Goal: Task Accomplishment & Management: Use online tool/utility

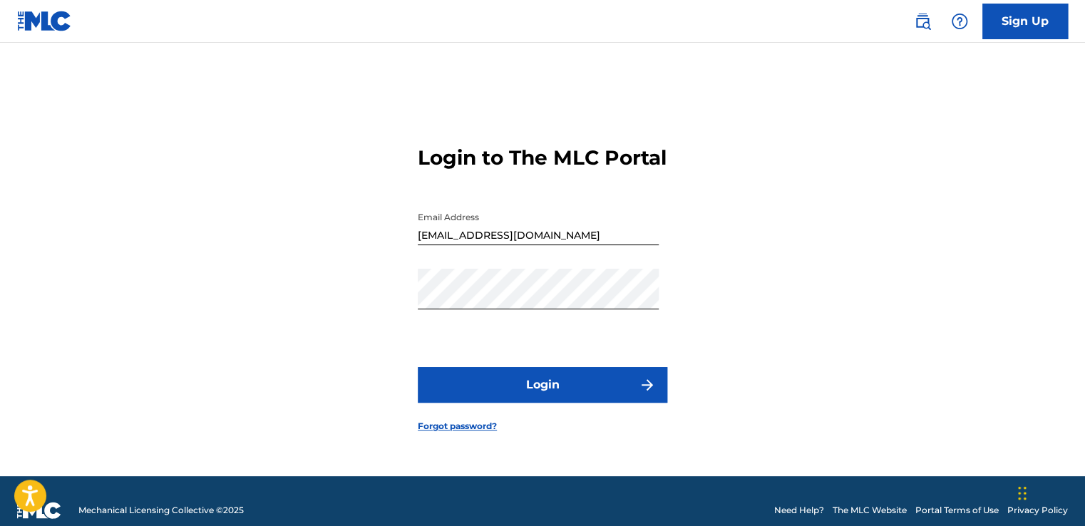
click at [546, 384] on button "Login" at bounding box center [542, 385] width 249 height 36
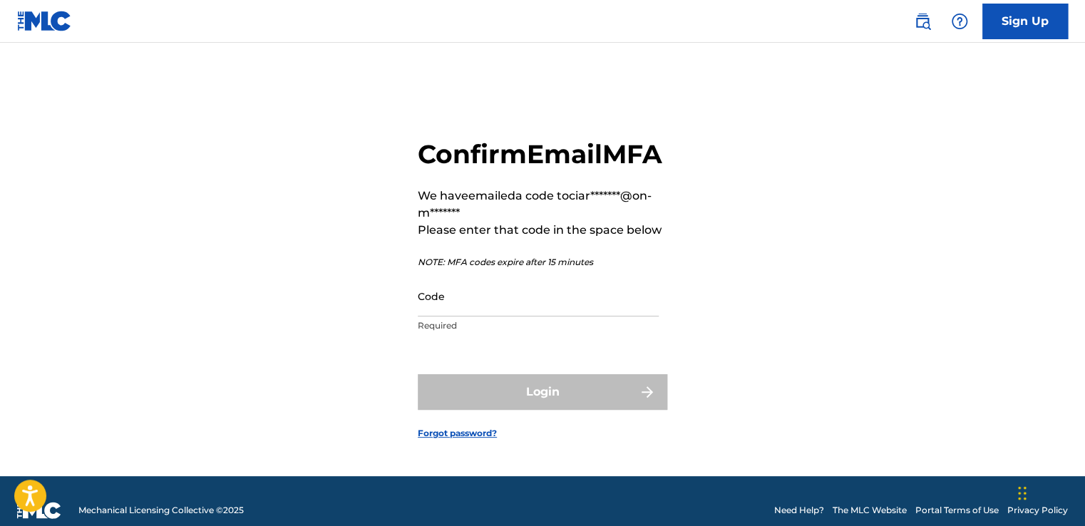
click at [36, 81] on main "Confirm Email MFA We have emailed a code to ciar*******@on-m******* Please ente…" at bounding box center [542, 259] width 1085 height 433
click at [473, 305] on input "Code" at bounding box center [538, 296] width 241 height 41
paste input "221796"
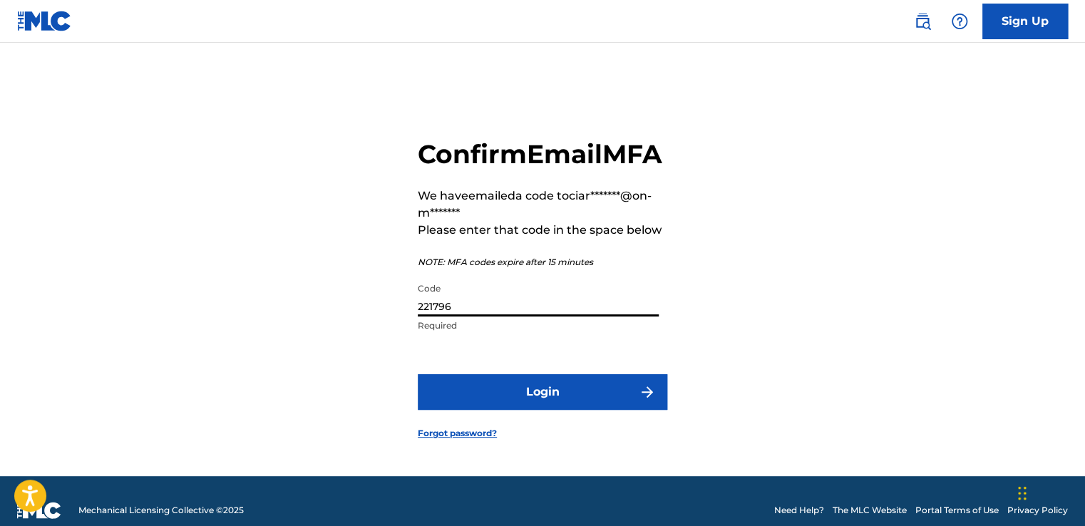
type input "221796"
click at [525, 403] on button "Login" at bounding box center [542, 392] width 249 height 36
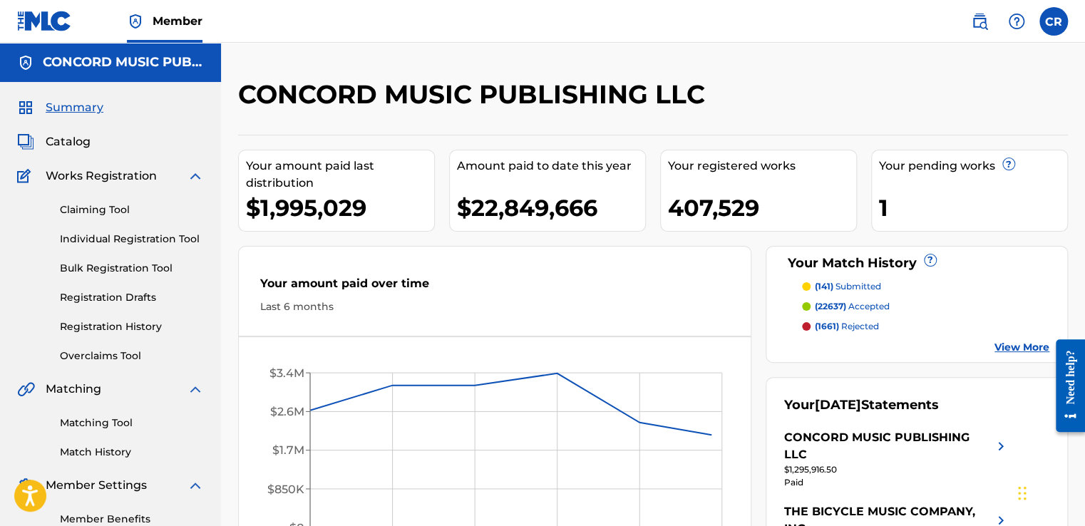
click at [123, 419] on link "Matching Tool" at bounding box center [132, 422] width 144 height 15
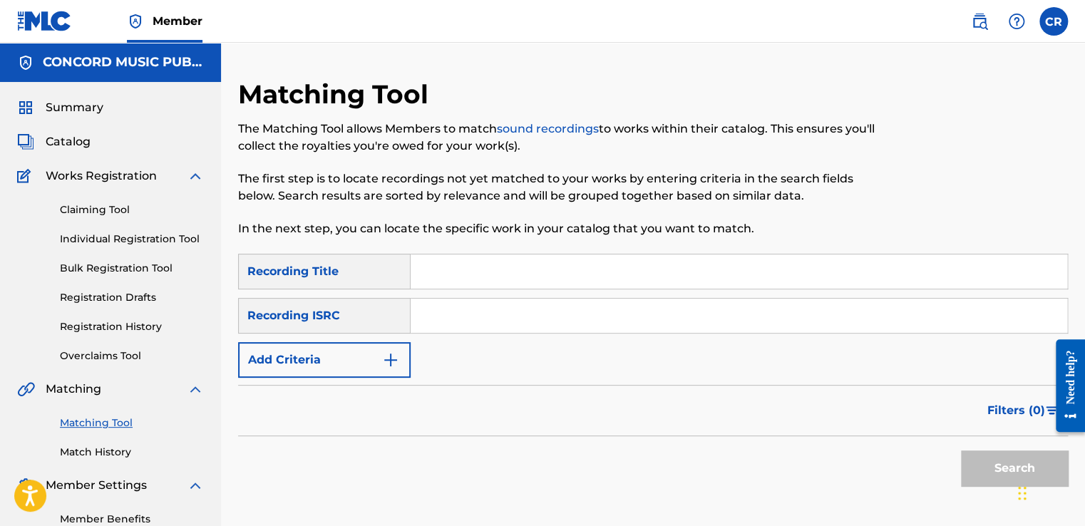
drag, startPoint x: 465, startPoint y: 307, endPoint x: 497, endPoint y: 326, distance: 36.8
click at [465, 307] on input "Search Form" at bounding box center [738, 316] width 656 height 34
paste input "GBENL1501319"
type input "GBENL1501319"
click at [614, 289] on div "Search Form" at bounding box center [738, 272] width 657 height 36
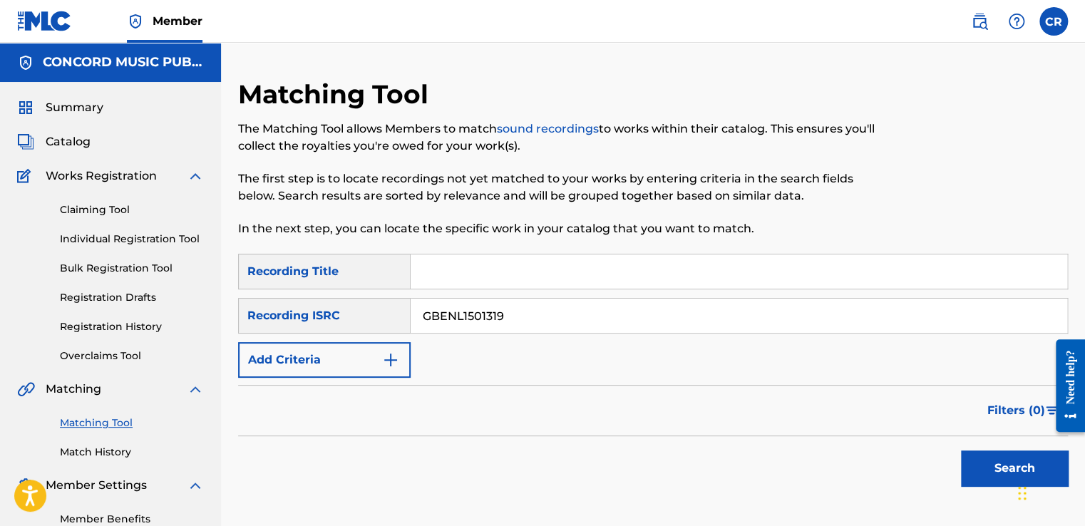
click at [819, 270] on input "Search Form" at bounding box center [738, 271] width 656 height 34
paste input "BOTH - STRAIGHT OUTTA LINE (MARNIK REMIX)"
type input "BOTH - STRAIGHT OUTTA LINE (MARNIK REMIX)"
click at [986, 469] on button "Search" at bounding box center [1014, 468] width 107 height 36
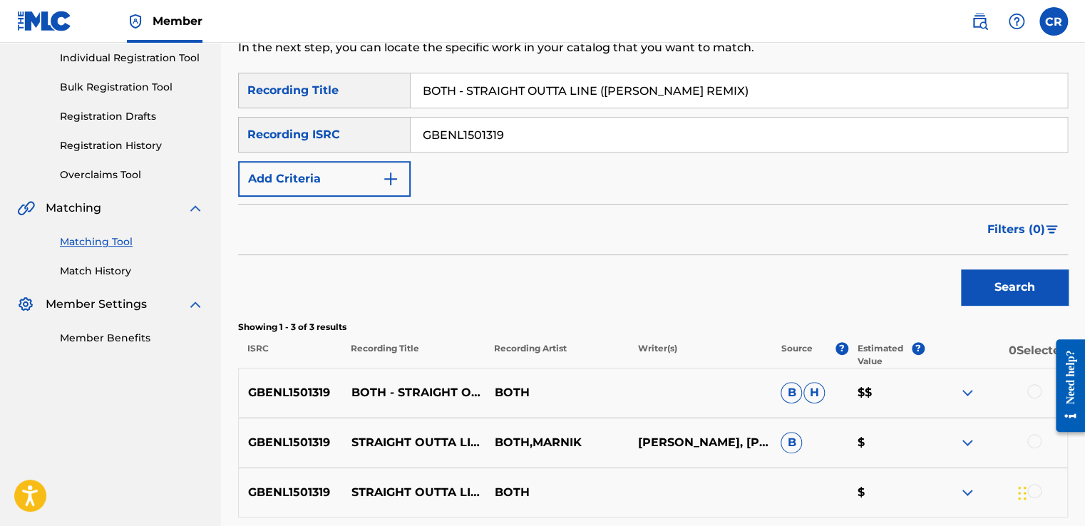
scroll to position [206, 0]
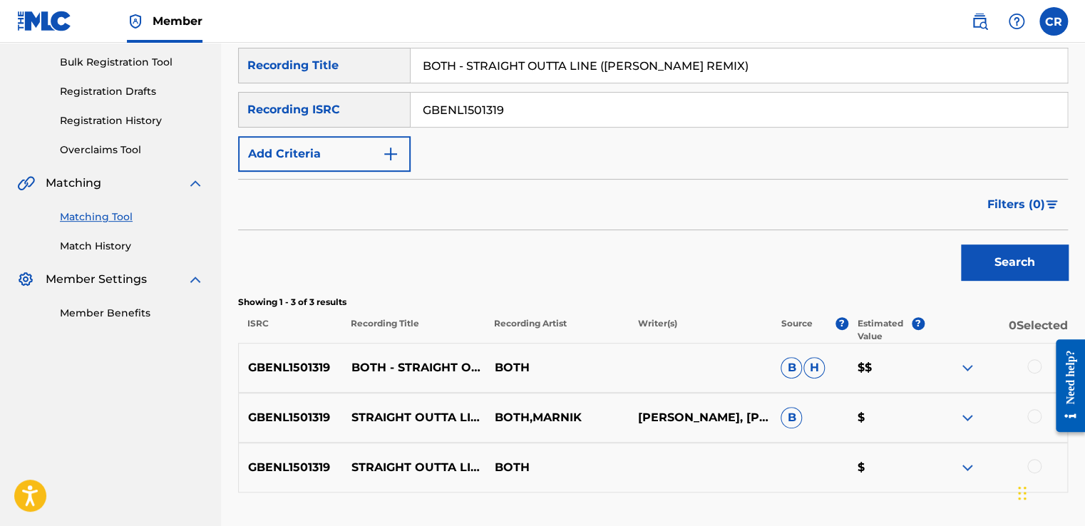
click at [721, 409] on p "BENSALEM SELLAM, JOHN TURRELL, MATHIEU LE CARPENTIER" at bounding box center [699, 417] width 143 height 17
copy p "SELLAM"
click at [1032, 362] on div at bounding box center [1034, 366] width 14 height 14
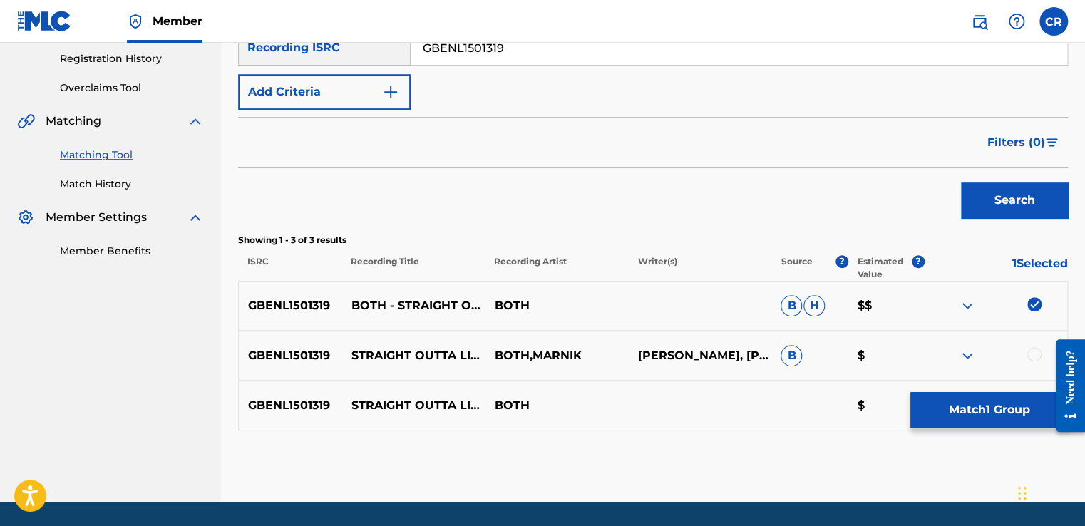
scroll to position [311, 0]
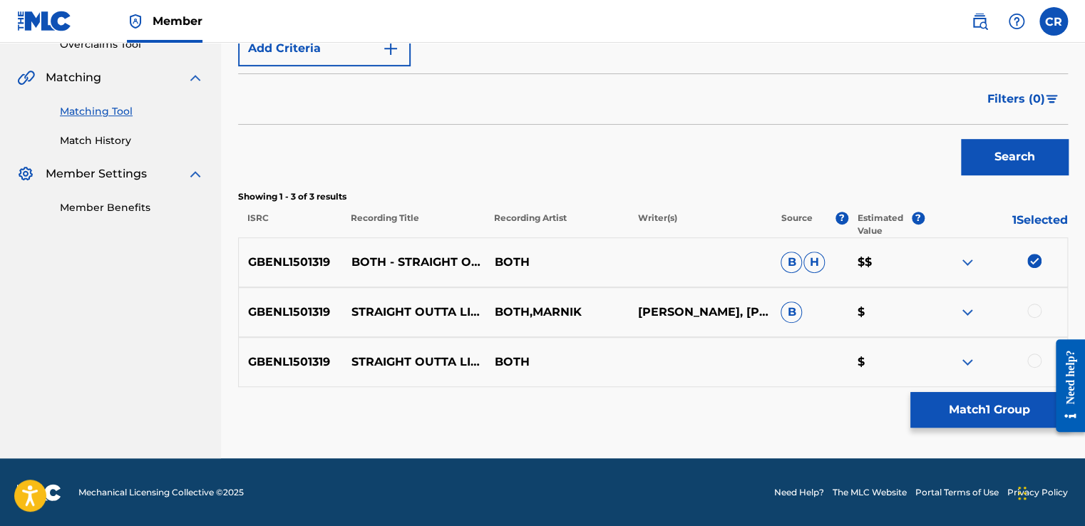
click at [1033, 312] on div at bounding box center [1034, 311] width 14 height 14
click at [1038, 358] on div at bounding box center [1034, 360] width 14 height 14
drag, startPoint x: 1001, startPoint y: 415, endPoint x: 993, endPoint y: 416, distance: 7.2
click at [993, 416] on button "Match 3 Groups" at bounding box center [988, 410] width 157 height 36
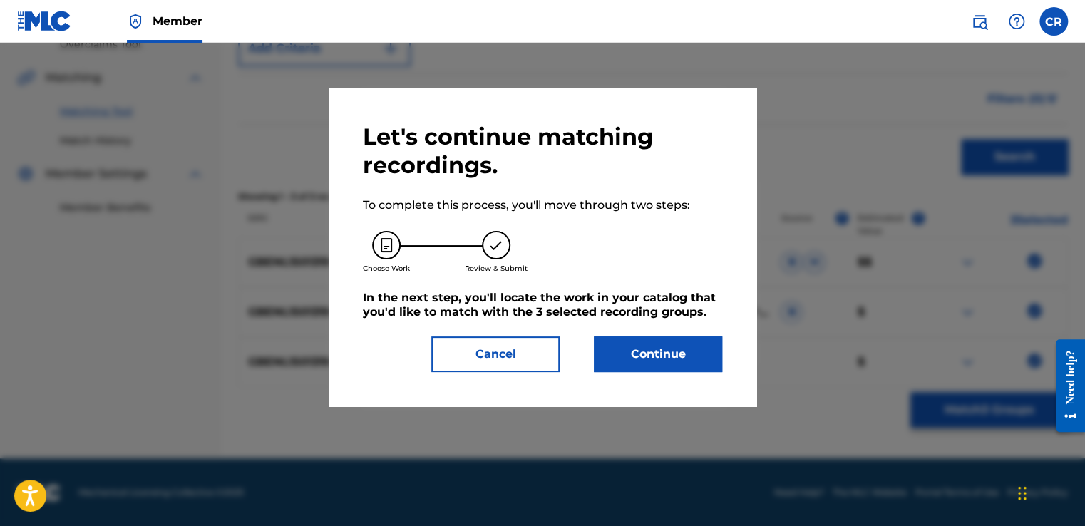
click at [642, 361] on button "Continue" at bounding box center [658, 354] width 128 height 36
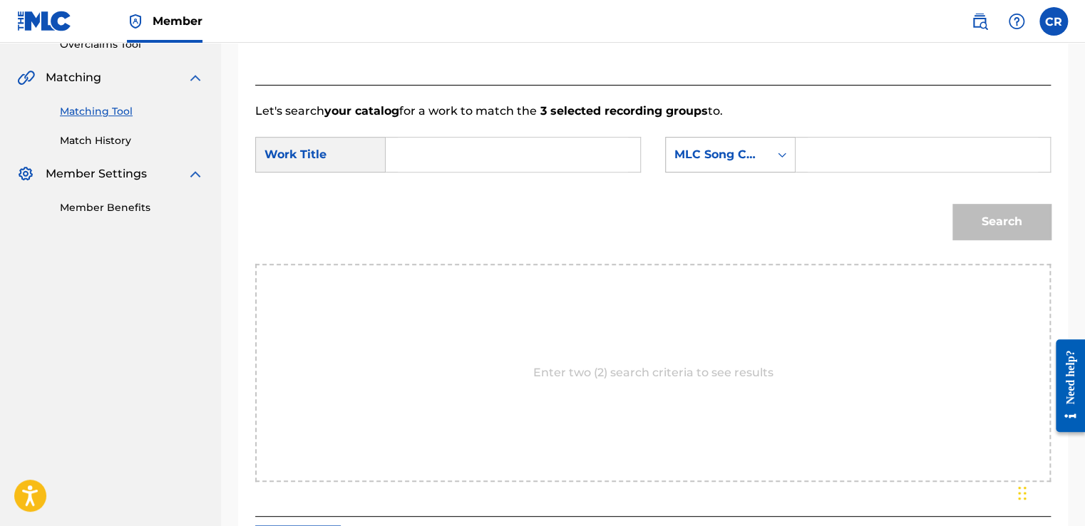
click at [676, 146] on div "MLC Song Code" at bounding box center [717, 154] width 86 height 17
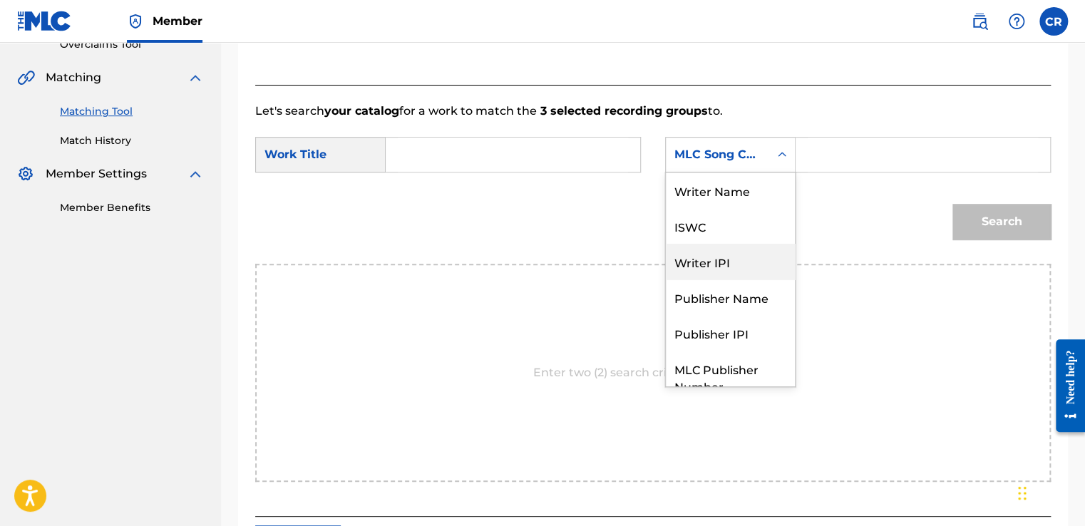
scroll to position [0, 0]
drag, startPoint x: 700, startPoint y: 208, endPoint x: 709, endPoint y: 196, distance: 14.8
click at [709, 196] on div "Writer Name ISWC Writer IPI Publisher Name Publisher IPI MLC Publisher Number M…" at bounding box center [730, 279] width 129 height 214
click at [709, 196] on div "Writer Name" at bounding box center [730, 190] width 129 height 36
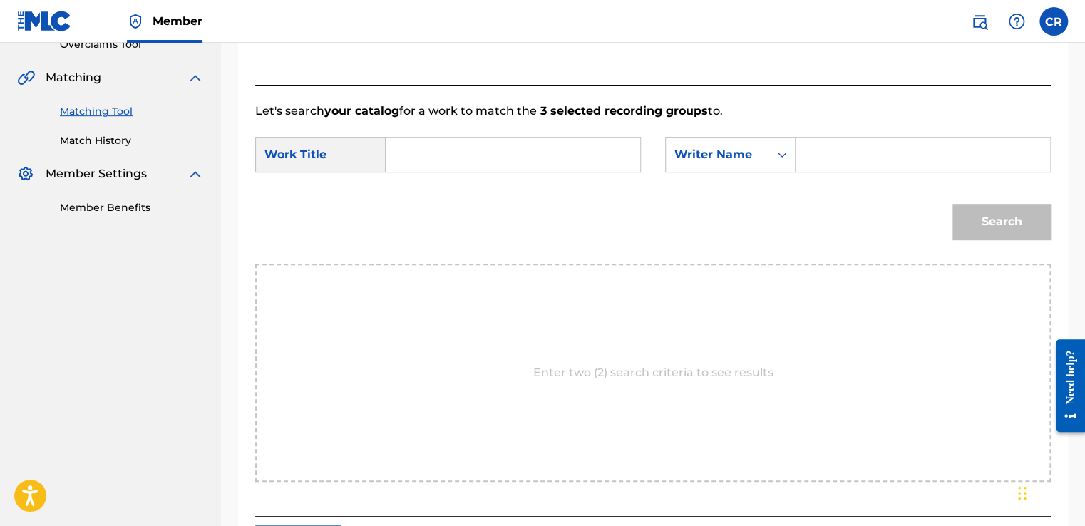
click at [831, 161] on input "Search Form" at bounding box center [922, 155] width 230 height 34
paste input "SELLAM"
type input "SELLAM"
click at [519, 143] on input "Search Form" at bounding box center [513, 155] width 230 height 34
paste input "BOTH - STRAIGHT OUTTA LINE (MARNIK REMIX)"
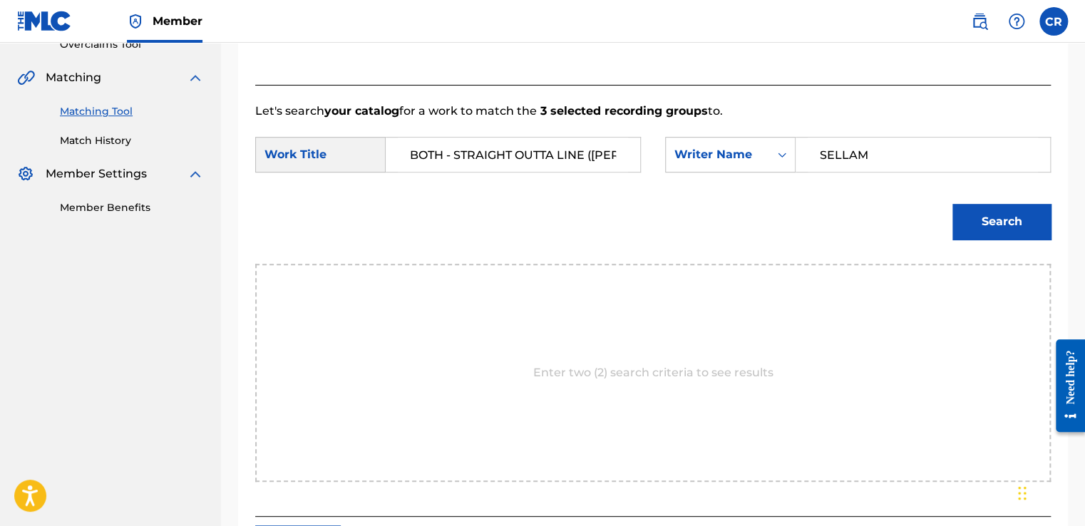
scroll to position [0, 70]
type input "BOTH - STRAIGHT OUTTA LINE (MARNIK REMIX)"
click at [1020, 218] on button "Search" at bounding box center [1001, 222] width 98 height 36
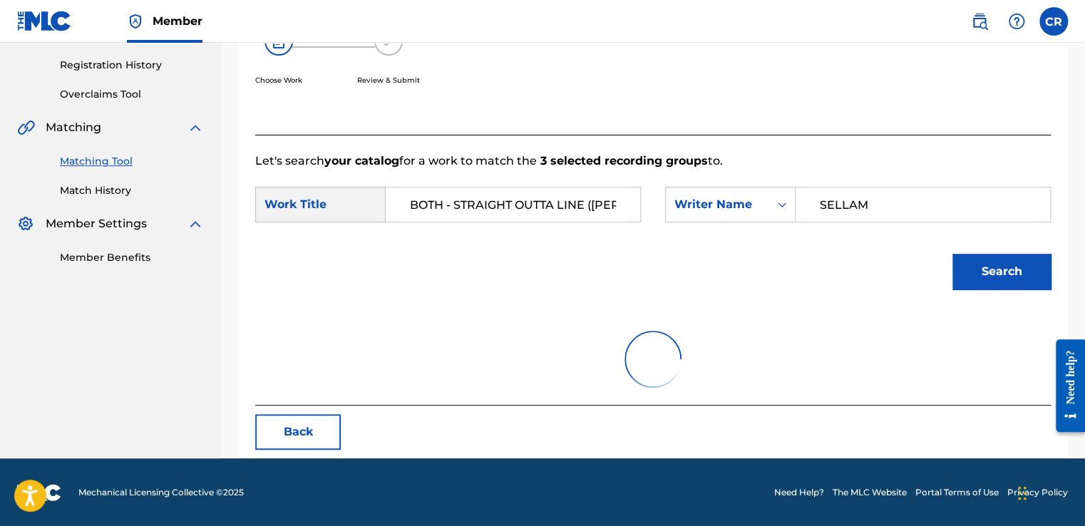
scroll to position [311, 0]
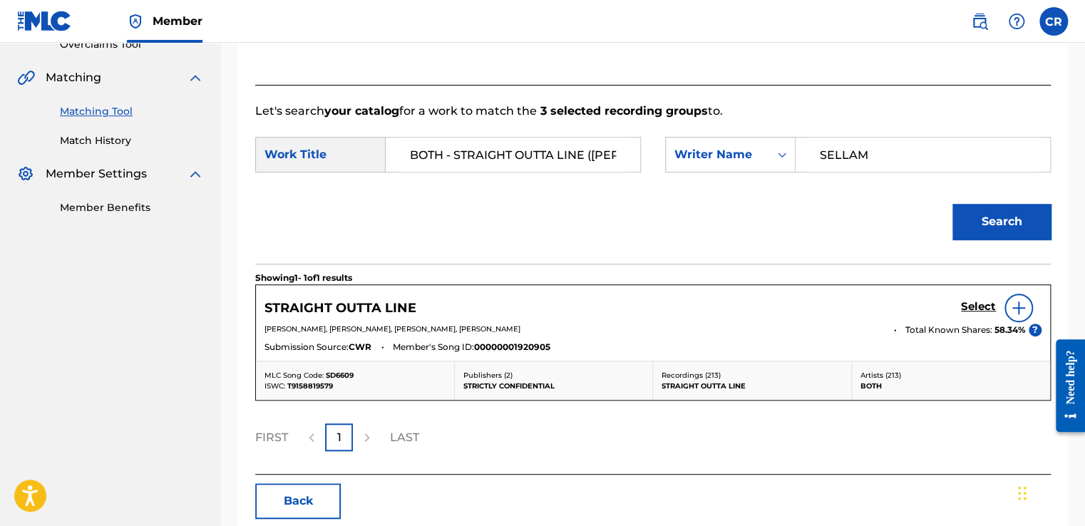
click at [970, 310] on h5 "Select" at bounding box center [978, 307] width 35 height 14
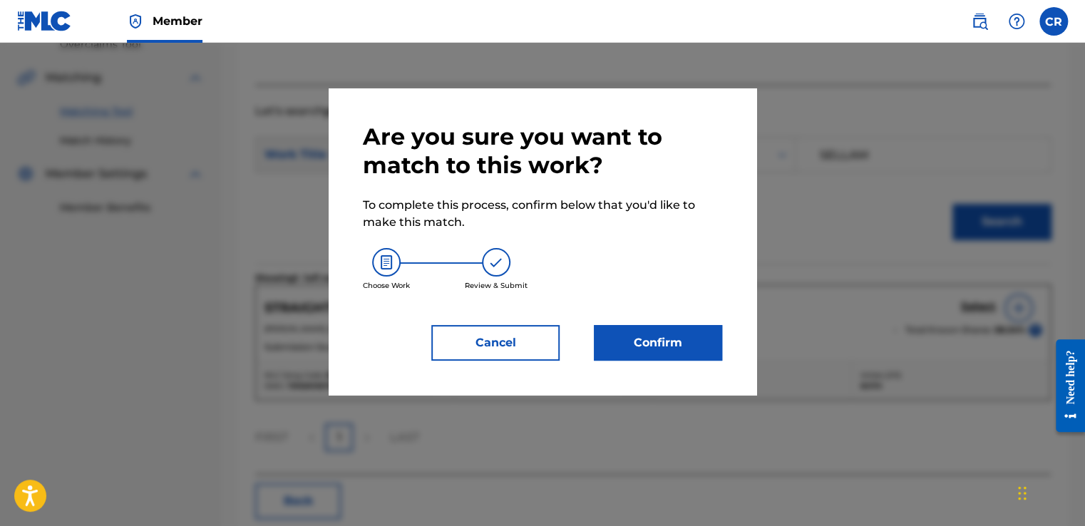
click at [676, 342] on button "Confirm" at bounding box center [658, 343] width 128 height 36
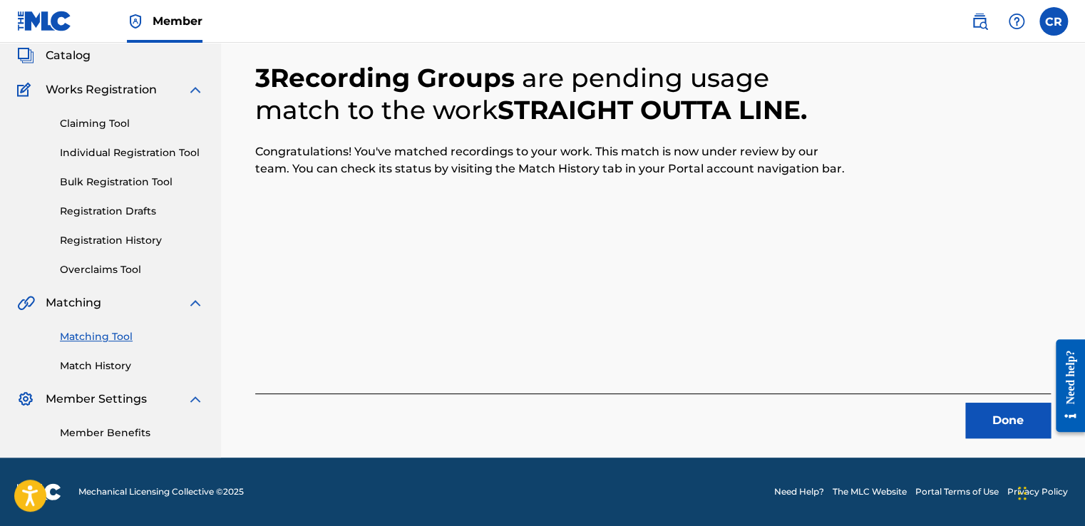
scroll to position [86, 0]
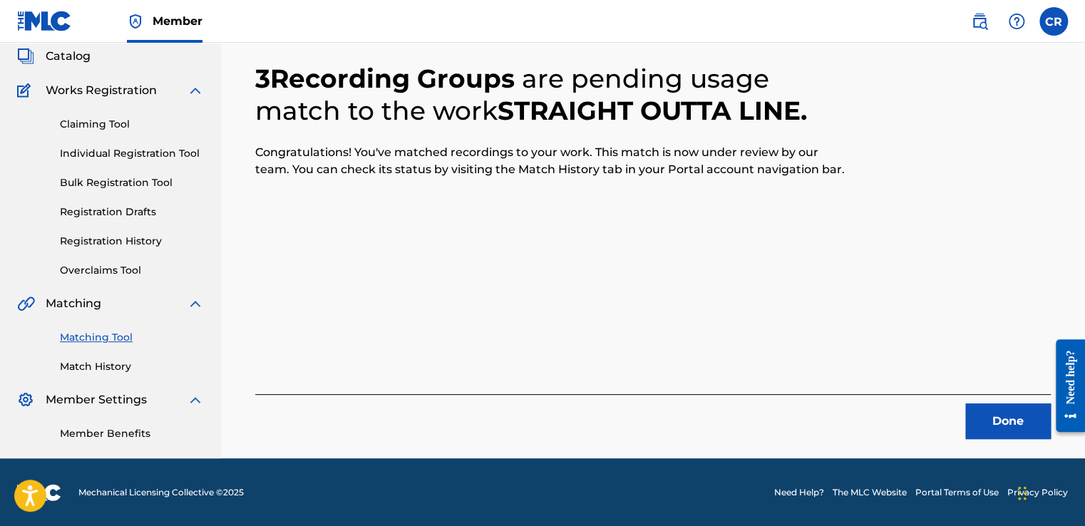
drag, startPoint x: 1007, startPoint y: 423, endPoint x: 787, endPoint y: 489, distance: 229.7
click at [1006, 423] on button "Done" at bounding box center [1008, 421] width 86 height 36
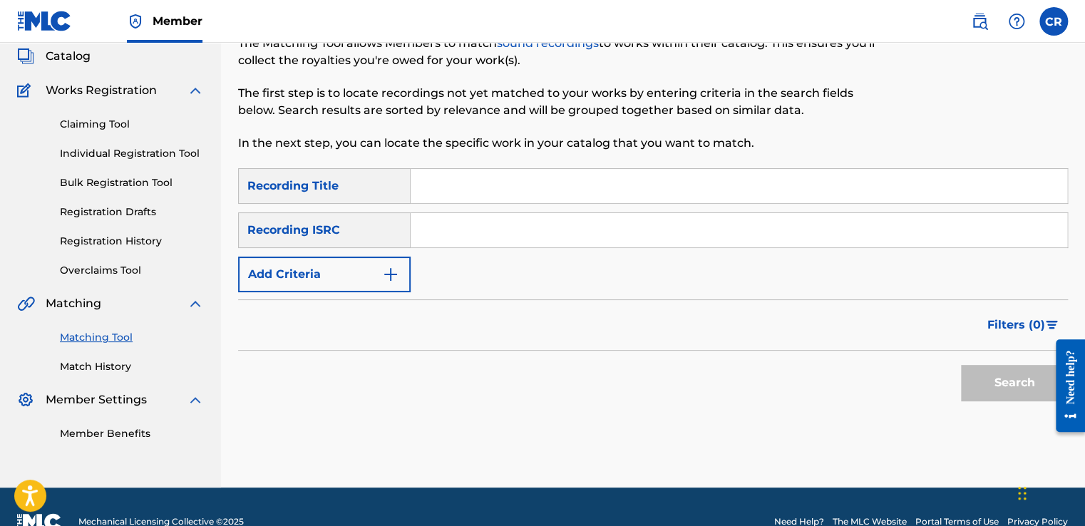
click at [595, 201] on input "Search Form" at bounding box center [738, 186] width 656 height 34
click at [796, 229] on input "Search Form" at bounding box center [738, 230] width 656 height 34
paste input "DEAR42192939"
type input "DEAR42192939"
drag, startPoint x: 577, startPoint y: 183, endPoint x: 774, endPoint y: 247, distance: 206.9
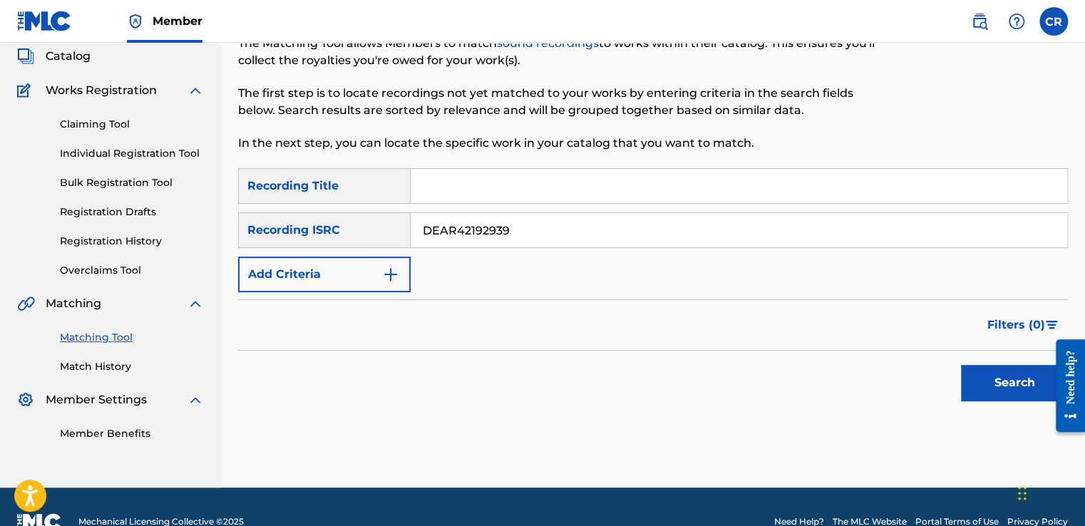
click at [577, 183] on input "Search Form" at bounding box center [738, 186] width 656 height 34
paste input "WITHOUT YOU"
type input "WITHOUT YOU"
click at [1006, 377] on button "Search" at bounding box center [1014, 383] width 107 height 36
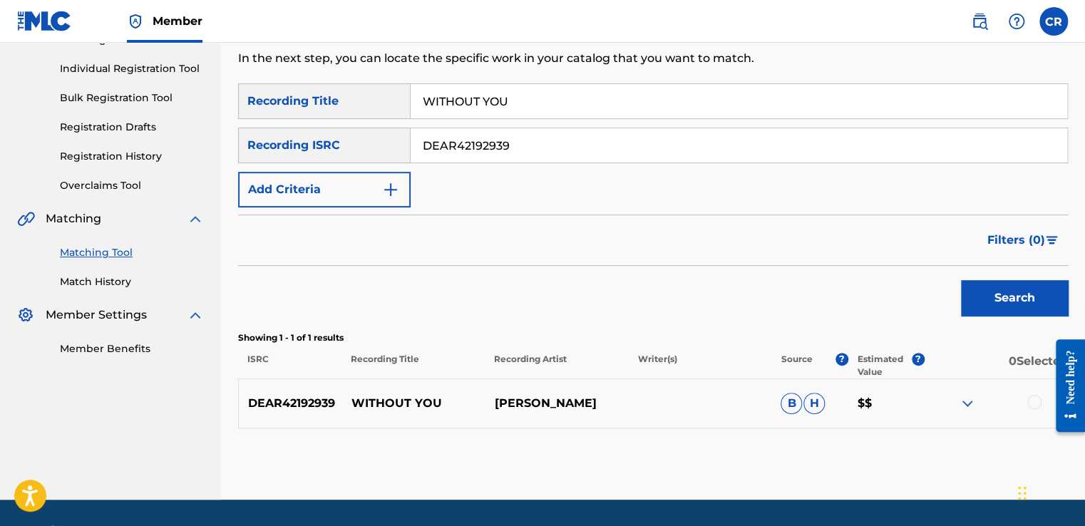
scroll to position [212, 0]
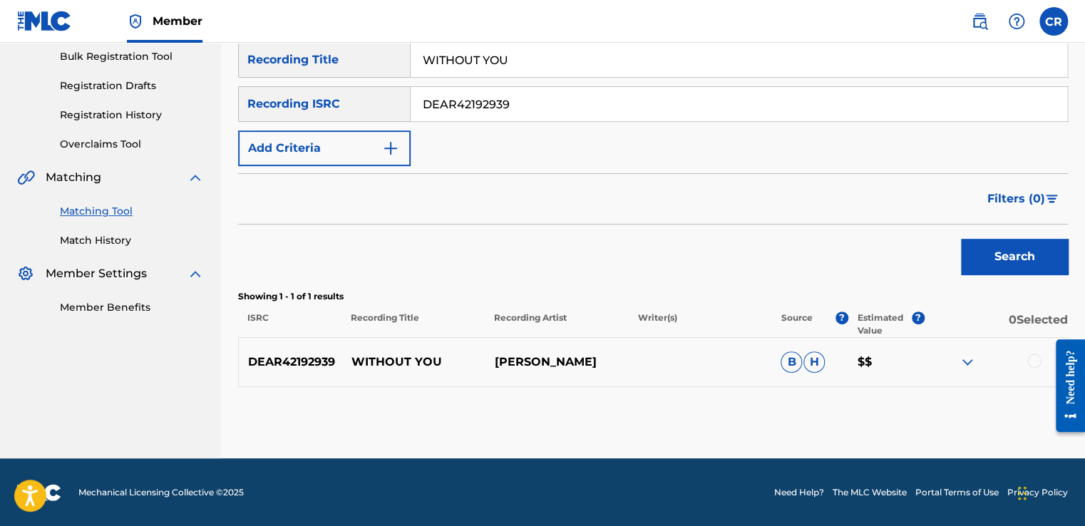
click at [108, 367] on nav "CONCORD MUSIC PUBLISHING LLC Summary Catalog Works Registration Claiming Tool I…" at bounding box center [110, 144] width 221 height 627
click at [601, 353] on p "MICHAEL DENMARK" at bounding box center [556, 361] width 143 height 17
copy p "DENMARK"
click at [1033, 363] on div at bounding box center [1034, 360] width 14 height 14
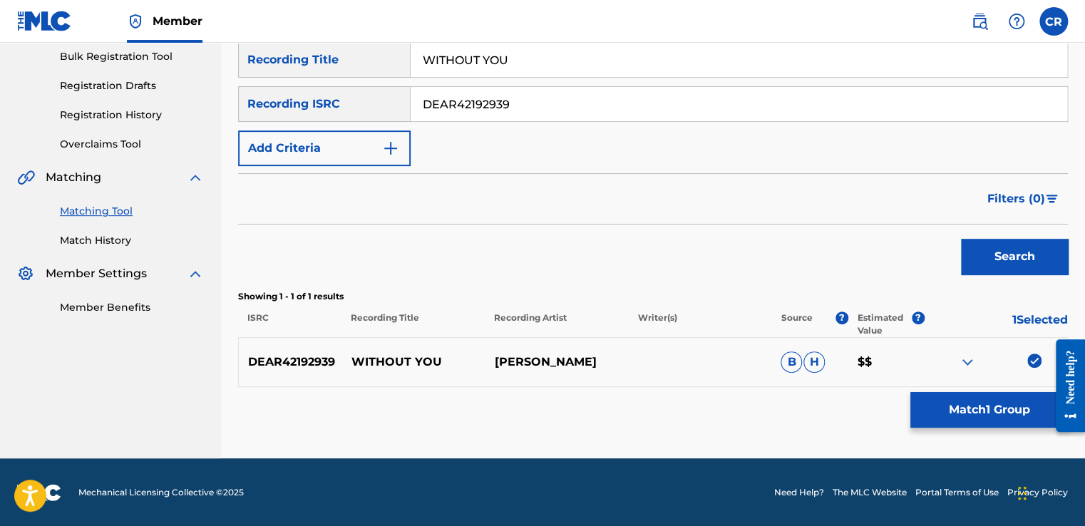
click at [1000, 402] on button "Match 1 Group" at bounding box center [988, 410] width 157 height 36
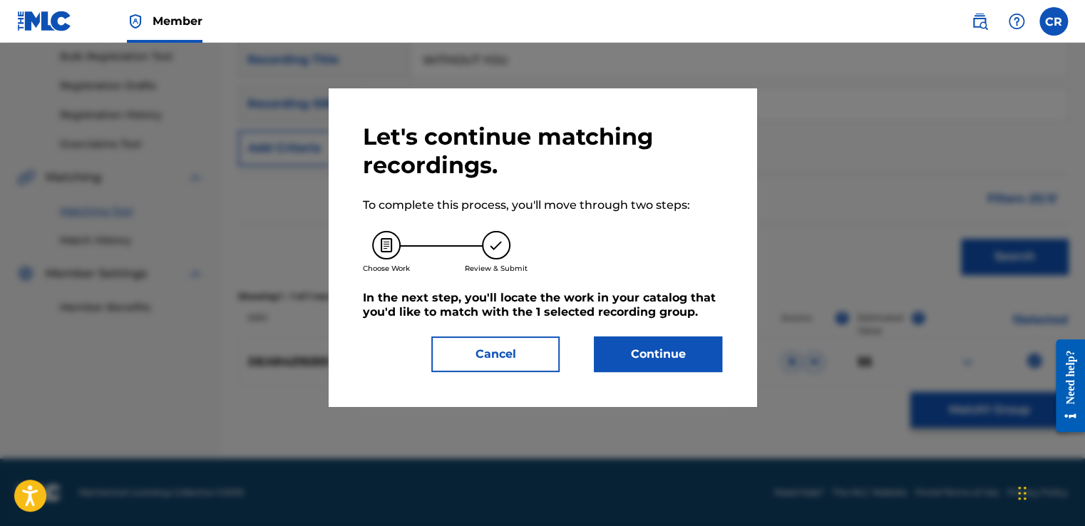
click at [694, 349] on button "Continue" at bounding box center [658, 354] width 128 height 36
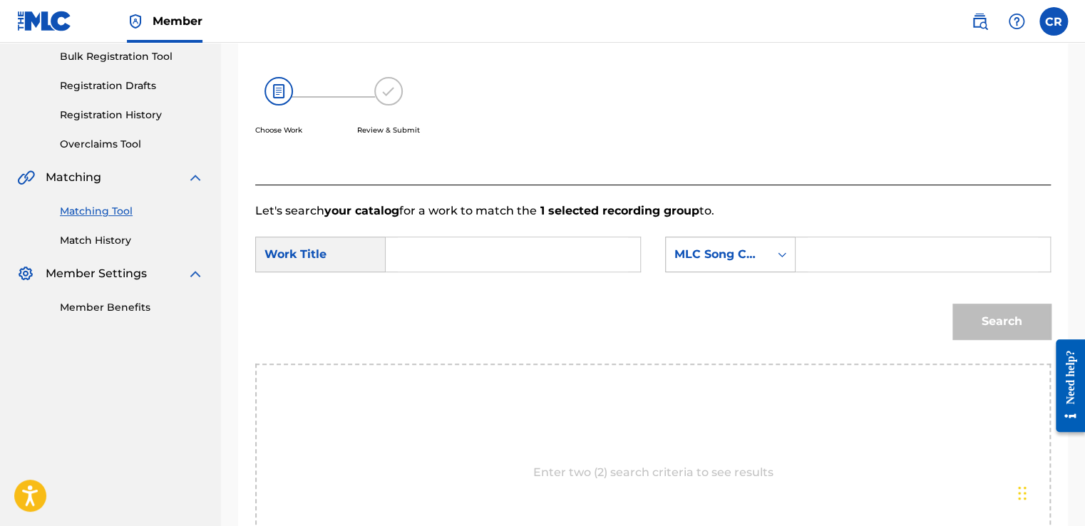
click at [701, 260] on div "MLC Song Code" at bounding box center [717, 254] width 86 height 17
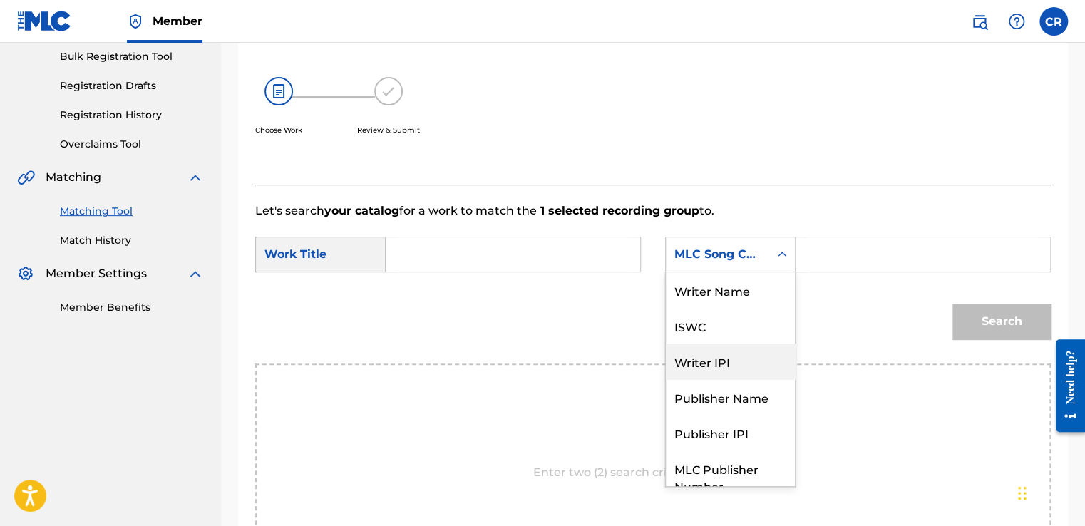
scroll to position [0, 0]
click at [725, 293] on div "Writer Name" at bounding box center [730, 290] width 129 height 36
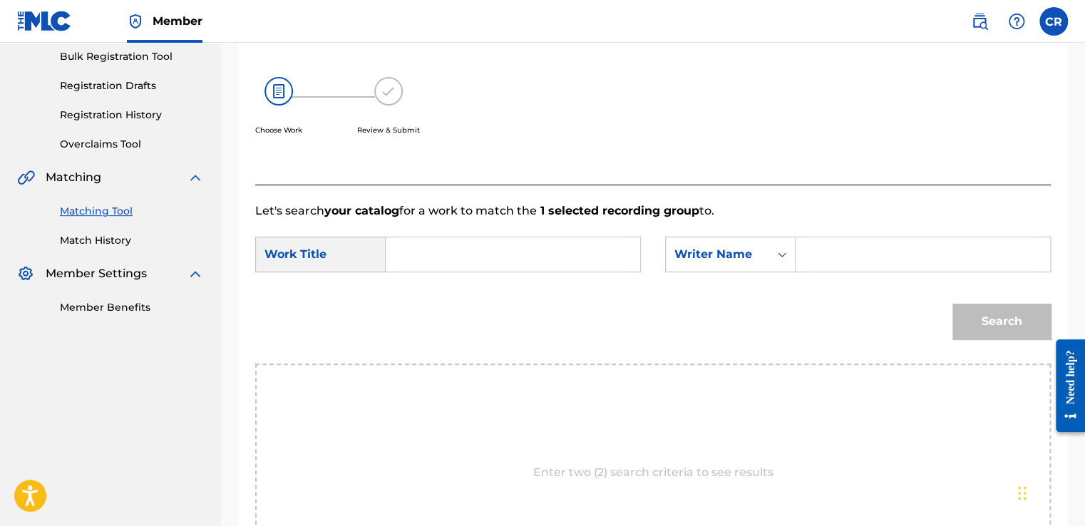
click at [816, 247] on input "Search Form" at bounding box center [922, 254] width 230 height 34
paste input "DENMARK"
type input "DENMARK"
click at [605, 258] on input "Search Form" at bounding box center [513, 254] width 230 height 34
paste input "WITHOUT YOU"
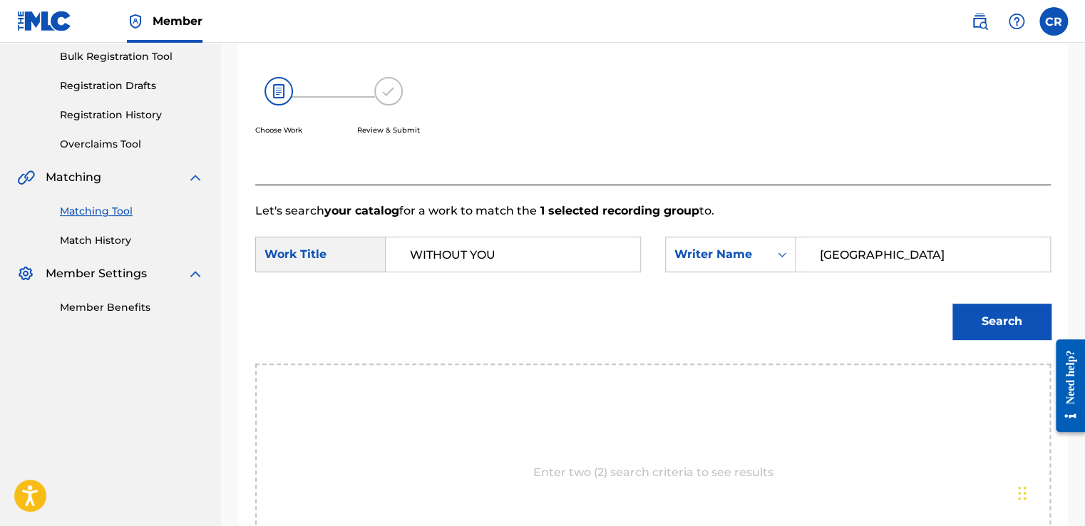
type input "WITHOUT YOU"
click at [990, 331] on button "Search" at bounding box center [1001, 322] width 98 height 36
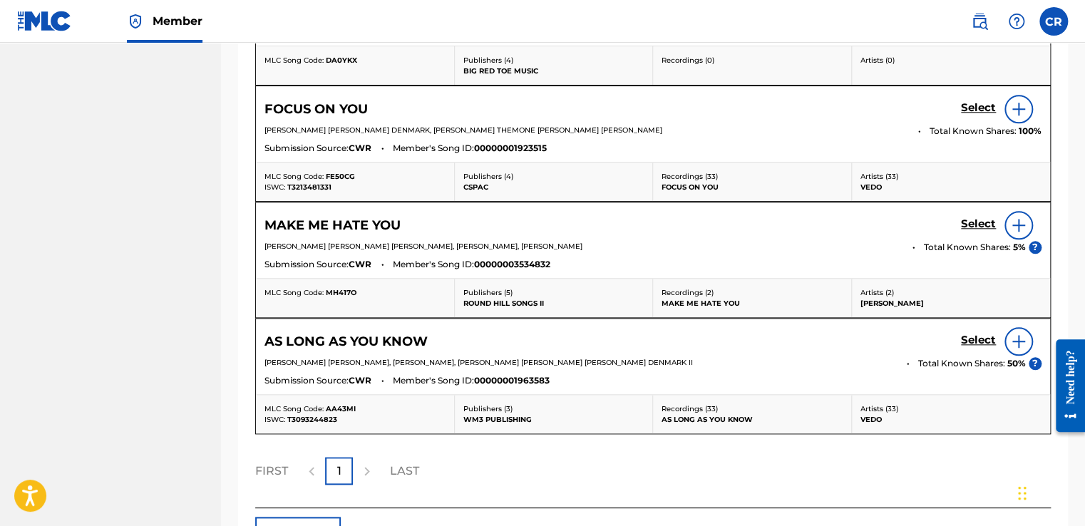
scroll to position [710, 0]
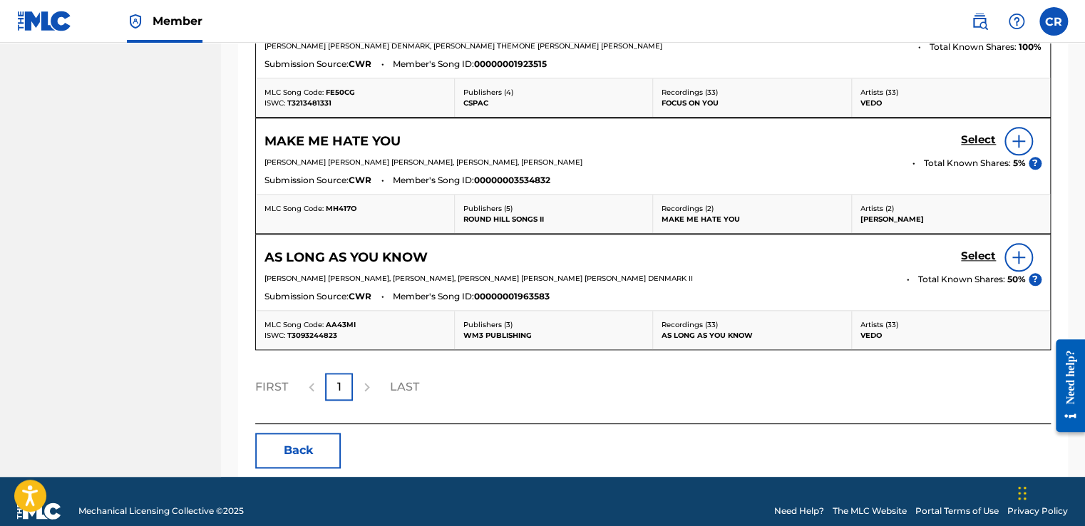
click at [343, 453] on div "Back" at bounding box center [652, 451] width 795 height 36
click at [304, 453] on button "Back" at bounding box center [298, 451] width 86 height 36
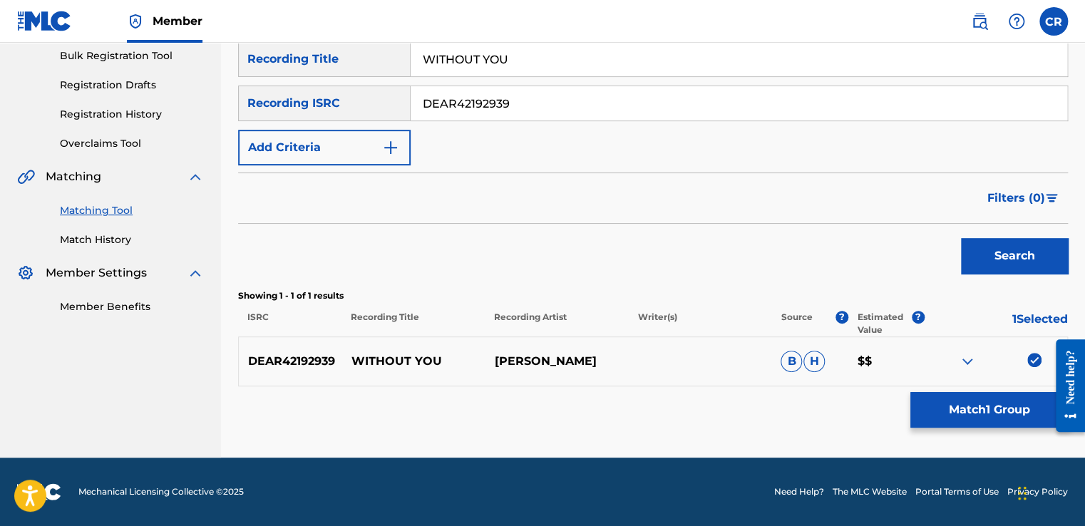
scroll to position [212, 0]
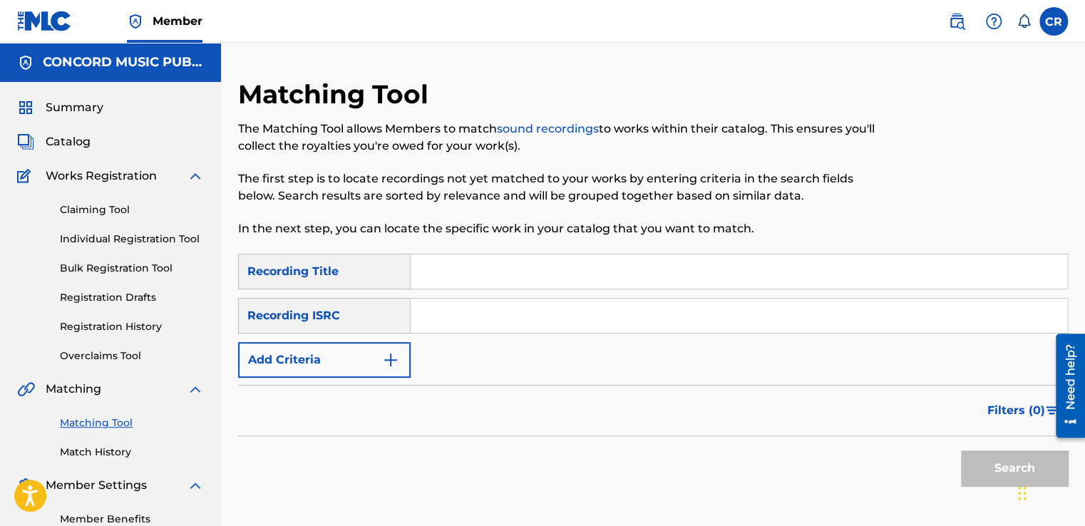
click at [563, 321] on input "Search Form" at bounding box center [738, 316] width 656 height 34
paste input "NLS241502572"
type input "NLS241502572"
click at [569, 277] on input "Search Form" at bounding box center [738, 271] width 656 height 34
paste input "EVOLVE (MIX CUT)"
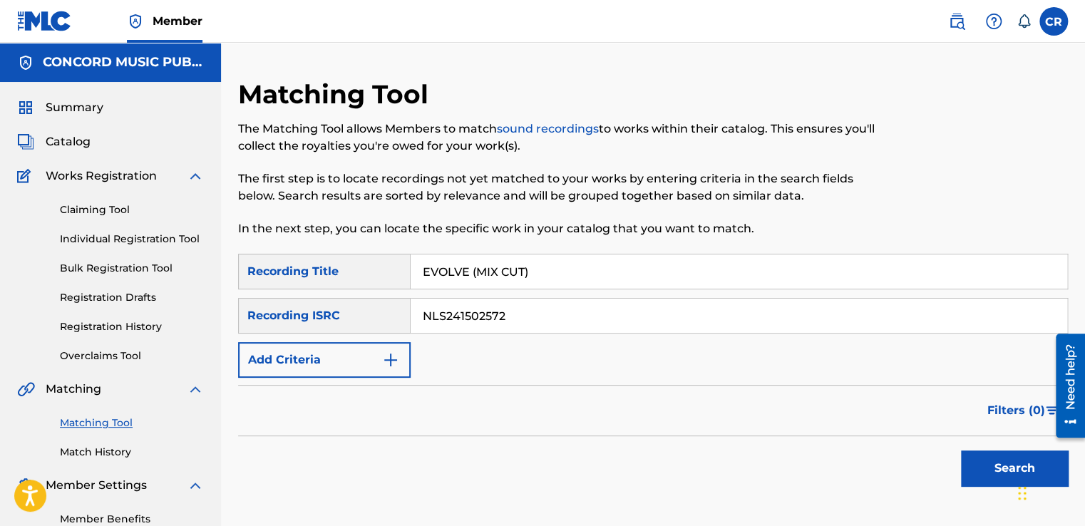
type input "EVOLVE (MIX CUT)"
click at [969, 461] on button "Search" at bounding box center [1014, 468] width 107 height 36
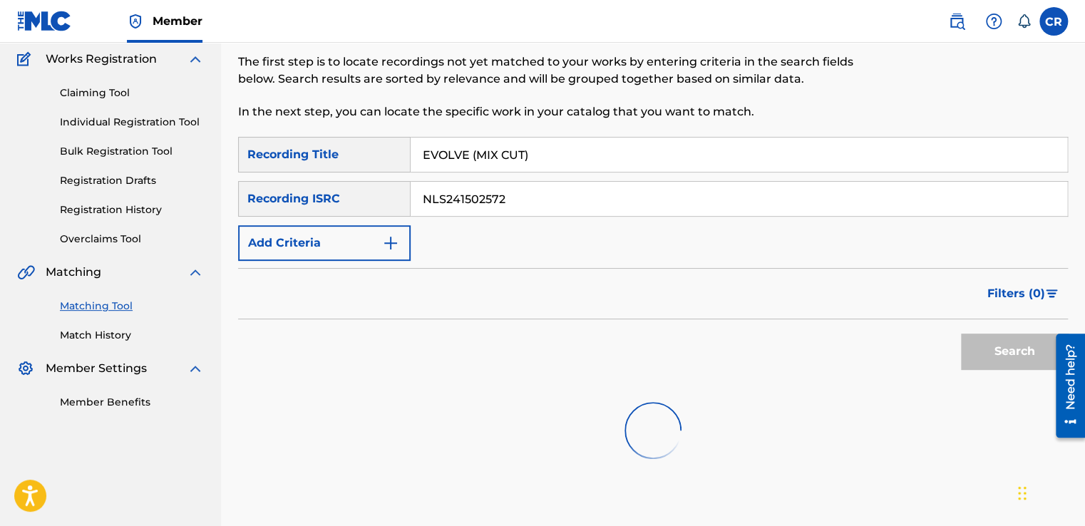
scroll to position [206, 0]
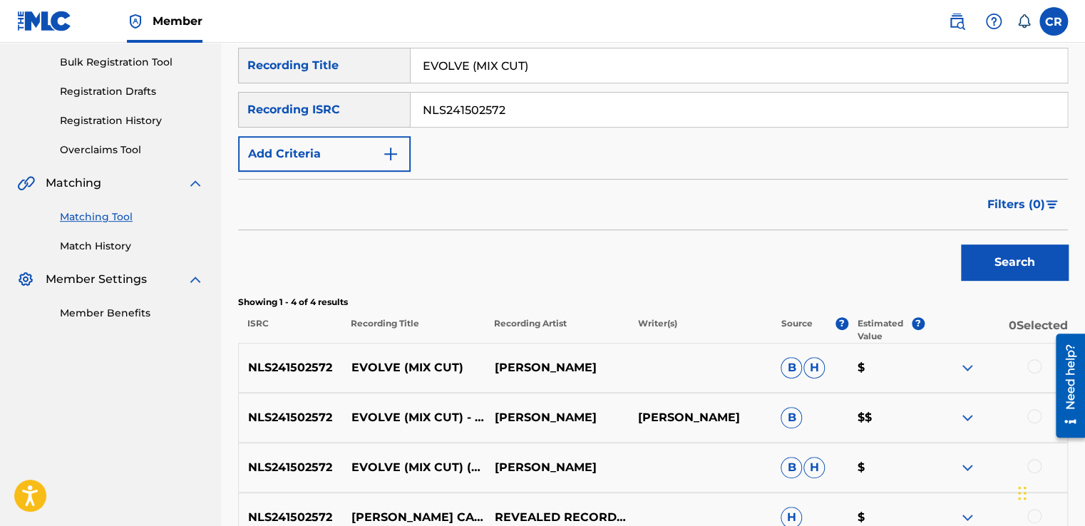
click at [696, 420] on p "JULIAN CALOR" at bounding box center [699, 417] width 143 height 17
copy p "CALOR"
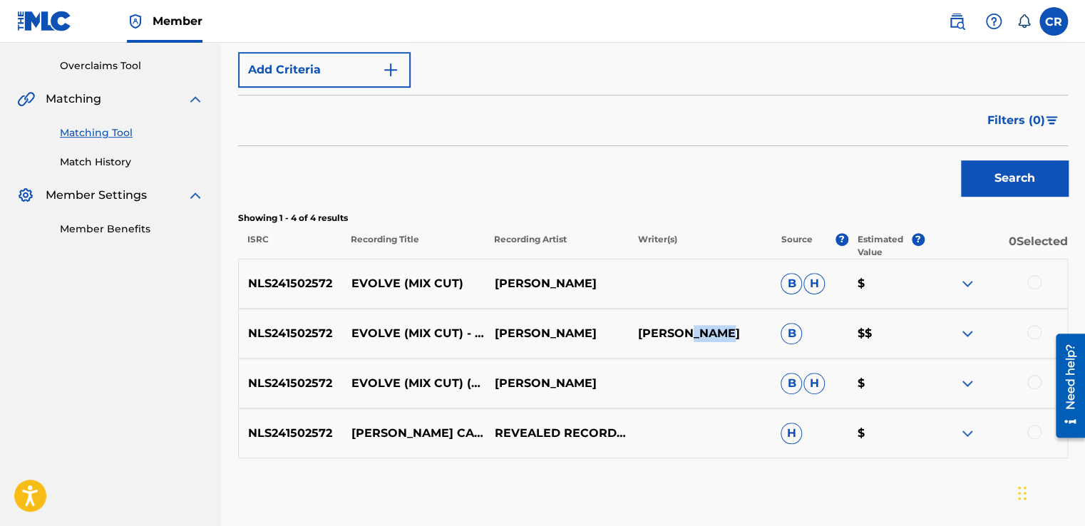
scroll to position [361, 0]
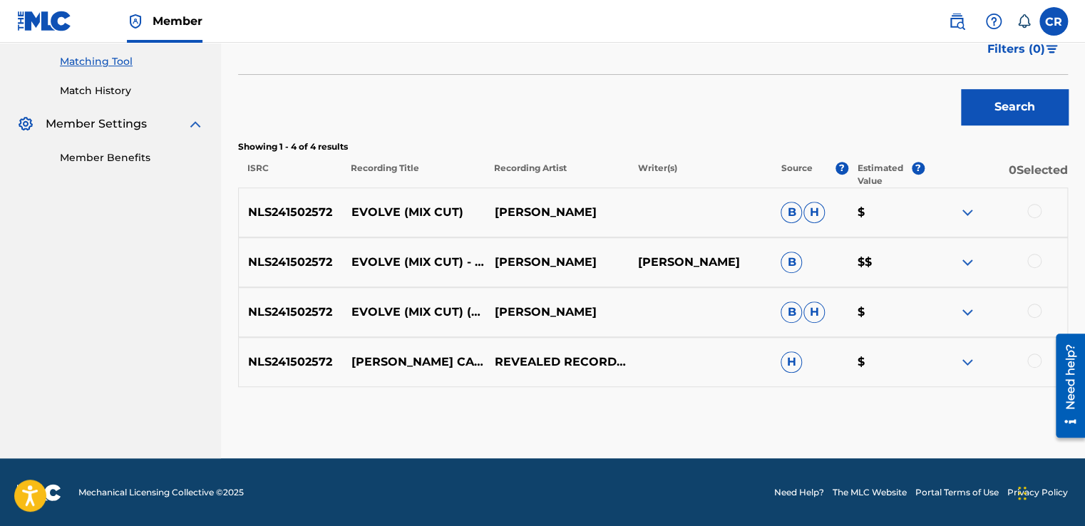
click at [1027, 212] on div at bounding box center [1034, 211] width 14 height 14
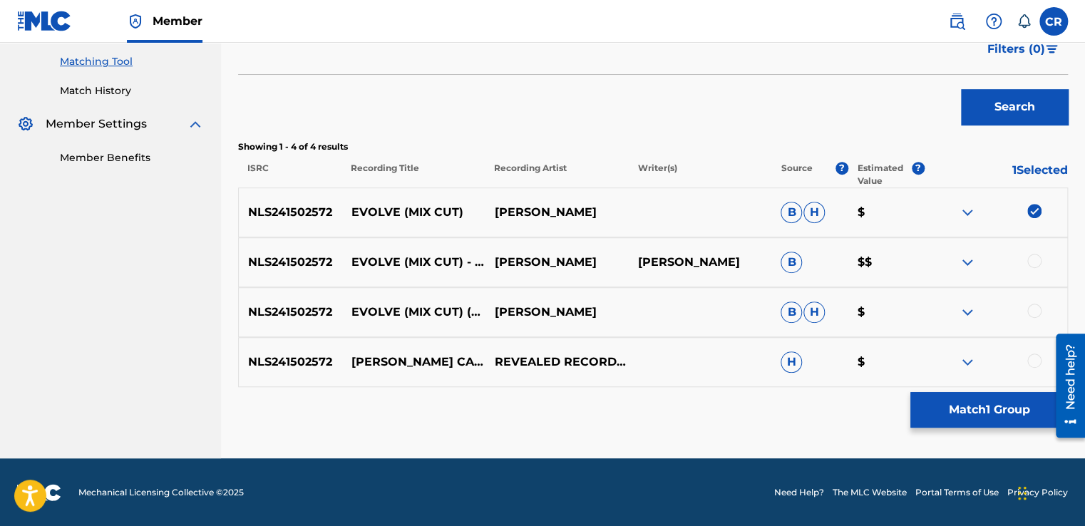
click at [1029, 262] on div at bounding box center [1034, 261] width 14 height 14
click at [1035, 318] on div at bounding box center [995, 312] width 143 height 17
click at [1033, 312] on div at bounding box center [1034, 311] width 14 height 14
drag, startPoint x: 1033, startPoint y: 361, endPoint x: 1012, endPoint y: 396, distance: 41.6
click at [1033, 361] on div at bounding box center [1034, 360] width 14 height 14
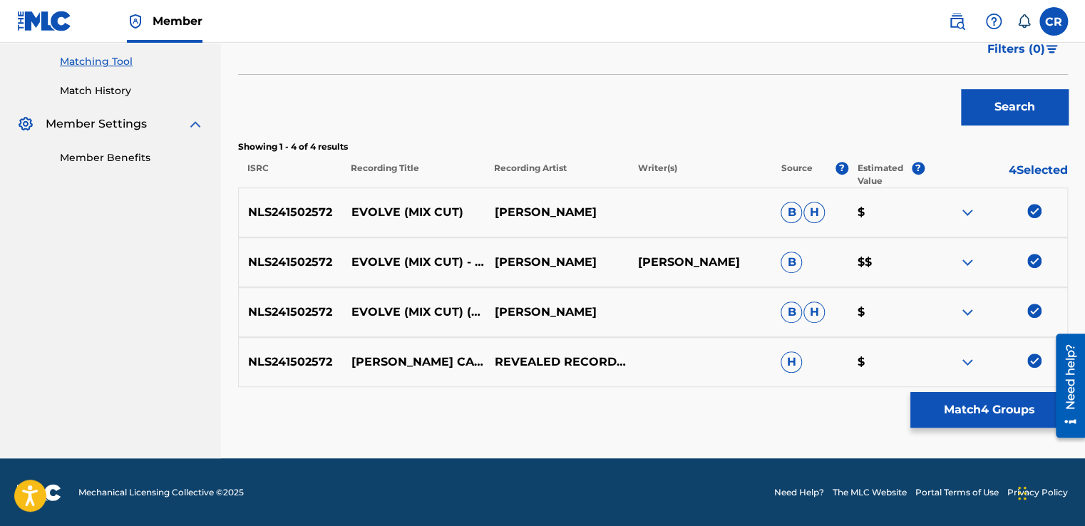
click at [1007, 408] on button "Match 4 Groups" at bounding box center [988, 410] width 157 height 36
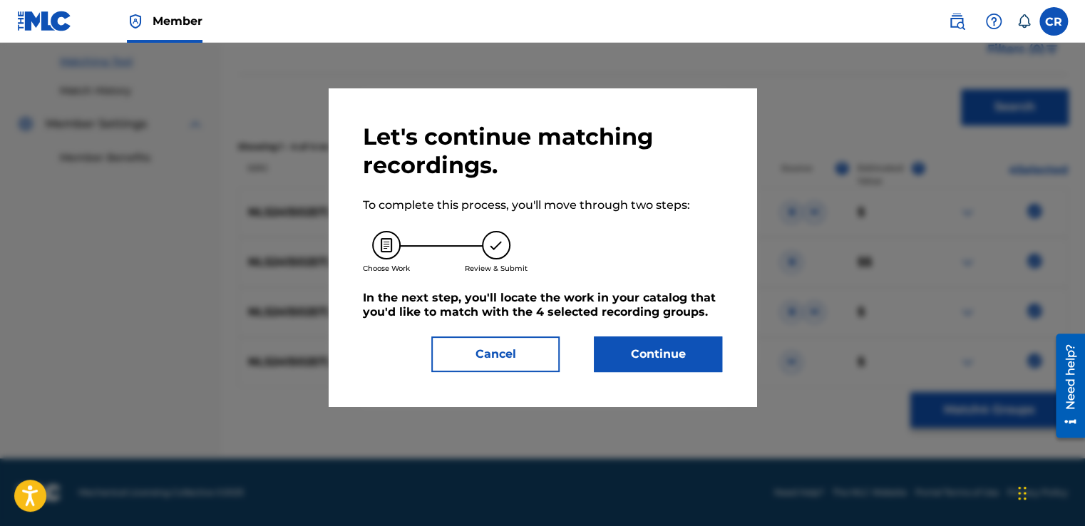
click at [698, 341] on button "Continue" at bounding box center [658, 354] width 128 height 36
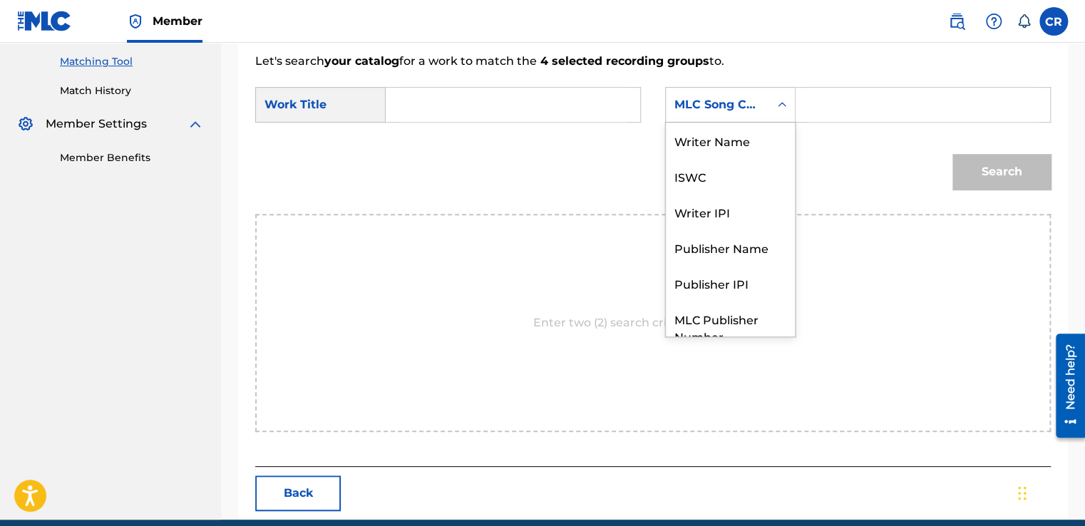
click at [731, 108] on div "MLC Song Code" at bounding box center [717, 104] width 86 height 17
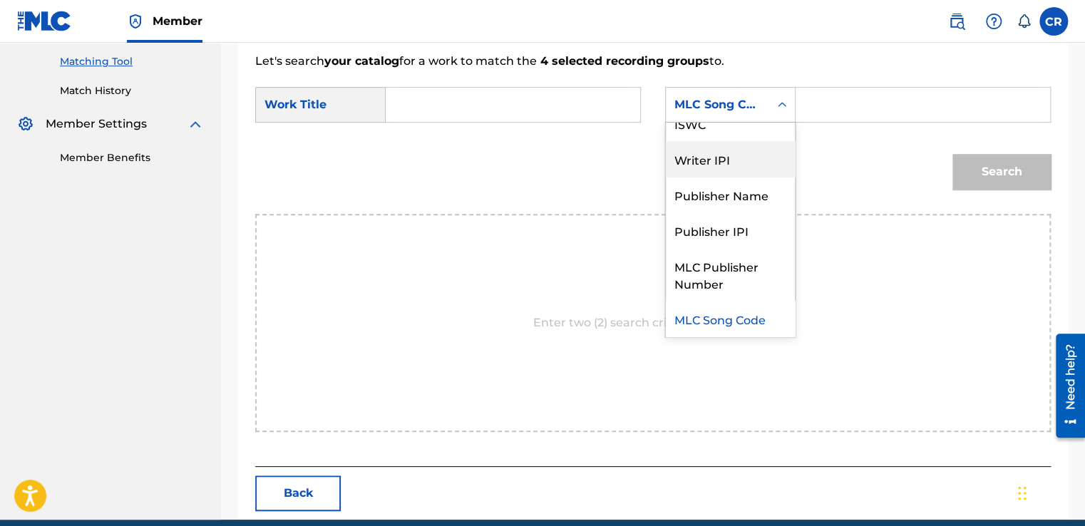
scroll to position [0, 0]
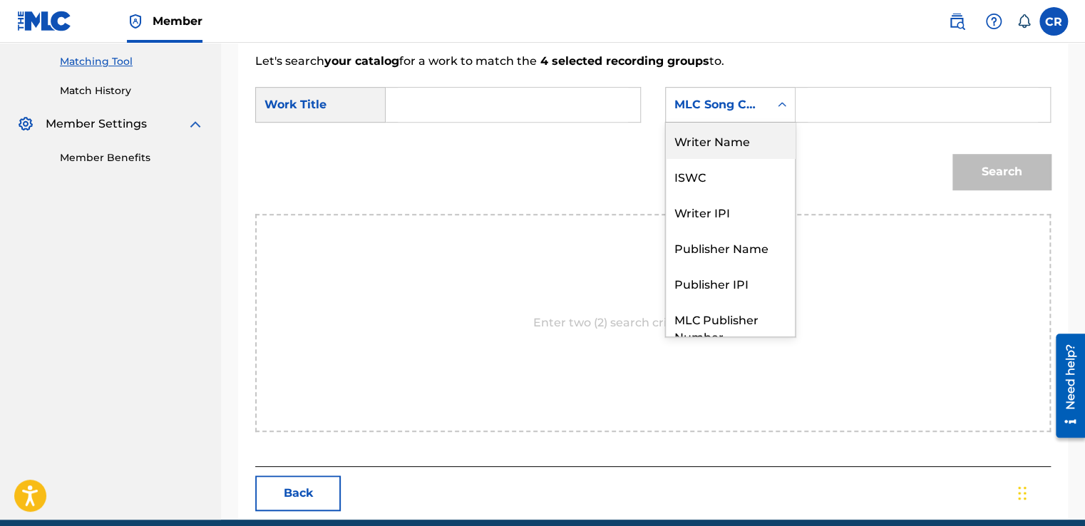
drag, startPoint x: 728, startPoint y: 133, endPoint x: 774, endPoint y: 122, distance: 47.5
click at [733, 130] on div "Writer Name" at bounding box center [730, 141] width 129 height 36
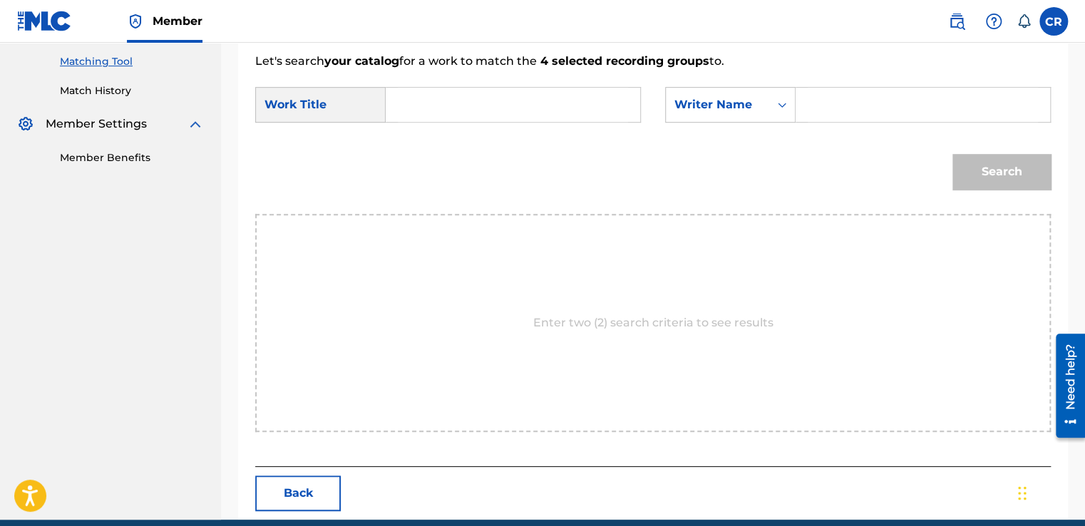
click at [903, 96] on input "Search Form" at bounding box center [922, 105] width 230 height 34
type input "CALOR"
click at [584, 123] on div "SearchWithCriteria27c25129-b3b4-47c7-b499-df288defaf71 Work Title SearchWithCri…" at bounding box center [652, 109] width 795 height 44
click at [592, 119] on input "Search Form" at bounding box center [513, 105] width 230 height 34
paste input "EVOLVE (MIX CUT)"
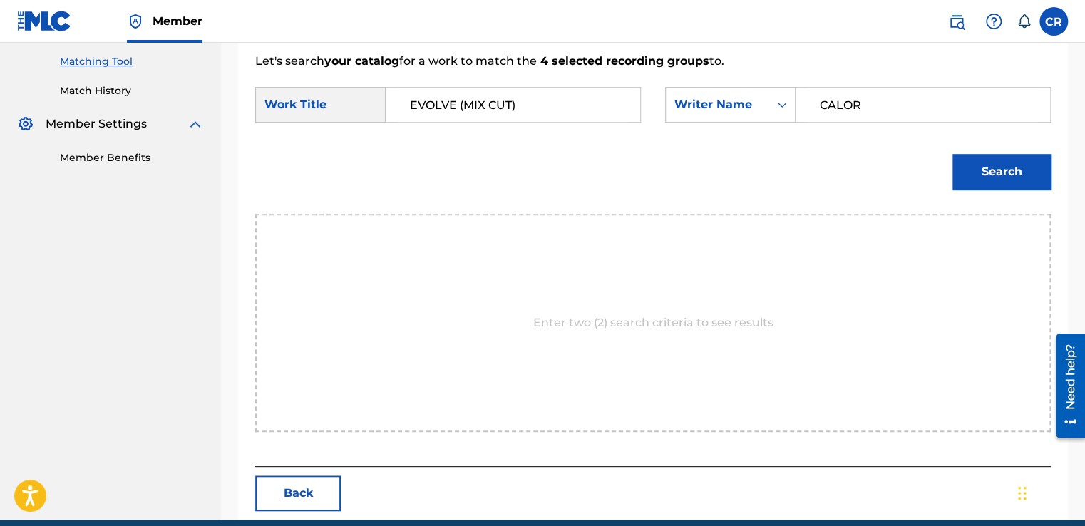
type input "EVOLVE (MIX CUT)"
click at [989, 155] on button "Search" at bounding box center [1001, 172] width 98 height 36
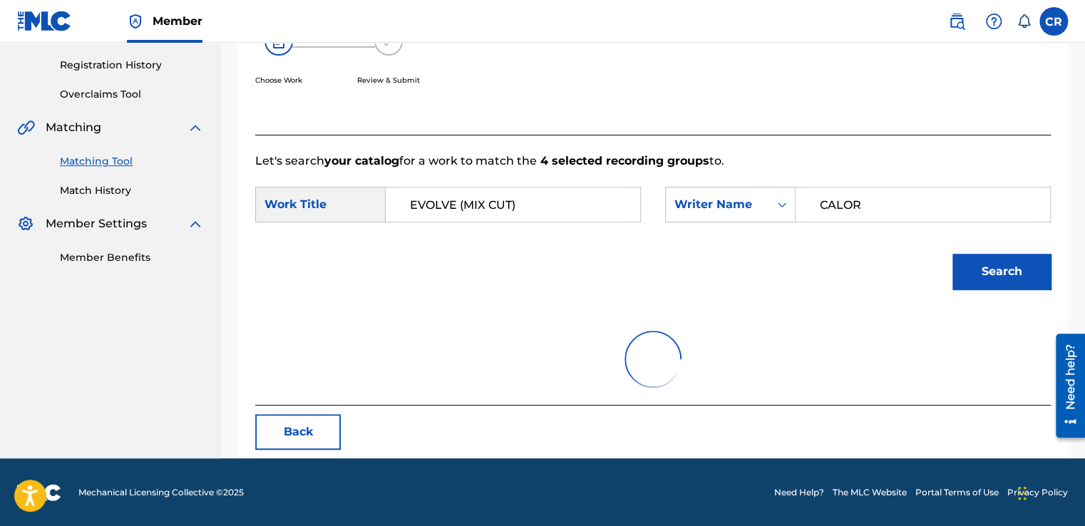
scroll to position [361, 0]
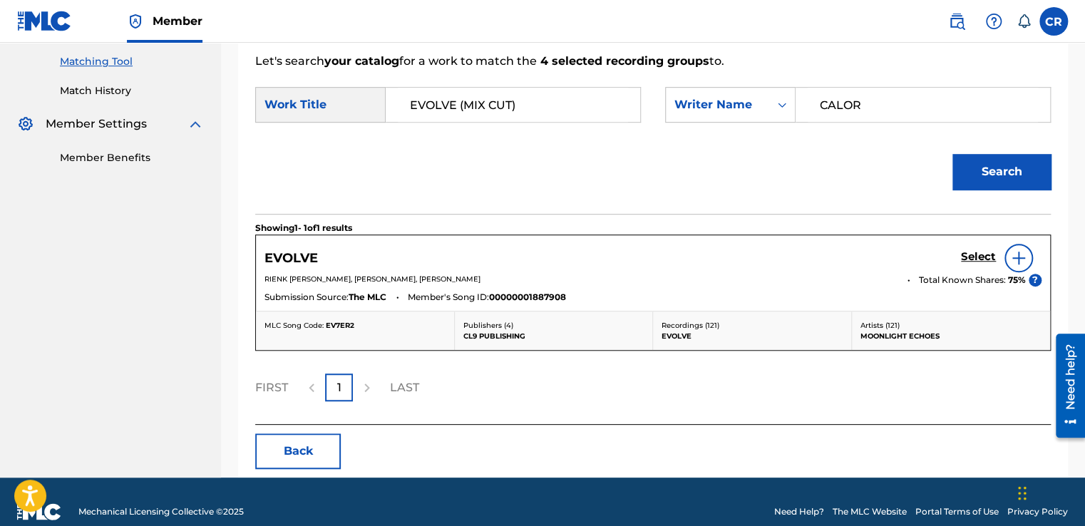
click at [971, 261] on h5 "Select" at bounding box center [978, 257] width 35 height 14
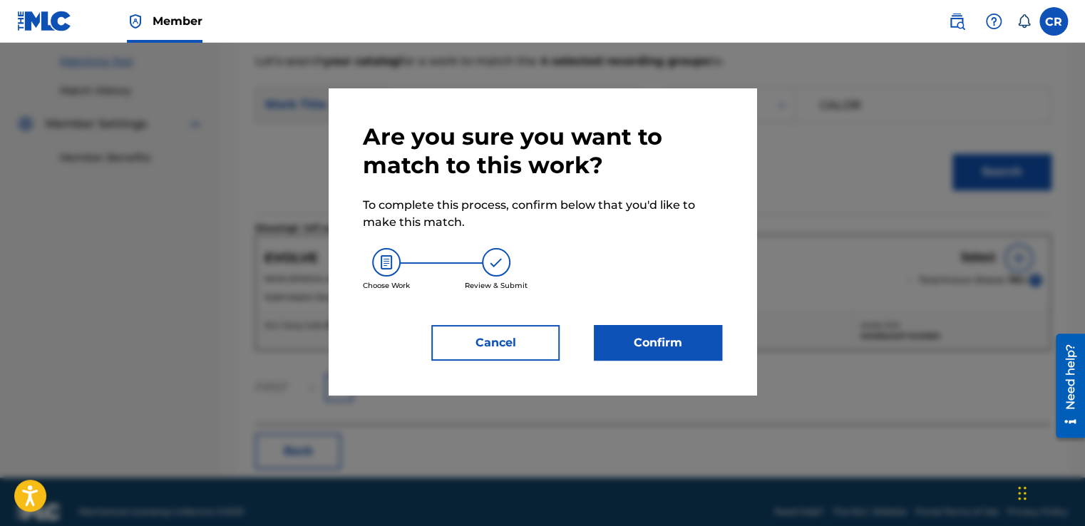
click at [698, 329] on button "Confirm" at bounding box center [658, 343] width 128 height 36
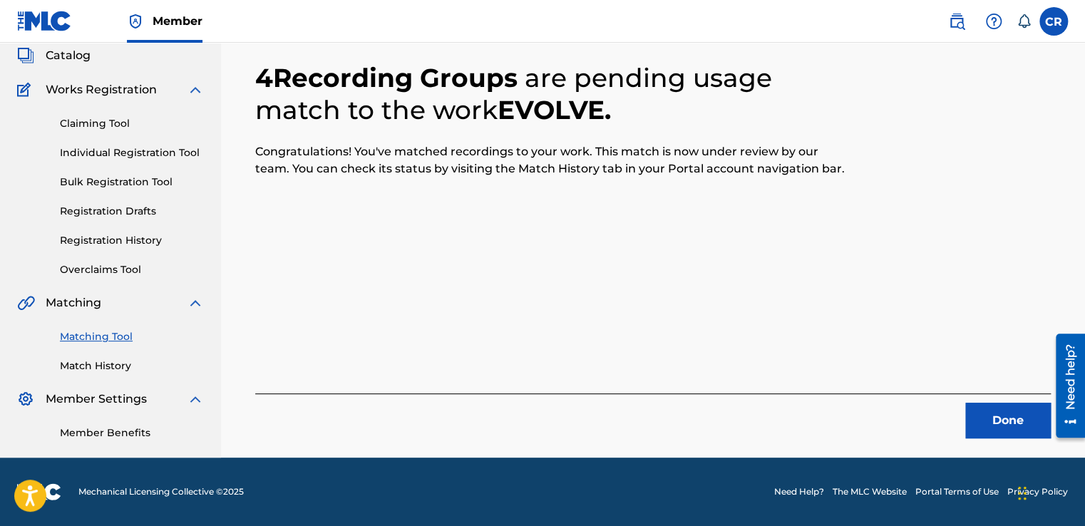
scroll to position [86, 0]
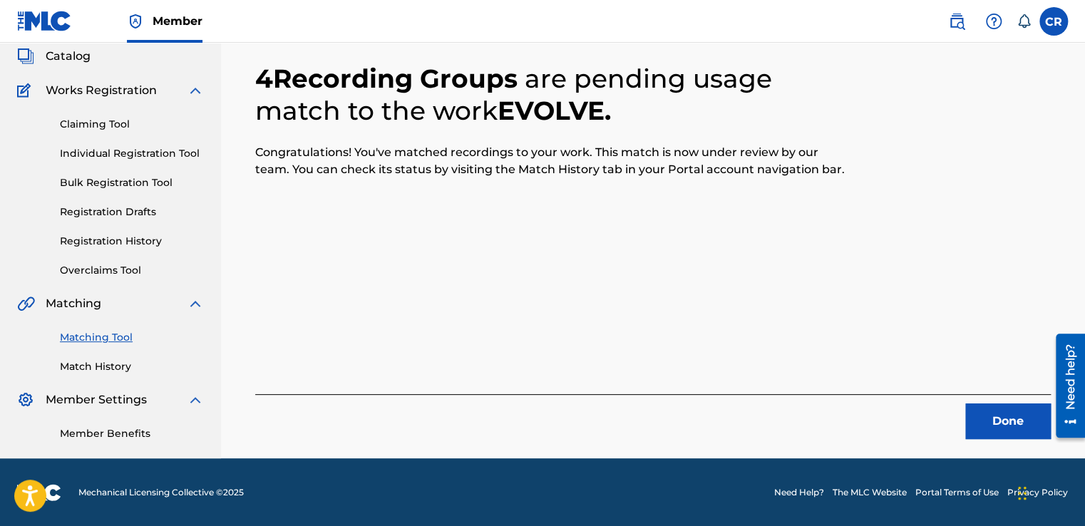
click at [1027, 428] on button "Done" at bounding box center [1008, 421] width 86 height 36
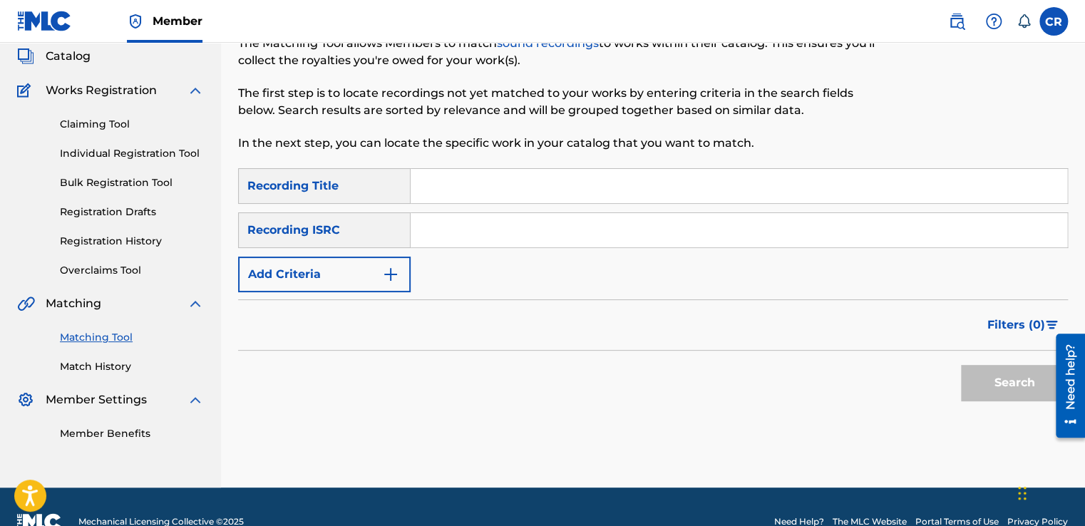
click at [556, 241] on input "Search Form" at bounding box center [738, 230] width 656 height 34
paste input "FR1Q10810013"
type input "FR1Q10810013"
click at [644, 190] on input "Search Form" at bounding box center [738, 186] width 656 height 34
paste input "MARY"
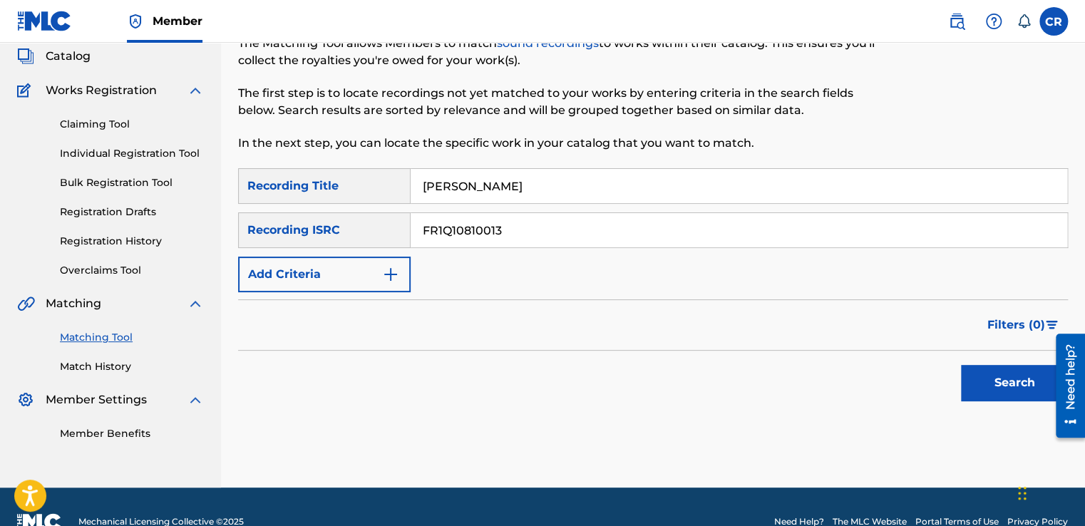
type input "MARY"
click at [991, 376] on button "Search" at bounding box center [1014, 383] width 107 height 36
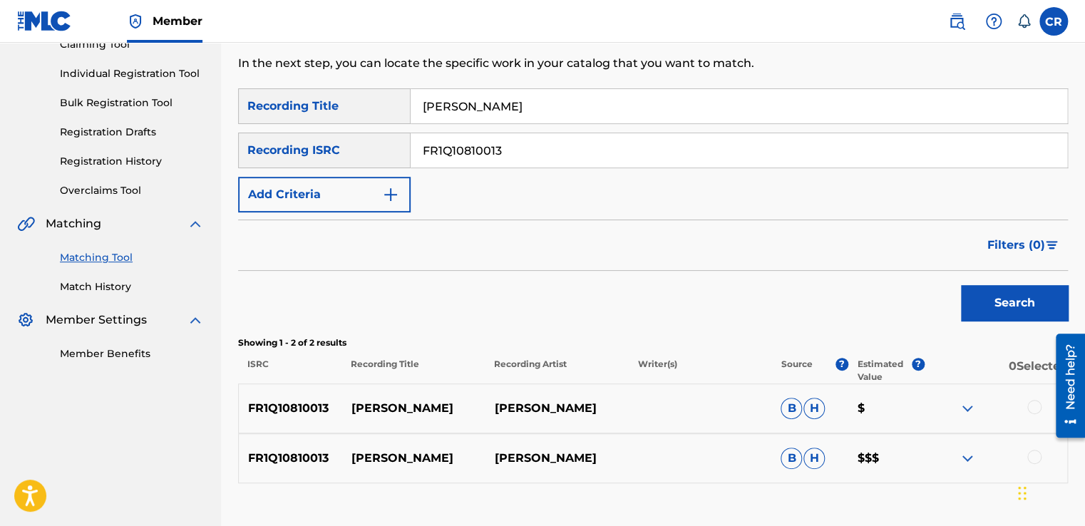
scroll to position [262, 0]
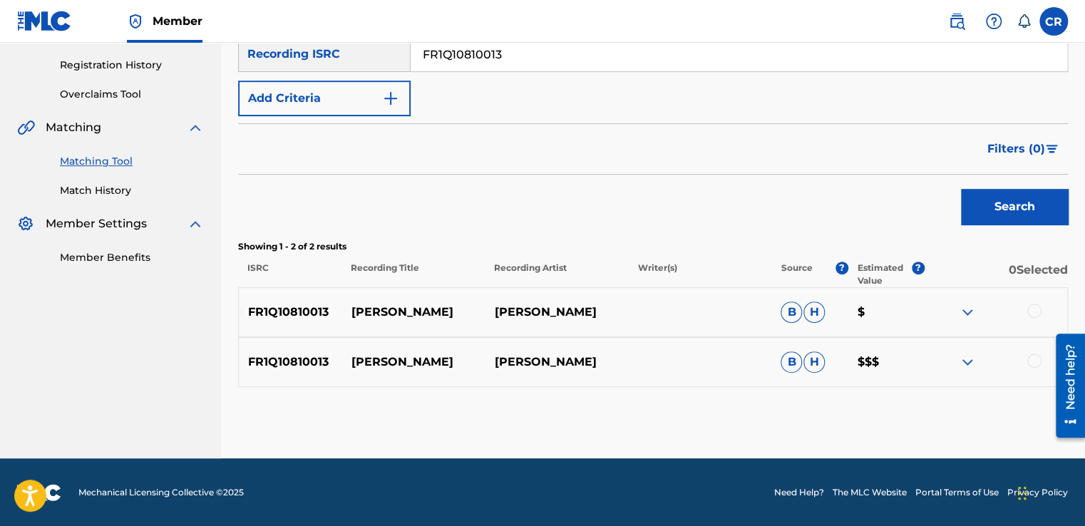
click at [579, 311] on p "CÉCILE CORBEL" at bounding box center [556, 312] width 143 height 17
copy p "CORBEL"
click at [1036, 309] on div at bounding box center [1034, 311] width 14 height 14
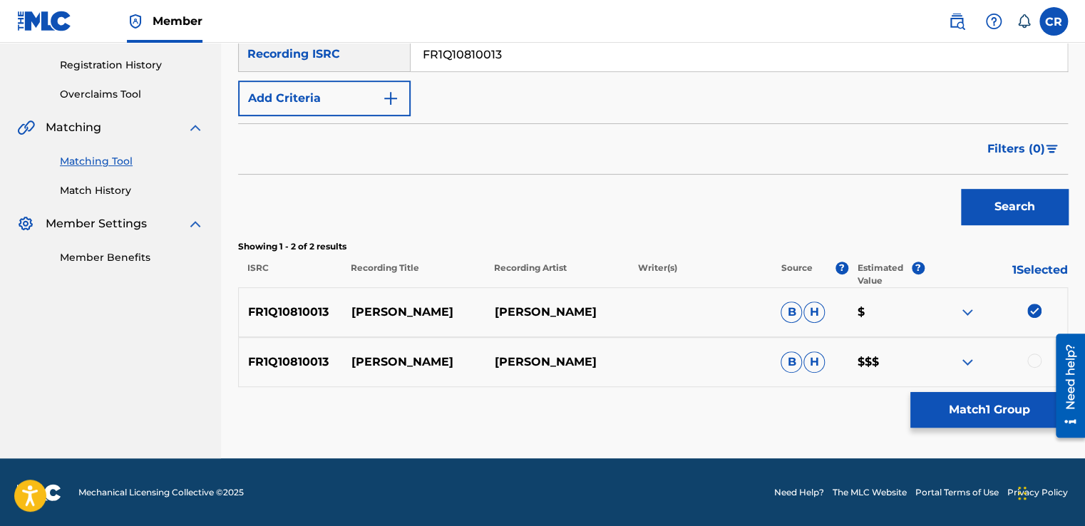
click at [1033, 356] on div at bounding box center [1034, 360] width 14 height 14
click at [1003, 406] on button "Match 2 Groups" at bounding box center [988, 410] width 157 height 36
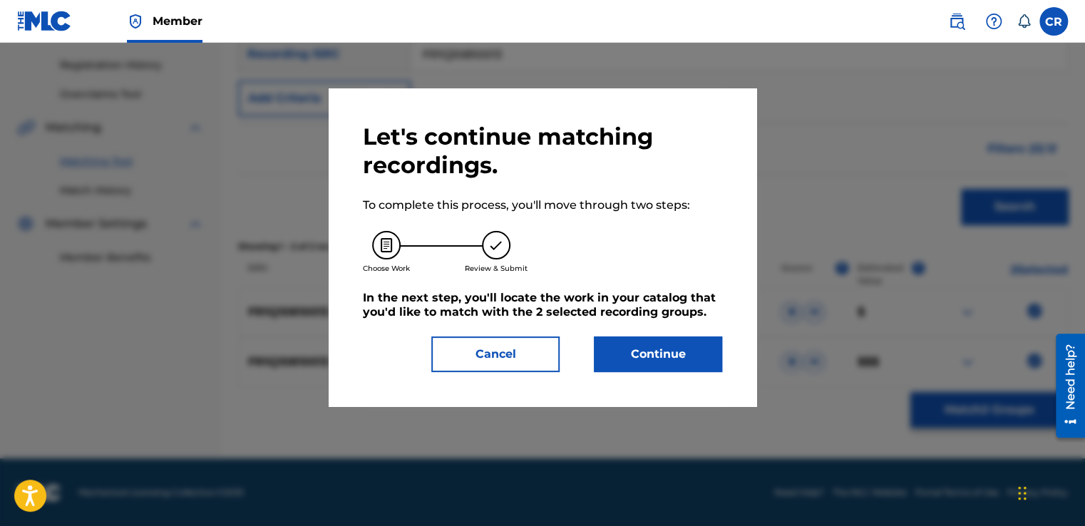
click at [673, 354] on button "Continue" at bounding box center [658, 354] width 128 height 36
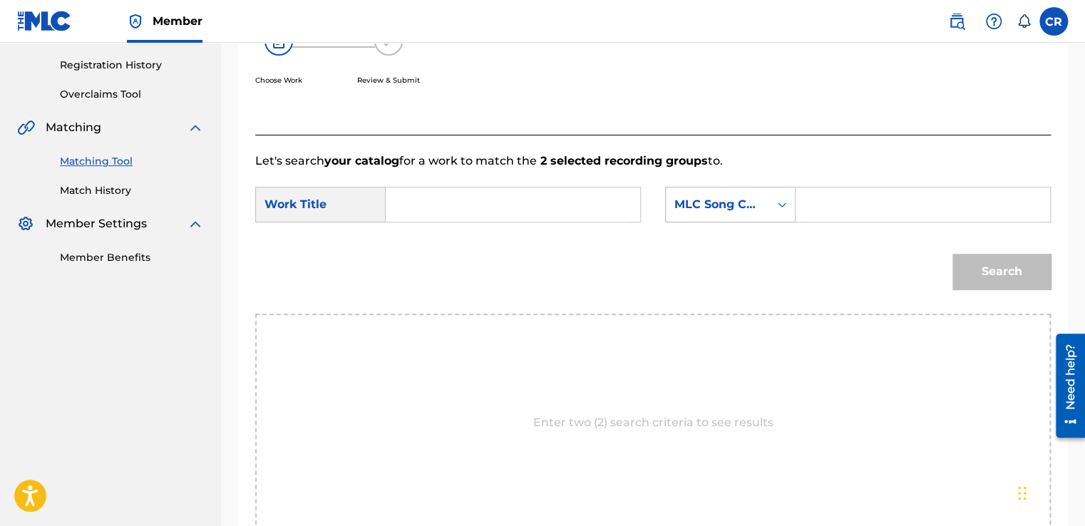
click at [724, 207] on div "MLC Song Code" at bounding box center [717, 204] width 86 height 17
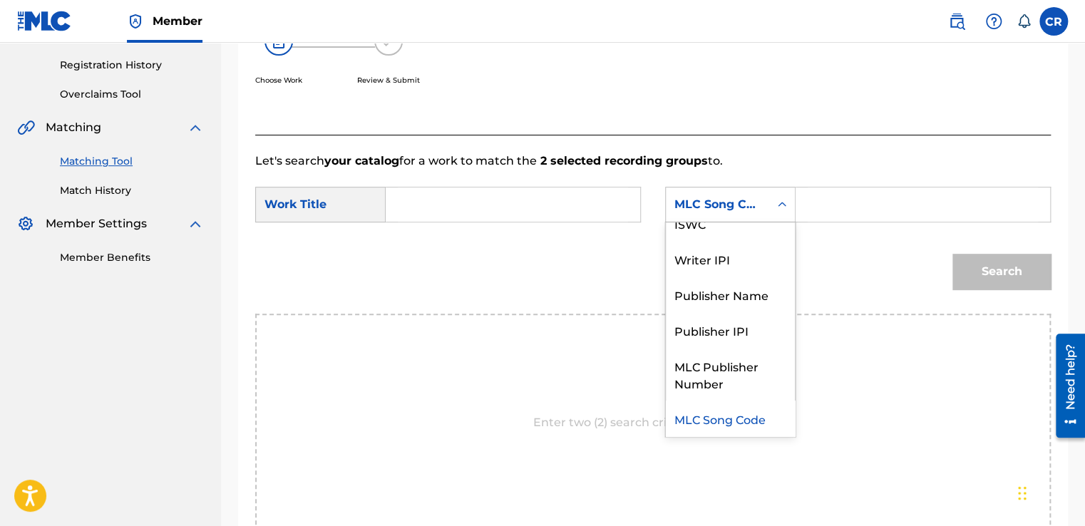
scroll to position [0, 0]
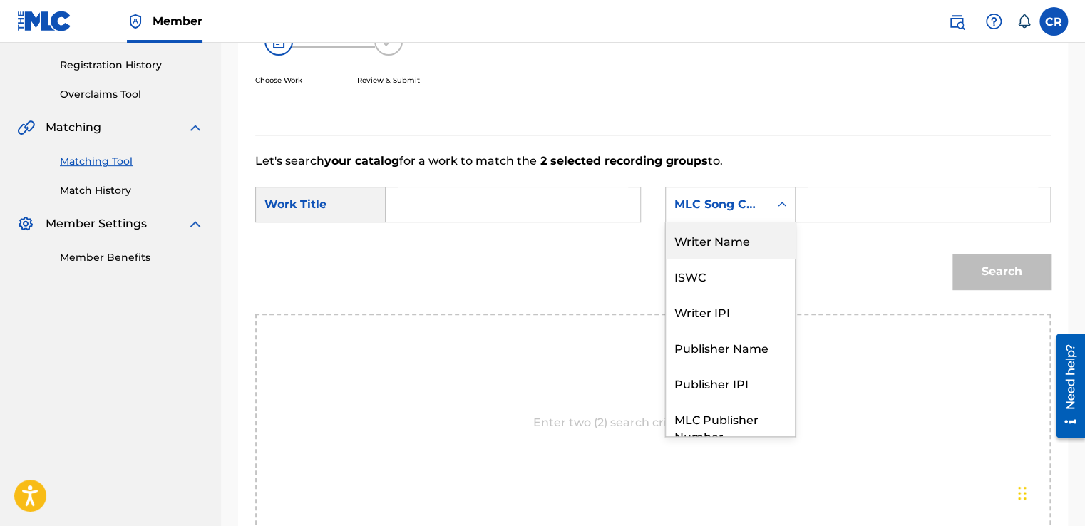
click at [730, 239] on div "Writer Name" at bounding box center [730, 240] width 129 height 36
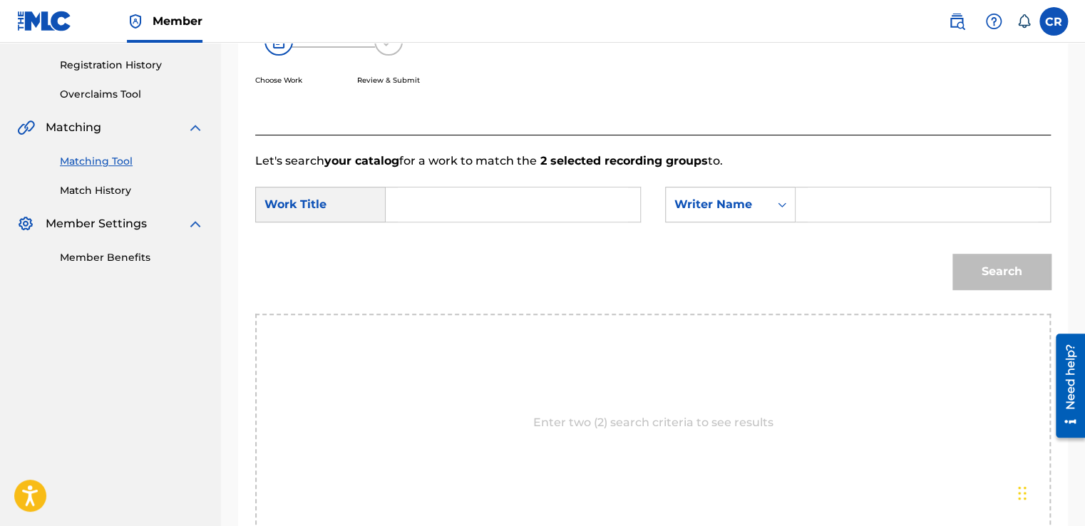
click at [807, 212] on div "Search Form" at bounding box center [922, 205] width 255 height 36
click at [834, 207] on input "Search Form" at bounding box center [922, 204] width 230 height 34
paste input "CORBEL"
type input "CORBEL"
click at [523, 205] on input "Search Form" at bounding box center [513, 204] width 230 height 34
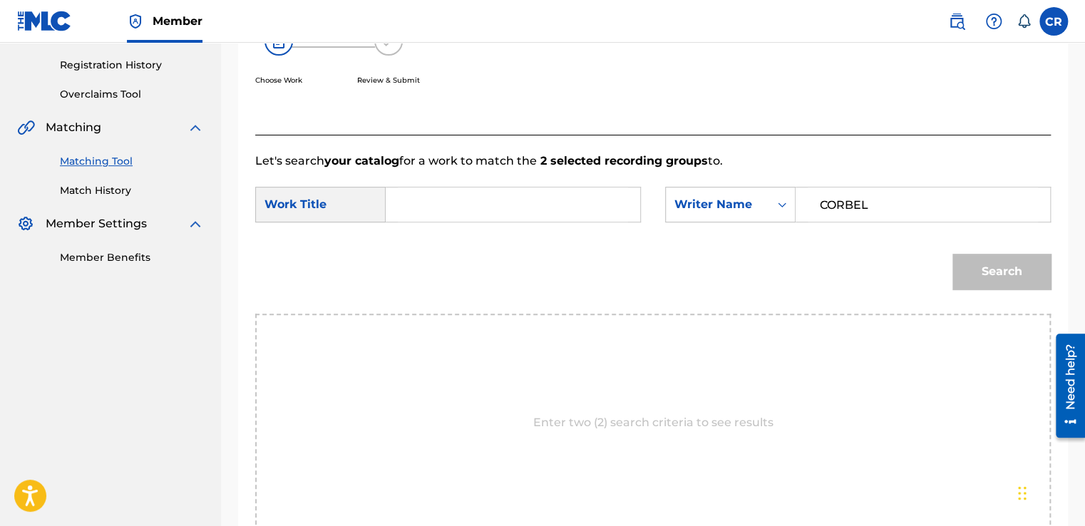
paste input "MARY"
type input "MARY"
click at [1026, 272] on button "Search" at bounding box center [1001, 272] width 98 height 36
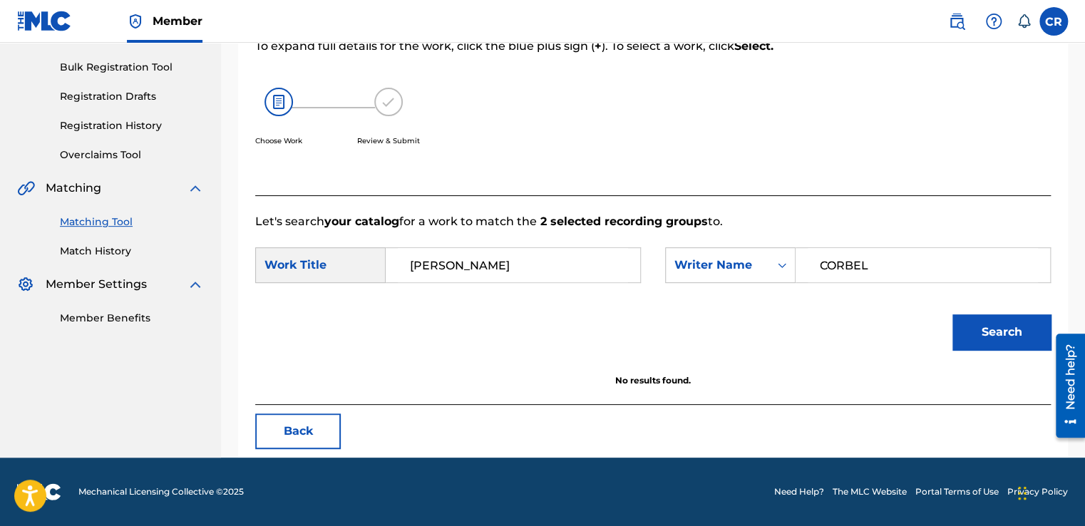
scroll to position [200, 0]
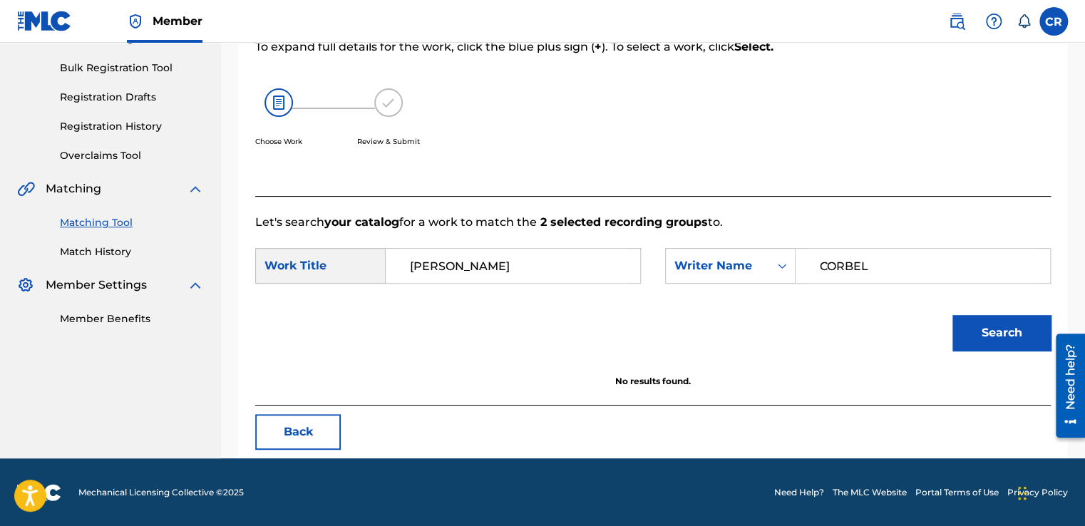
click at [311, 423] on button "Back" at bounding box center [298, 432] width 86 height 36
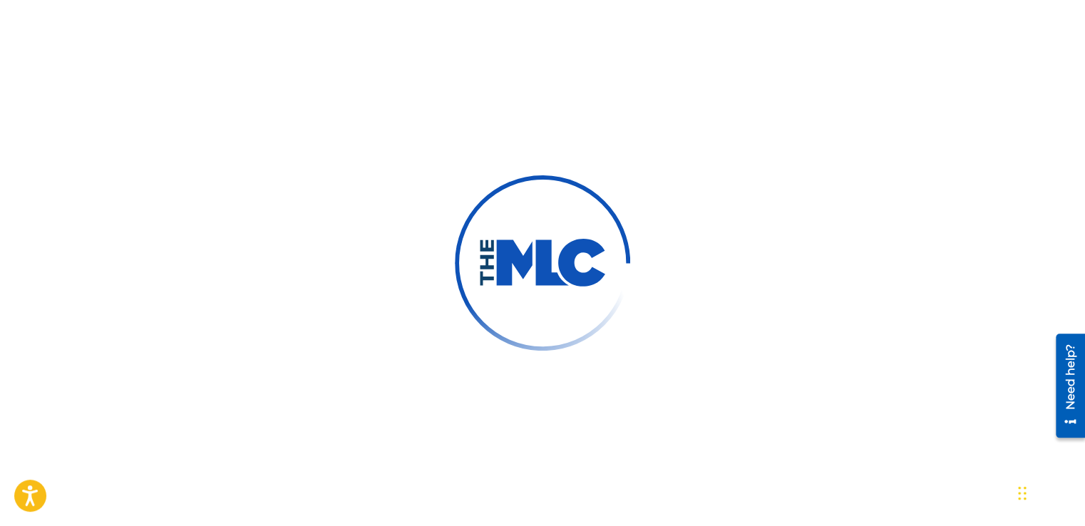
click at [233, 118] on div at bounding box center [542, 263] width 1085 height 526
click at [179, 147] on div at bounding box center [542, 263] width 1085 height 526
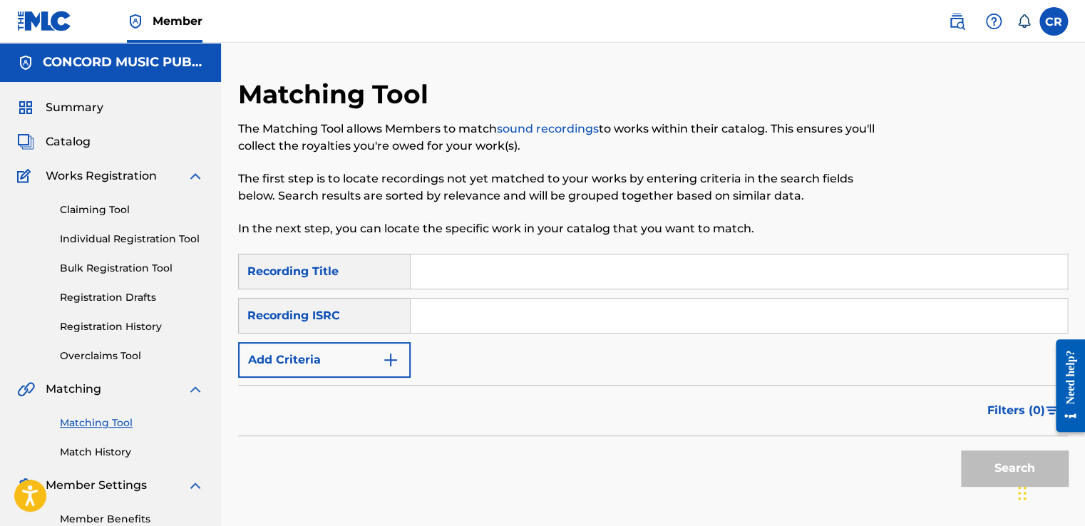
click at [556, 328] on input "Search Form" at bounding box center [738, 316] width 656 height 34
paste input "USTB10500002"
type input "USTB10500002"
click at [595, 272] on input "Search Form" at bounding box center [738, 271] width 656 height 34
paste input "DON'T STOP...PLANET ROCK (PLANET ROCK 2000 MIX) (REMIX - 808 STATE)"
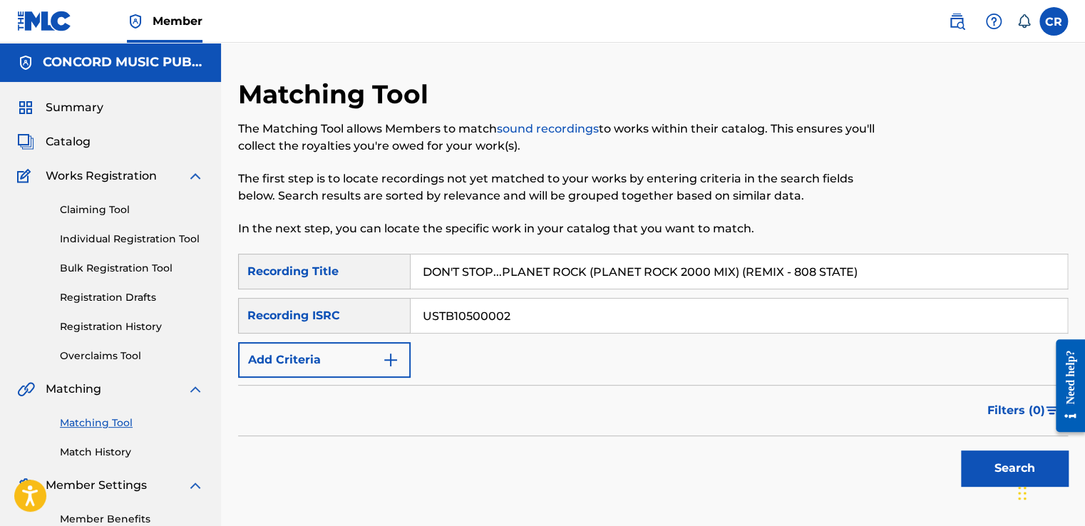
type input "DON'T STOP...PLANET ROCK (PLANET ROCK 2000 MIX) (REMIX - 808 STATE)"
click at [996, 461] on button "Search" at bounding box center [1014, 468] width 107 height 36
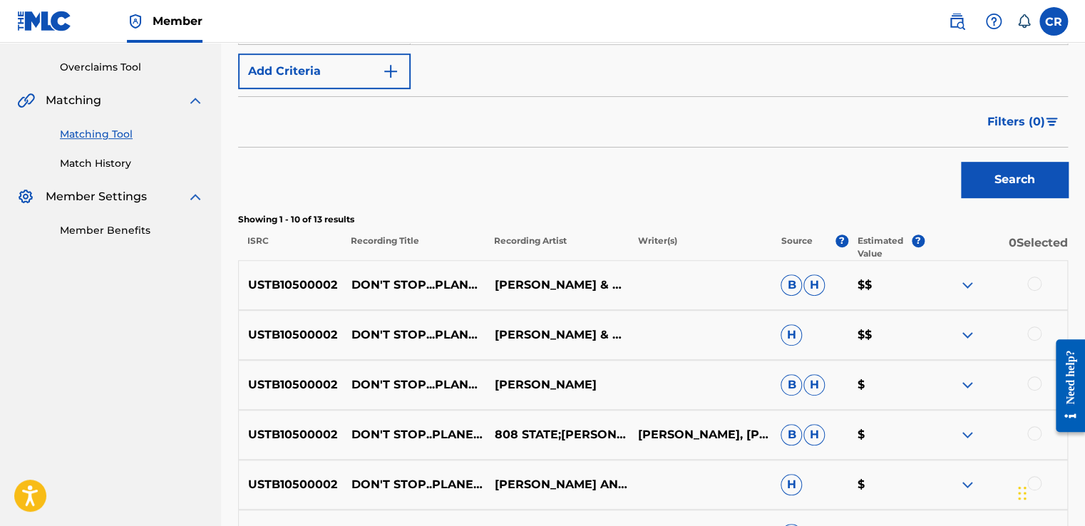
scroll to position [356, 0]
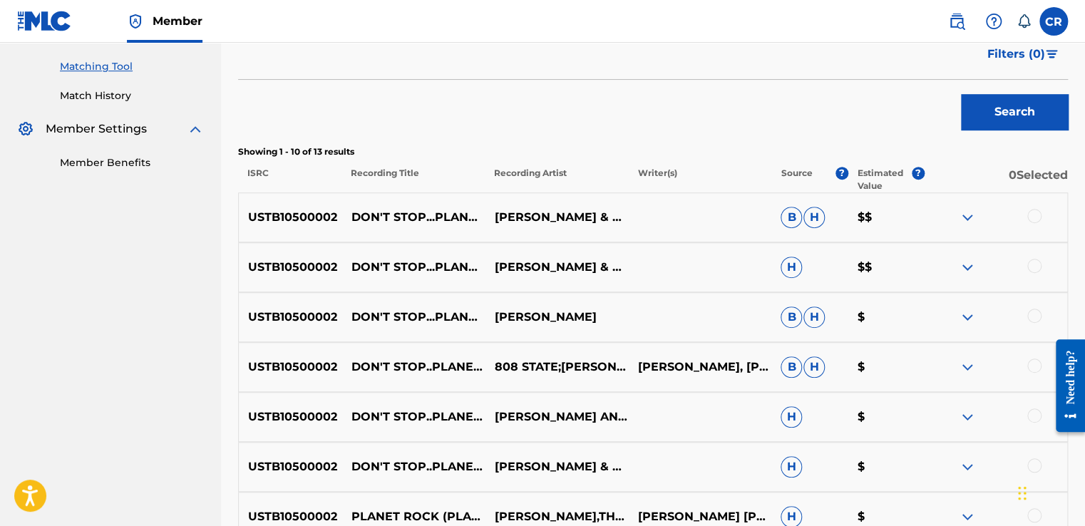
click at [682, 358] on p "A. BAKER, AFRIKA BAMBAATAA, ELLIS WILLIAMS, J. ROBIE, JOHN MILLER, ROBERT ALLEN…" at bounding box center [699, 366] width 143 height 17
copy p "BAKER"
click at [1038, 217] on div at bounding box center [1034, 216] width 14 height 14
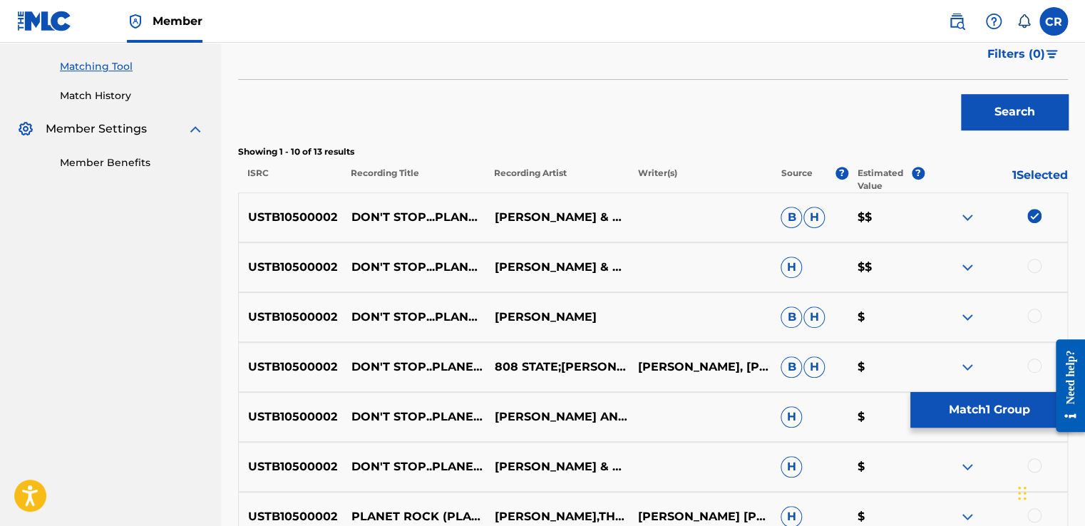
click at [1031, 258] on div "USTB10500002 DON'T STOP...PLANET ROCK (PLANET ROCK 2000 MIX) (REMIX - 808 STATE…" at bounding box center [652, 267] width 829 height 50
click at [1032, 273] on div at bounding box center [995, 267] width 143 height 17
click at [1033, 272] on div at bounding box center [1034, 266] width 14 height 14
click at [1031, 324] on div at bounding box center [995, 317] width 143 height 17
click at [1033, 316] on div at bounding box center [1034, 316] width 14 height 14
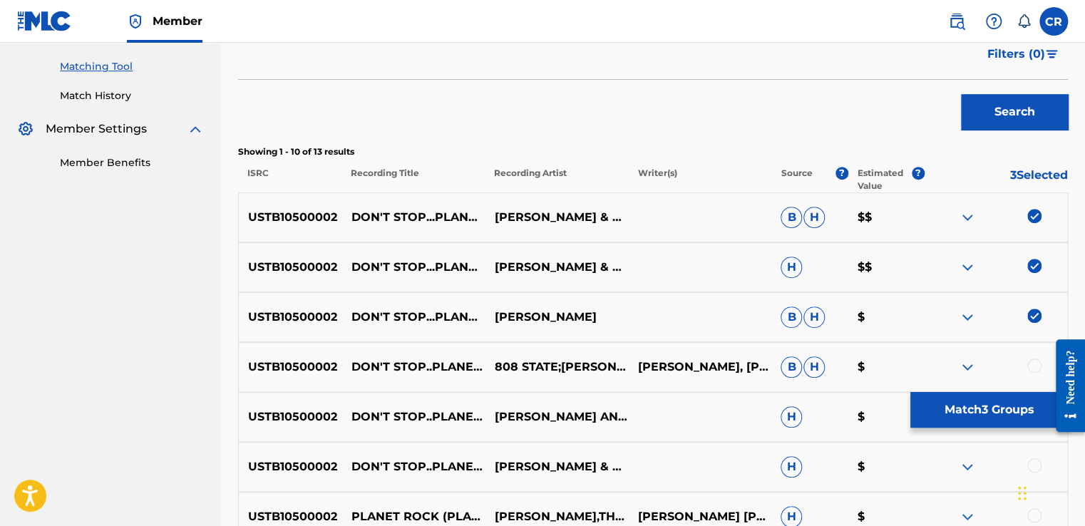
scroll to position [641, 0]
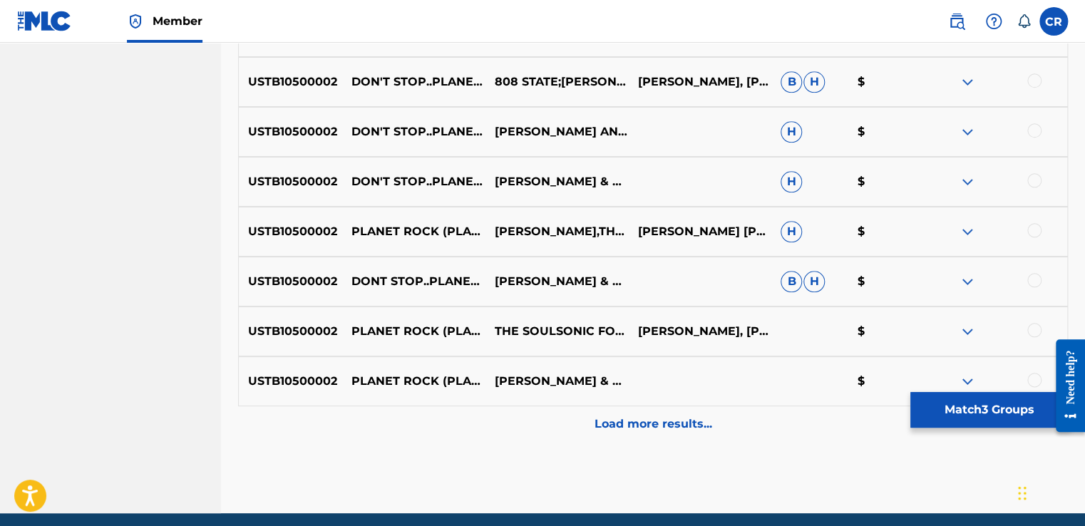
click at [1035, 78] on div at bounding box center [1034, 80] width 14 height 14
click at [1033, 125] on div at bounding box center [1034, 130] width 14 height 14
click at [1032, 175] on div at bounding box center [1034, 180] width 14 height 14
click at [1031, 222] on div "USTB10500002 PLANET ROCK (PLANET ROCK 2000 MIX) (FEAT. 808 STATE) AFRIKA BAMBAA…" at bounding box center [652, 232] width 829 height 50
click at [1035, 235] on div at bounding box center [1034, 230] width 14 height 14
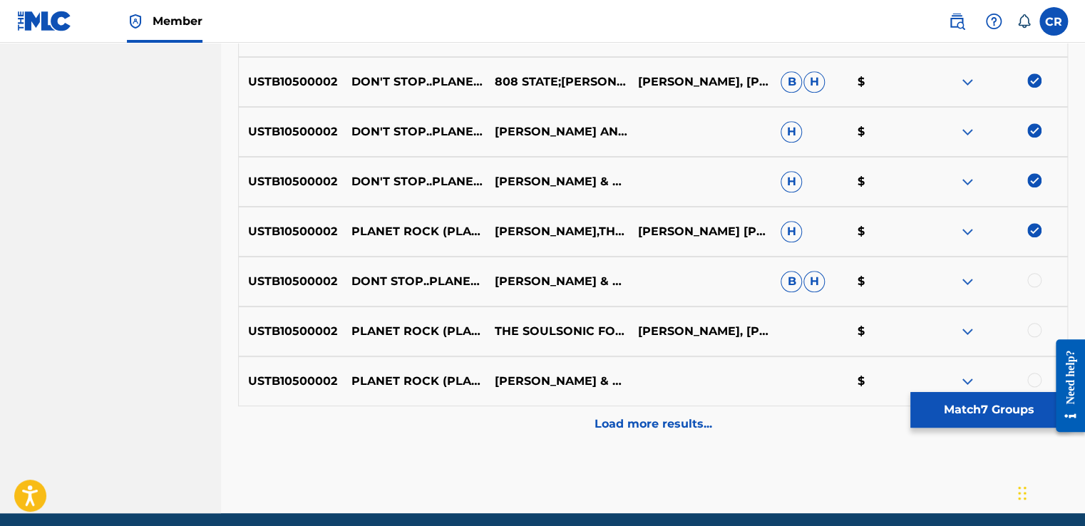
click at [1038, 281] on div at bounding box center [1034, 280] width 14 height 14
click at [1033, 329] on div at bounding box center [1034, 330] width 14 height 14
click at [1033, 376] on div at bounding box center [1034, 380] width 14 height 14
click at [1003, 437] on div "Load more results..." at bounding box center [652, 424] width 829 height 36
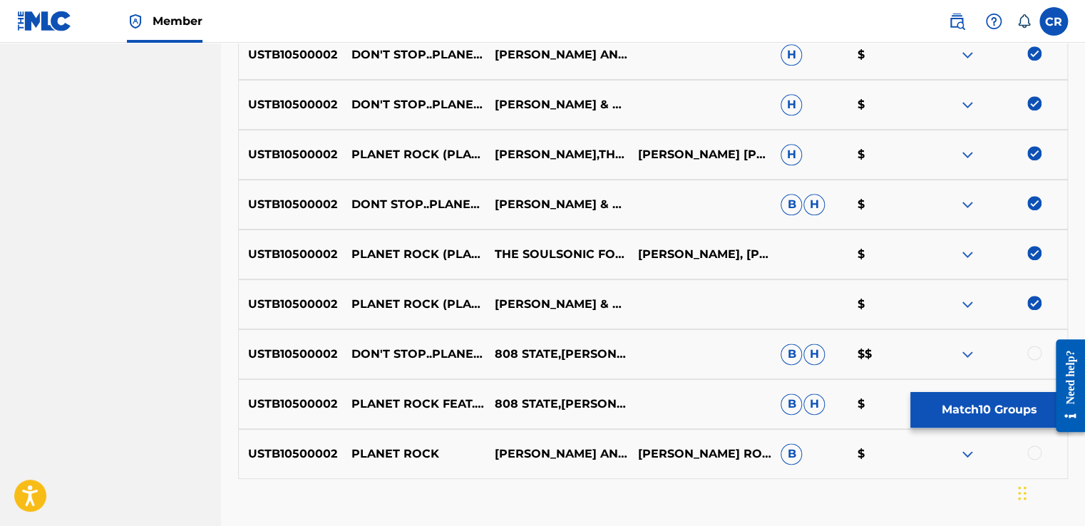
scroll to position [810, 0]
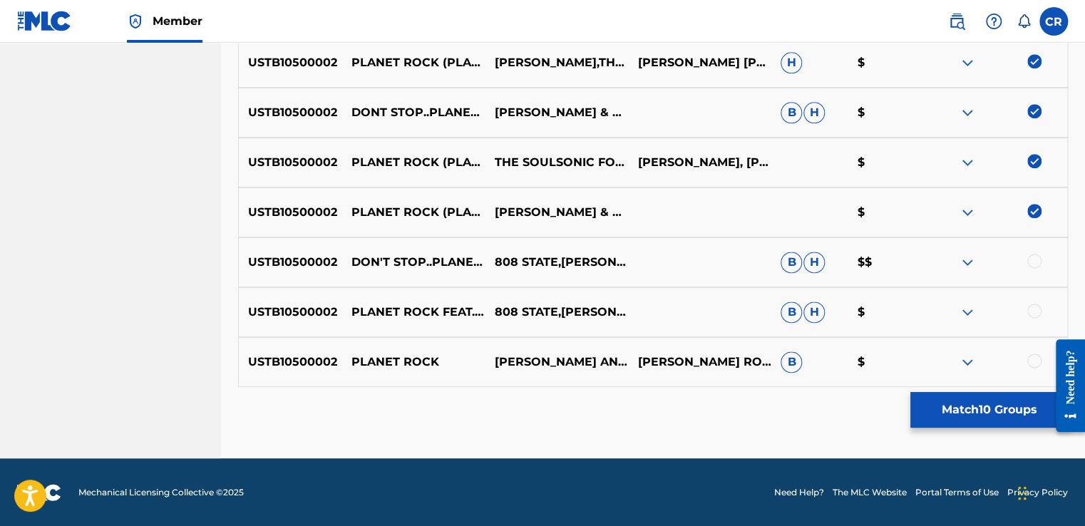
click at [1035, 264] on div at bounding box center [1034, 261] width 14 height 14
click at [1038, 306] on div at bounding box center [1034, 311] width 14 height 14
click at [1036, 356] on div at bounding box center [1034, 360] width 14 height 14
click at [1009, 397] on button "Match 13 Groups" at bounding box center [988, 410] width 157 height 36
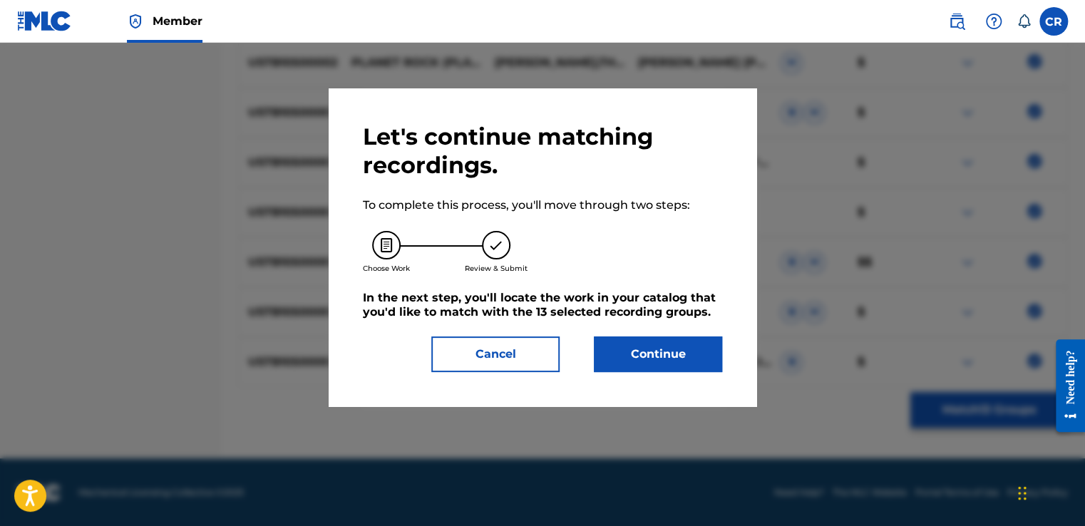
click at [696, 356] on button "Continue" at bounding box center [658, 354] width 128 height 36
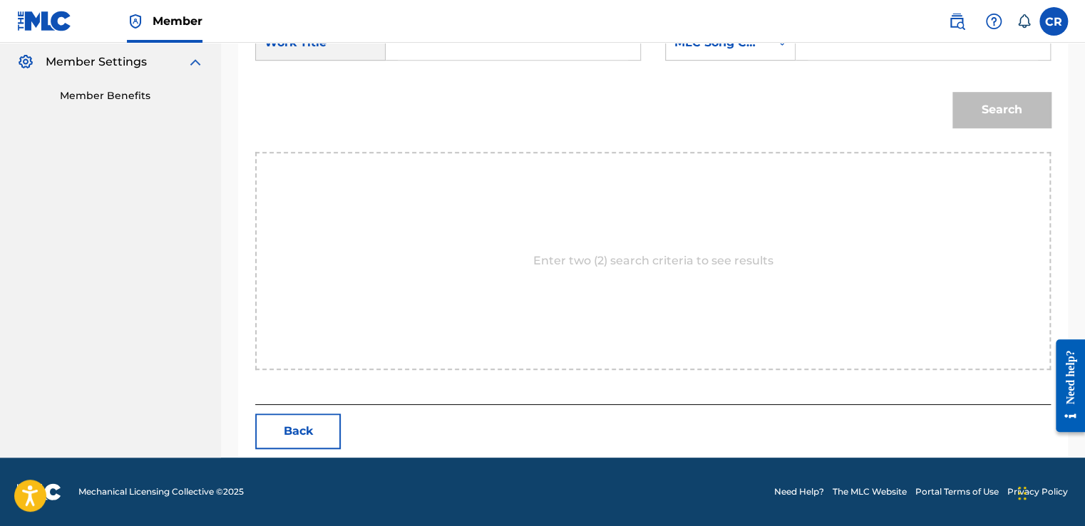
scroll to position [423, 0]
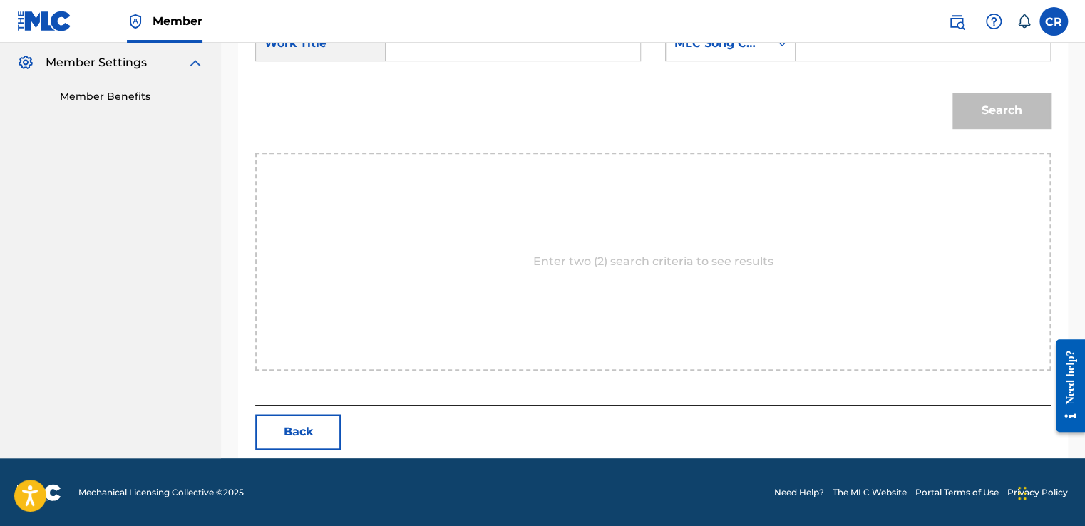
click at [720, 58] on div "MLC Song Code" at bounding box center [730, 44] width 130 height 36
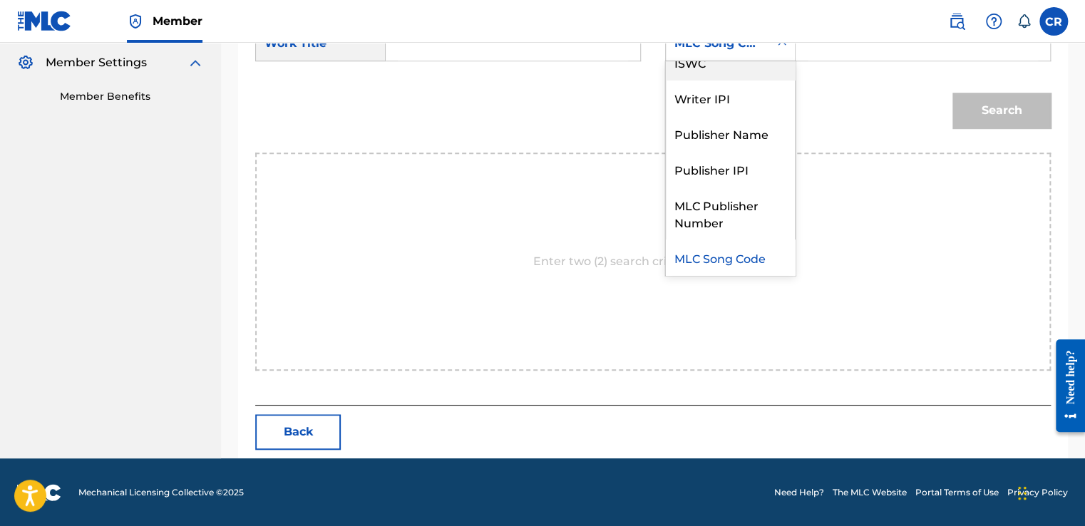
scroll to position [0, 0]
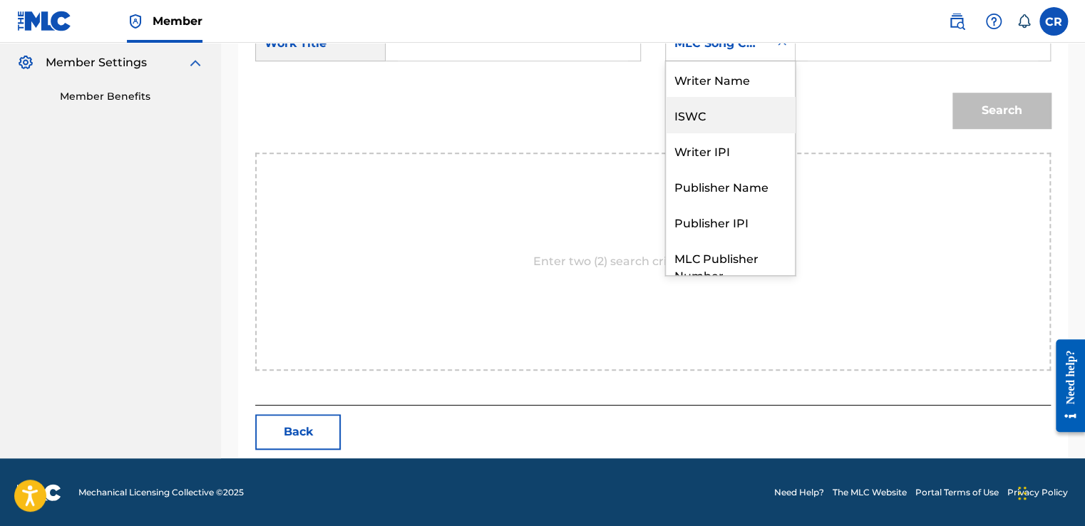
drag, startPoint x: 729, startPoint y: 100, endPoint x: 742, endPoint y: 84, distance: 20.3
click at [730, 100] on div "ISWC" at bounding box center [730, 115] width 129 height 36
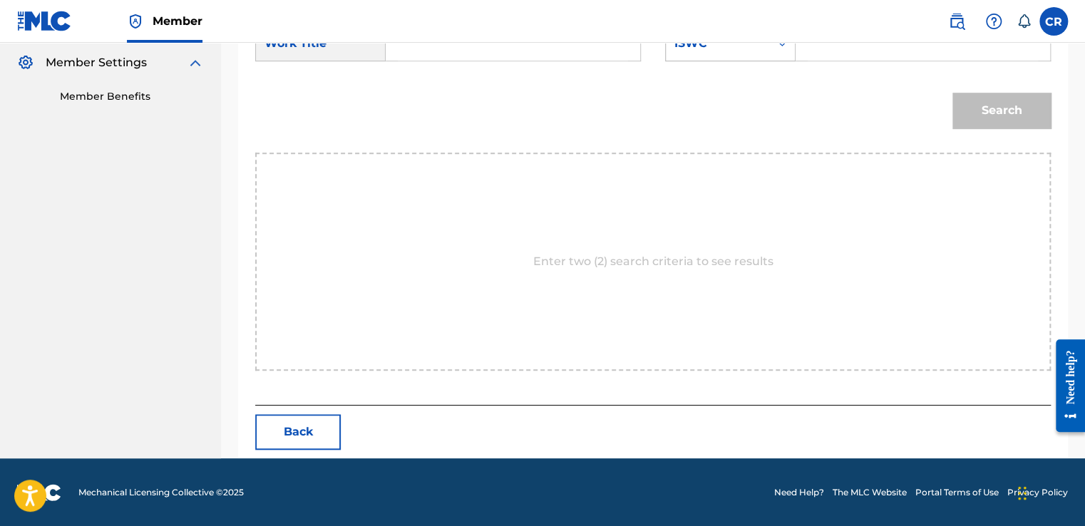
click at [755, 58] on div "ISWC" at bounding box center [730, 44] width 130 height 36
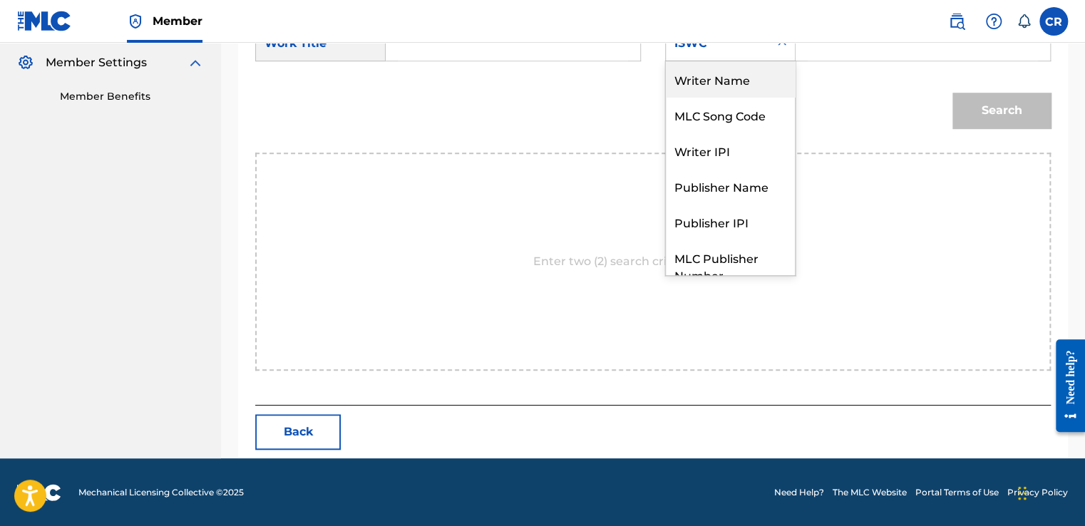
drag, startPoint x: 756, startPoint y: 78, endPoint x: 797, endPoint y: 61, distance: 44.7
click at [757, 78] on div "Writer Name" at bounding box center [730, 79] width 129 height 36
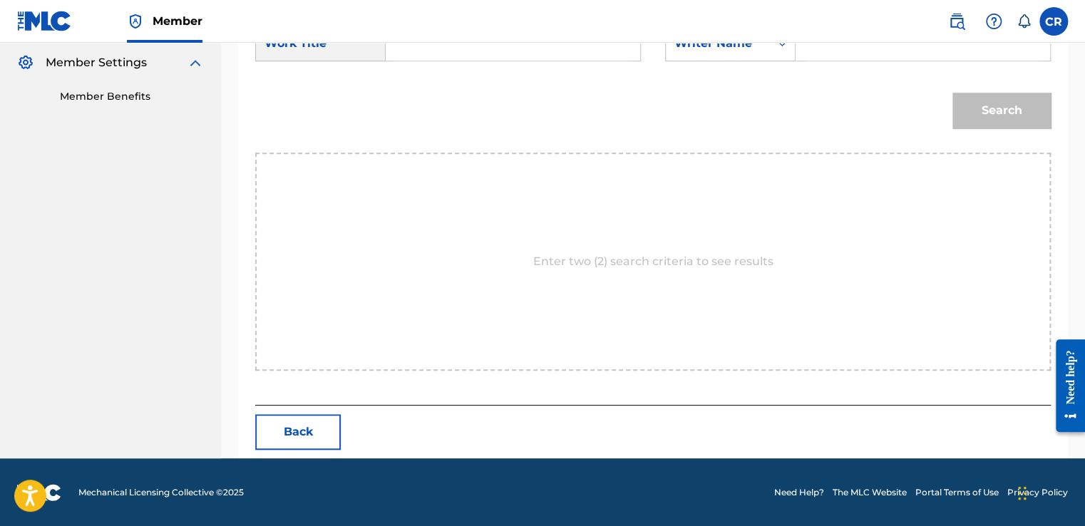
click at [830, 50] on input "Search Form" at bounding box center [922, 43] width 230 height 34
paste input "BAKER"
type input "BAKER"
click at [527, 58] on input "Search Form" at bounding box center [513, 43] width 230 height 34
paste input "DON'T STOP...PLANET ROCK (PLANET ROCK 2000 MIX) (REMIX - 808 STATE)"
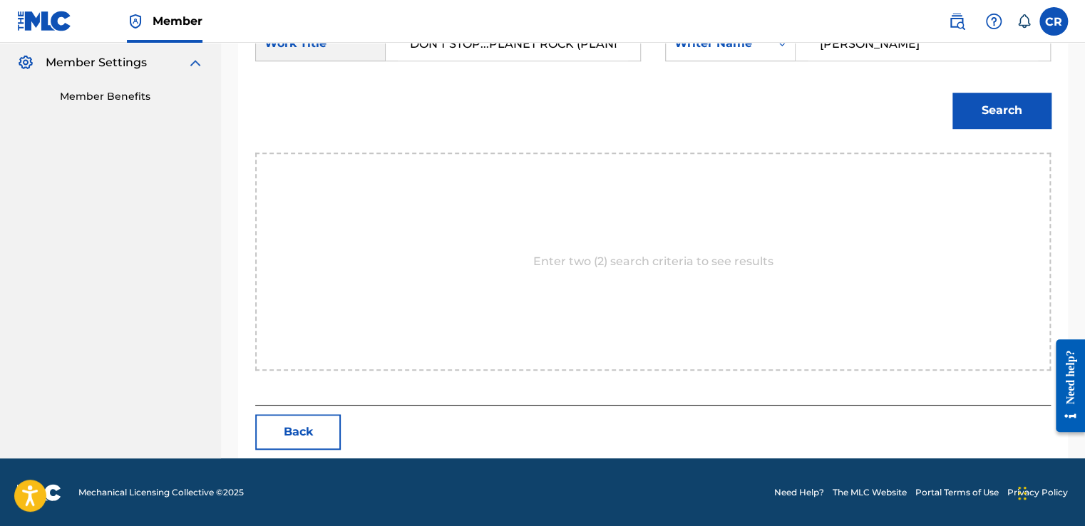
scroll to position [0, 229]
type input "DON'T STOP...PLANET ROCK (PLANET ROCK 2000 MIX) (REMIX - 808 STATE)"
click at [1001, 110] on button "Search" at bounding box center [1001, 111] width 98 height 36
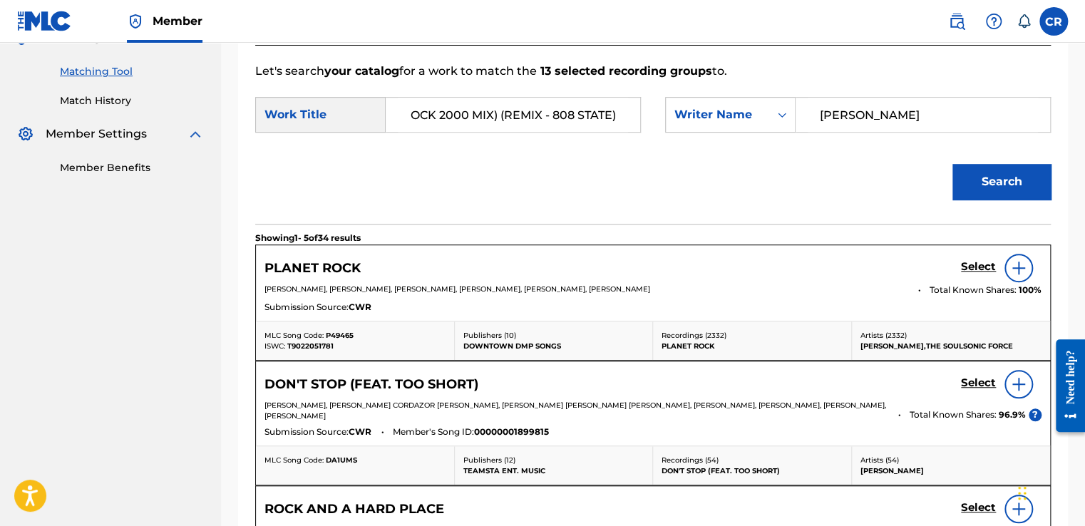
drag, startPoint x: 492, startPoint y: 122, endPoint x: 643, endPoint y: 128, distance: 151.2
click at [643, 128] on div "SearchWithCriteria9bc980e8-8a52-41ad-adc1-9b199044e301 Work Title DON'T STOP...…" at bounding box center [652, 119] width 795 height 44
click at [601, 158] on div "Search" at bounding box center [652, 187] width 795 height 74
click at [986, 274] on link "Select" at bounding box center [978, 268] width 35 height 16
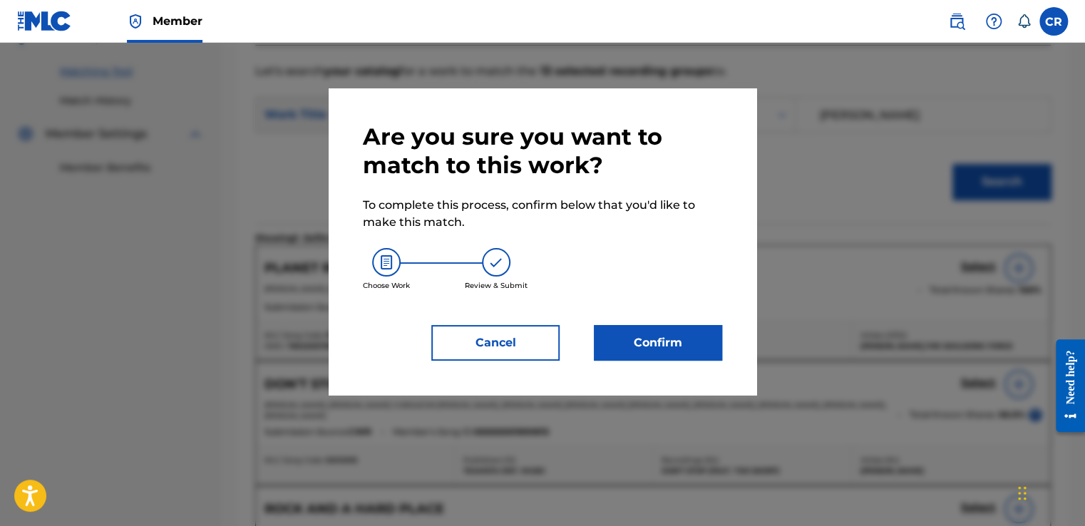
click at [686, 325] on button "Confirm" at bounding box center [658, 343] width 128 height 36
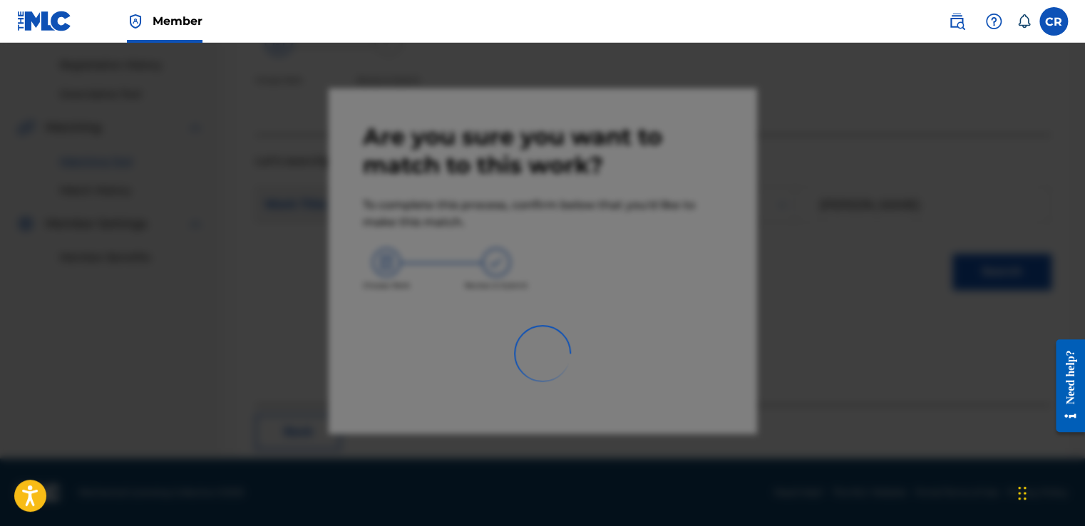
scroll to position [86, 0]
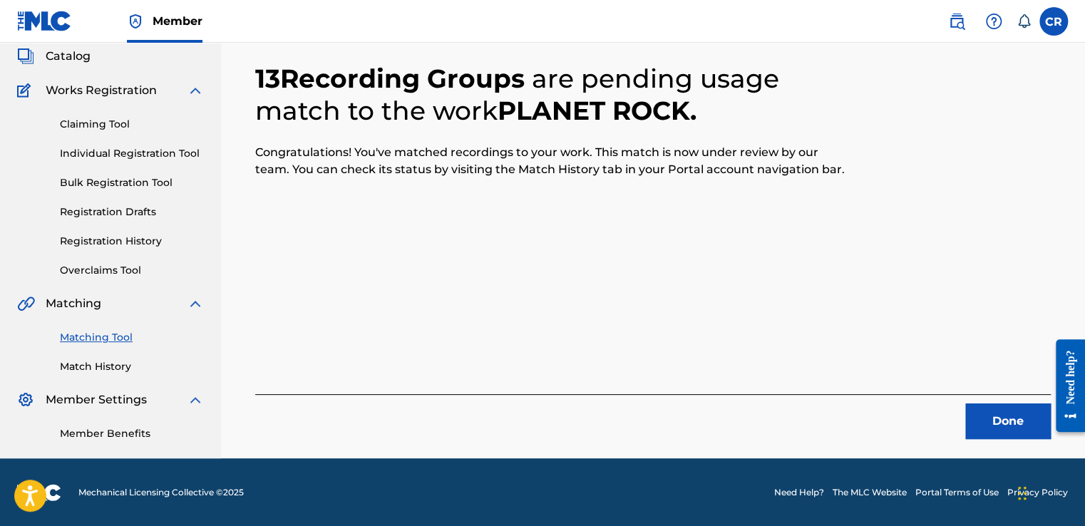
click at [989, 425] on button "Done" at bounding box center [1008, 421] width 86 height 36
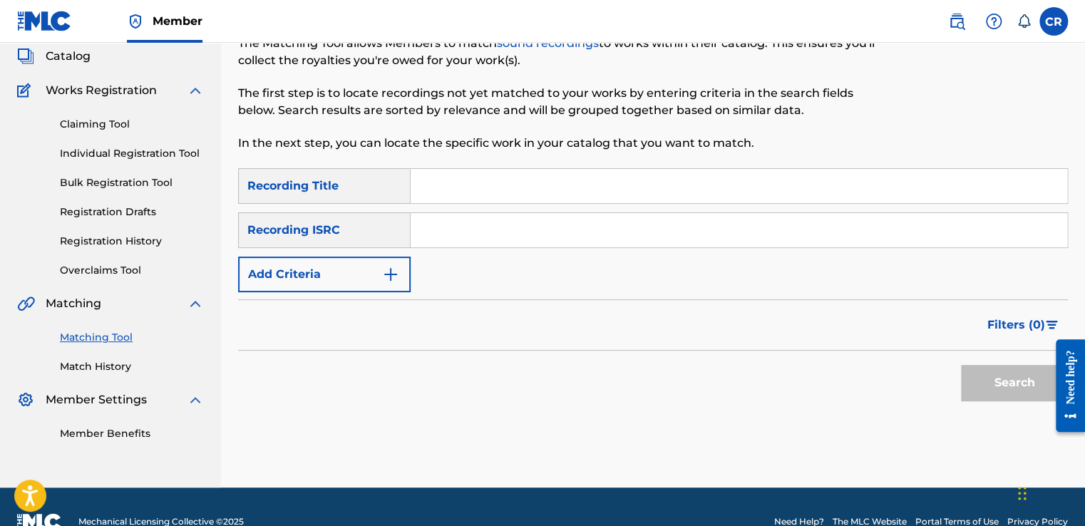
click at [574, 247] on input "Search Form" at bounding box center [738, 230] width 656 height 34
paste input "USCGJ1855397"
type input "USCGJ1855397"
click at [669, 201] on input "Search Form" at bounding box center [738, 186] width 656 height 34
paste input "DRAW"
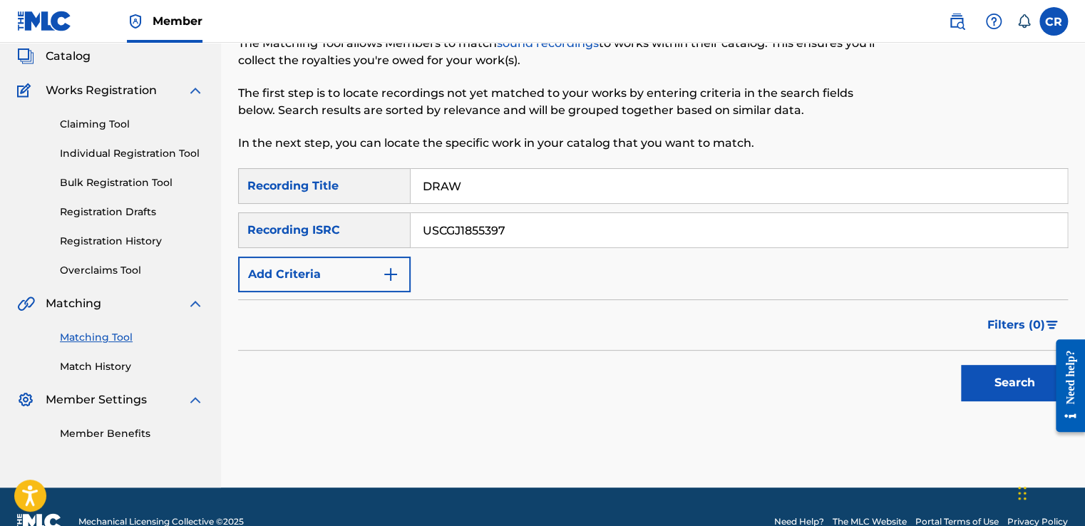
type input "DRAW"
click at [976, 366] on button "Search" at bounding box center [1014, 383] width 107 height 36
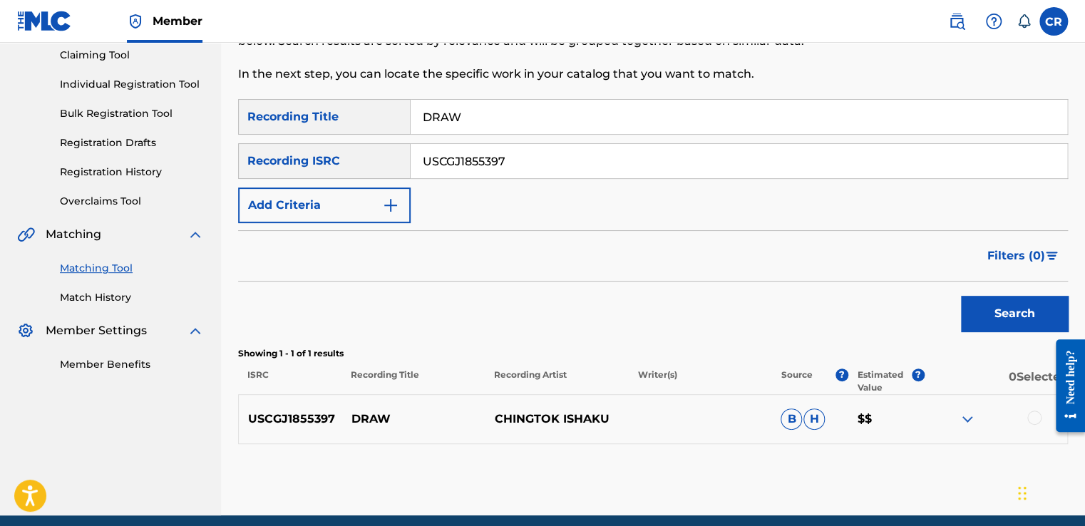
scroll to position [212, 0]
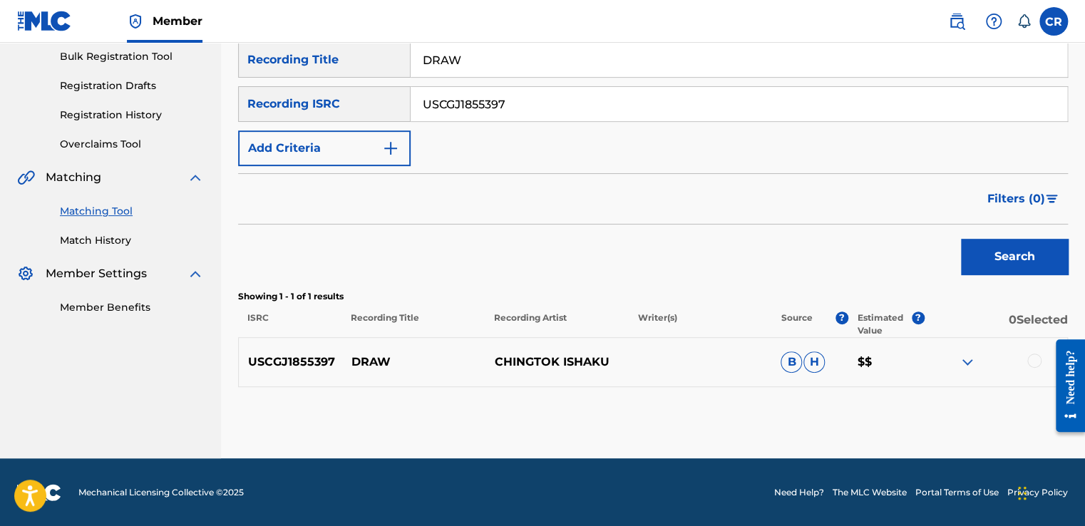
click at [578, 358] on p "CHINGTOK ISHAKU" at bounding box center [556, 361] width 143 height 17
copy p "ISHAKU"
click at [1035, 362] on div at bounding box center [1034, 360] width 14 height 14
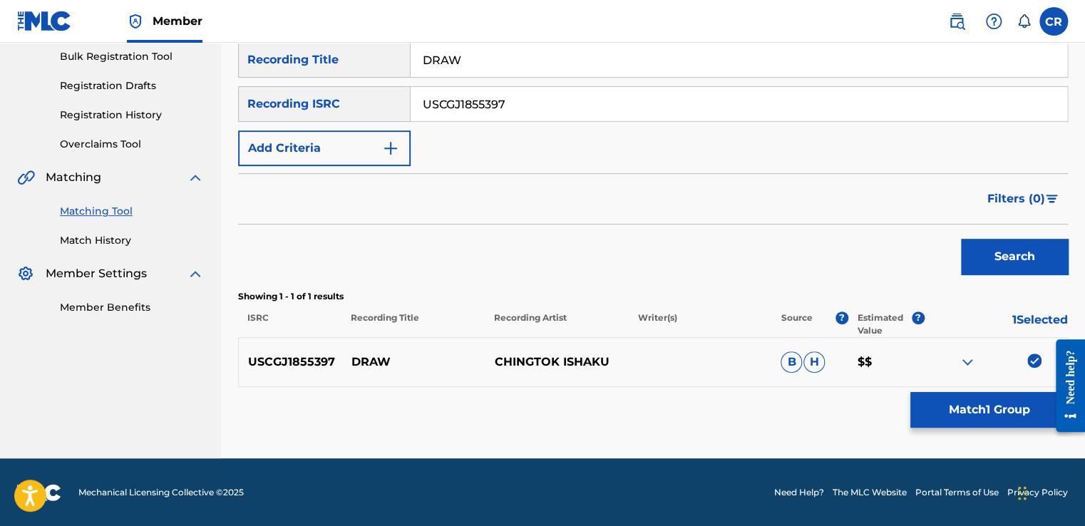
click at [1020, 397] on button "Match 1 Group" at bounding box center [988, 410] width 157 height 36
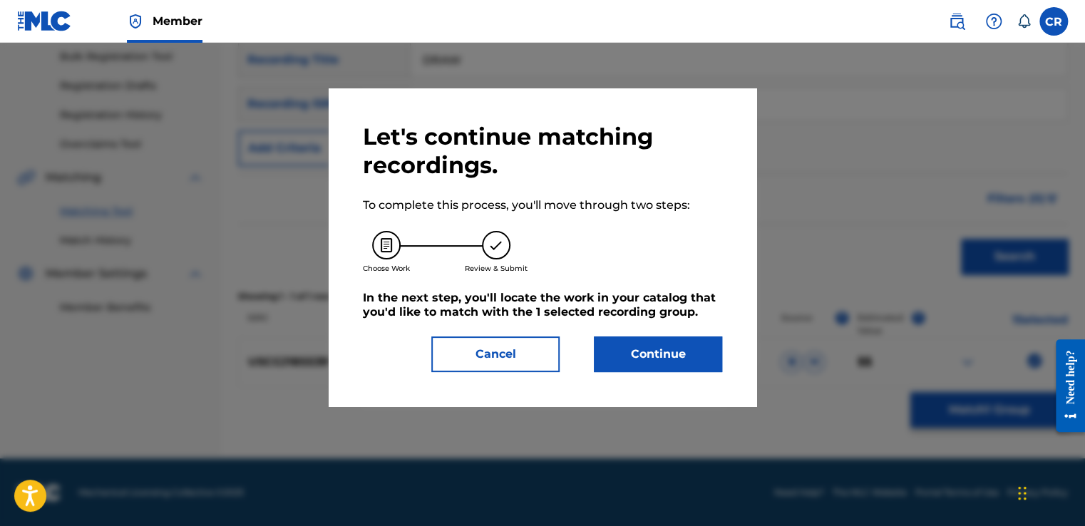
click at [693, 353] on button "Continue" at bounding box center [658, 354] width 128 height 36
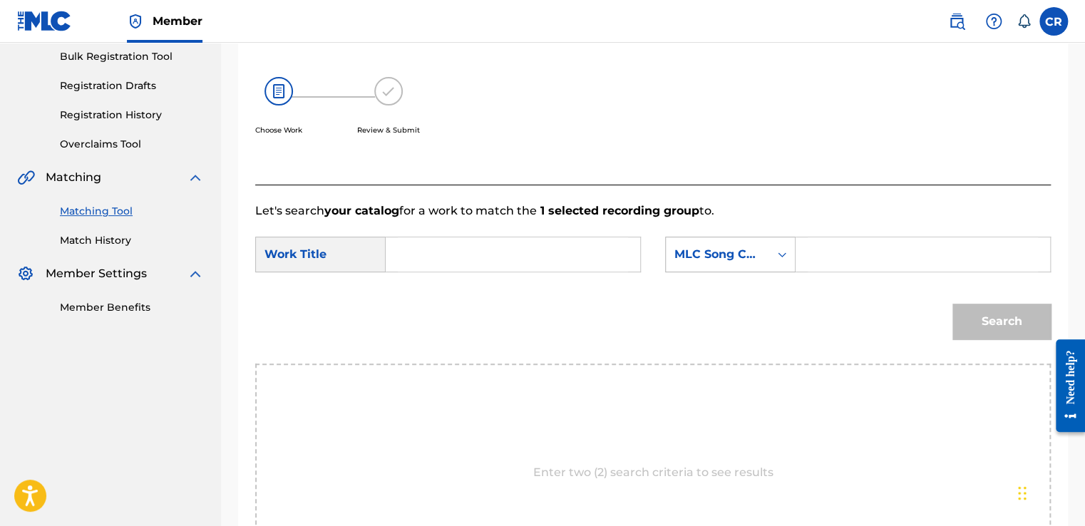
click at [717, 254] on div "MLC Song Code" at bounding box center [717, 254] width 86 height 17
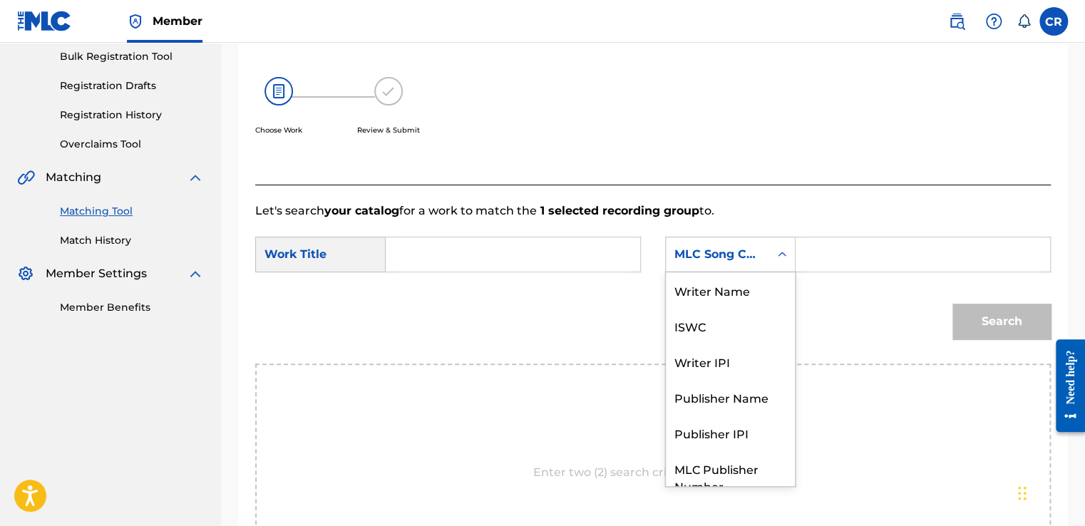
scroll to position [0, 0]
click at [723, 289] on div "Writer Name" at bounding box center [730, 290] width 129 height 36
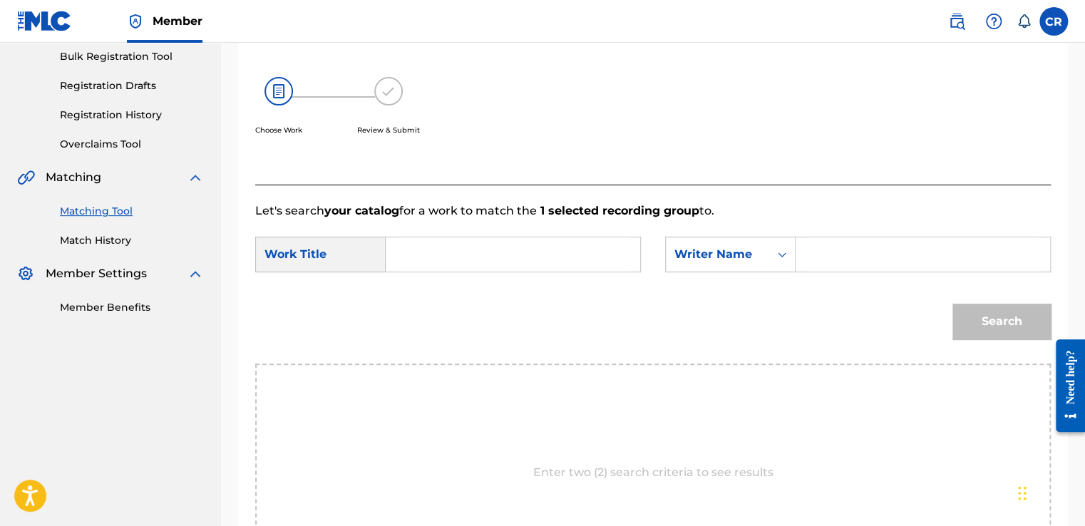
click at [822, 257] on input "Search Form" at bounding box center [922, 254] width 230 height 34
type input "ISHAKU"
click at [523, 264] on input "Search Form" at bounding box center [513, 254] width 230 height 34
paste input "DRAW"
type input "DRAW"
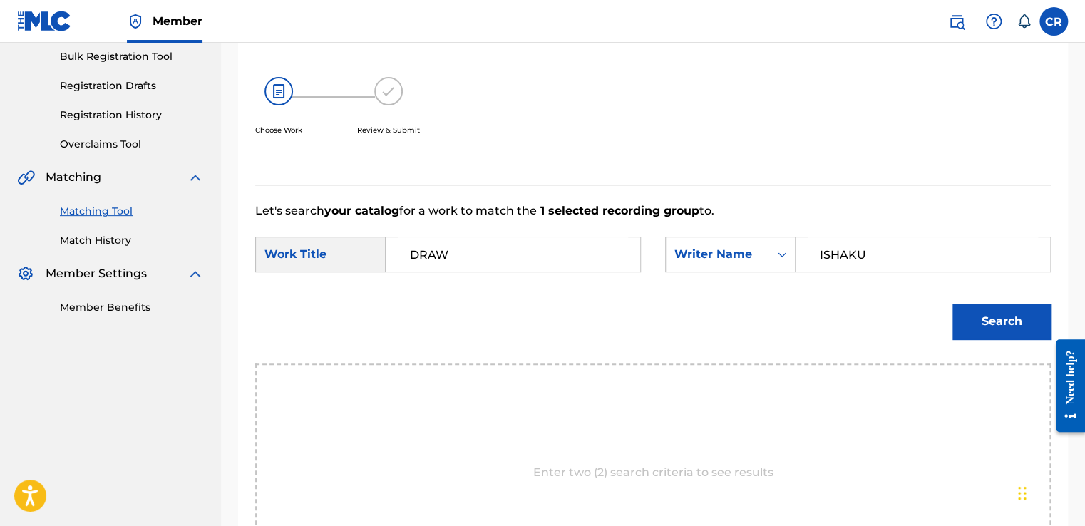
click at [969, 314] on button "Search" at bounding box center [1001, 322] width 98 height 36
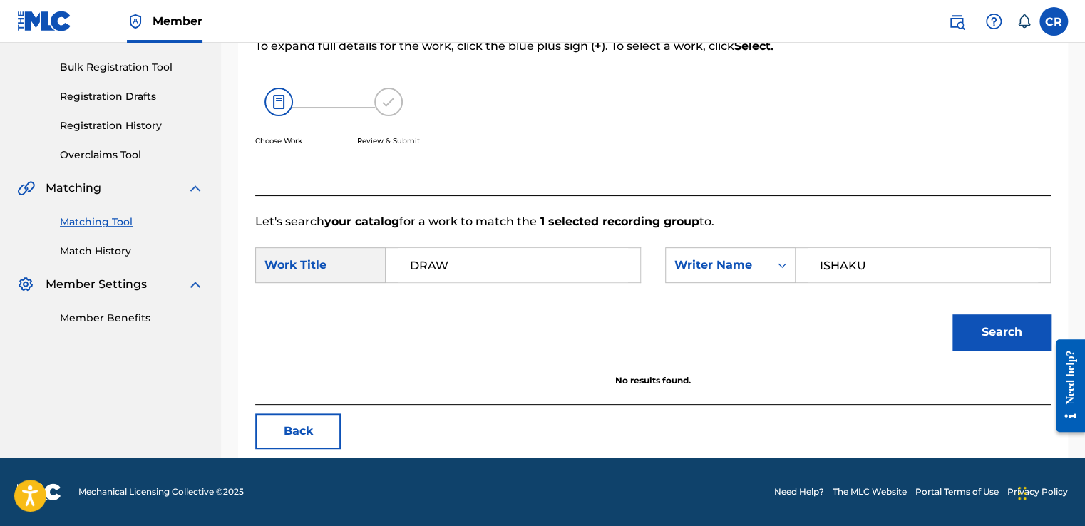
scroll to position [200, 0]
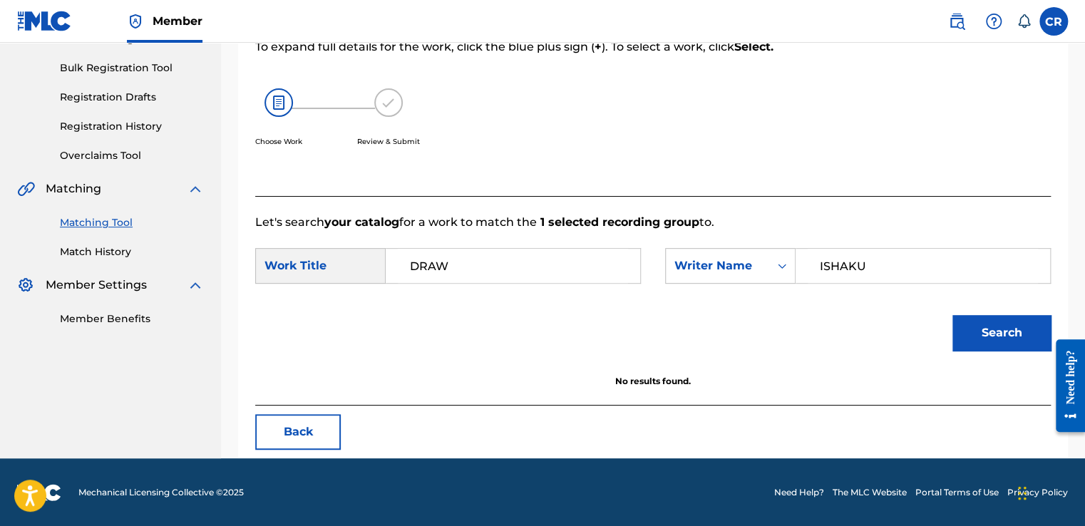
click at [313, 446] on button "Back" at bounding box center [298, 432] width 86 height 36
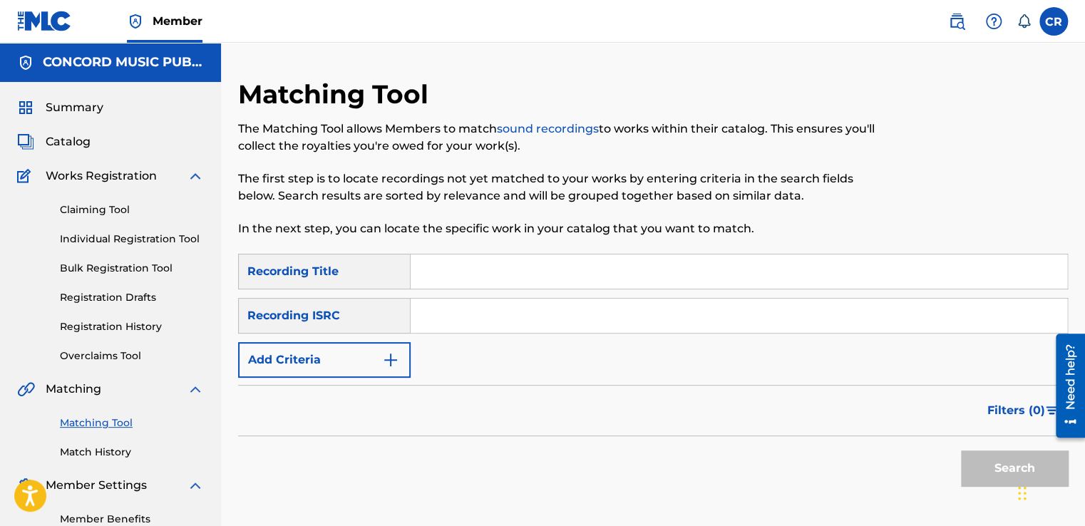
click at [542, 296] on div "SearchWithCriteria930dd570-15e9-437a-8b7c-565fcd30d618 Recording Title SearchWi…" at bounding box center [652, 316] width 829 height 124
click at [562, 314] on input "Search Form" at bounding box center [738, 316] width 656 height 34
paste input "USG7D1379103"
type input "USG7D1379103"
drag, startPoint x: 654, startPoint y: 259, endPoint x: 744, endPoint y: 301, distance: 99.1
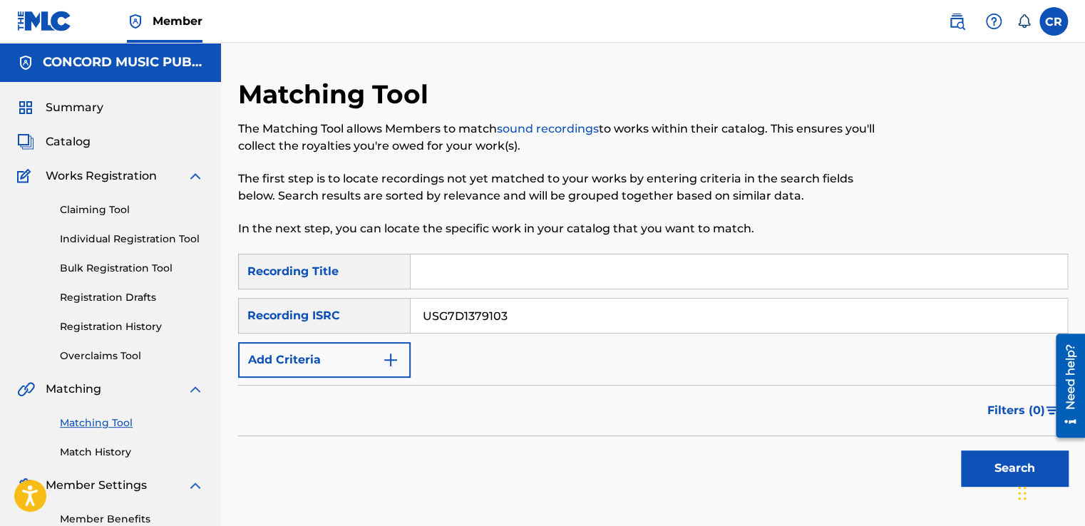
click at [654, 259] on input "Search Form" at bounding box center [738, 271] width 656 height 34
paste input "COUNT ON ME"
type input "COUNT ON ME"
click at [969, 457] on button "Search" at bounding box center [1014, 468] width 107 height 36
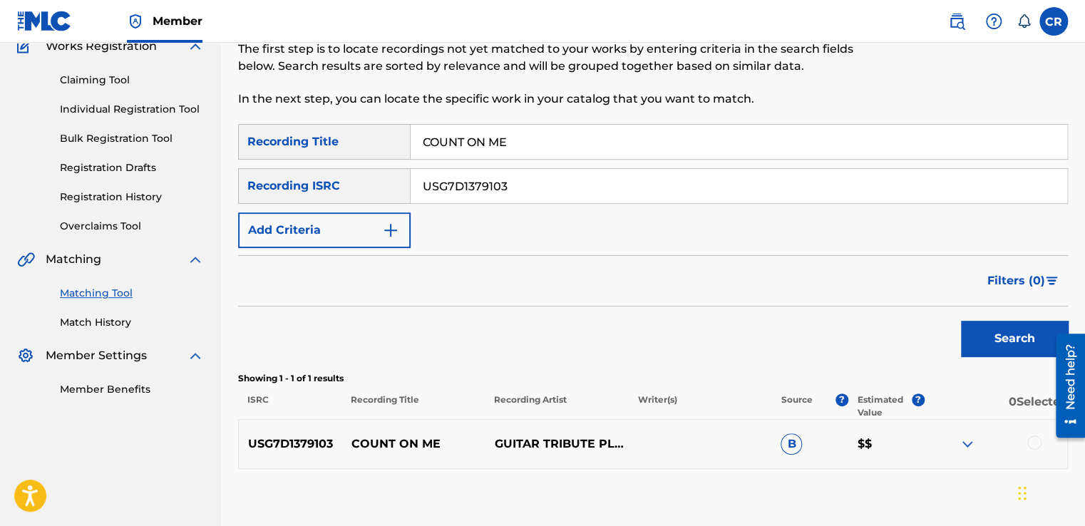
scroll to position [212, 0]
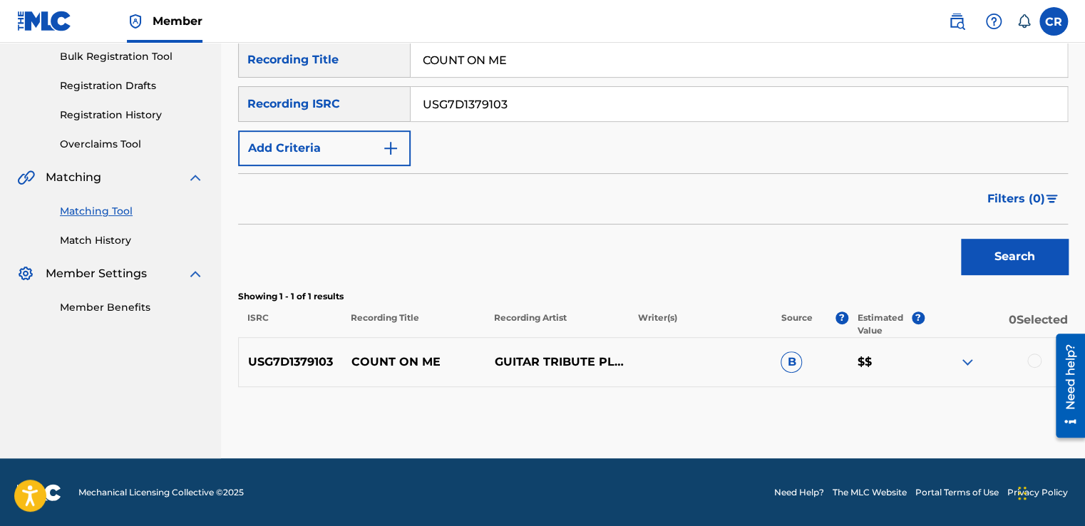
click at [579, 105] on input "USG7D1379103" at bounding box center [738, 104] width 656 height 34
paste input "ES03S1501449"
type input "ES03S1501449"
click at [651, 66] on input "COUNT ON ME" at bounding box center [738, 60] width 656 height 34
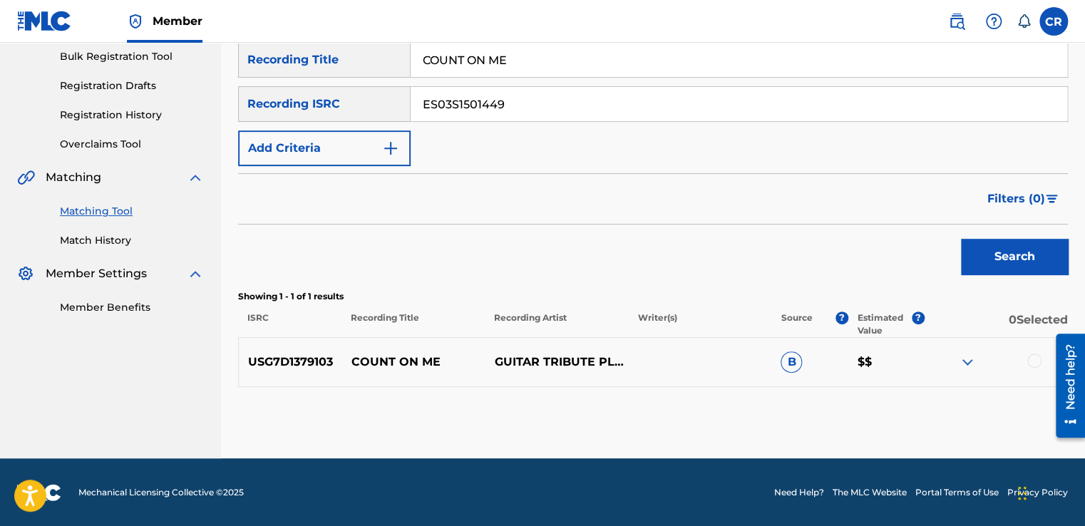
click at [651, 66] on input "COUNT ON ME" at bounding box center [738, 60] width 656 height 34
paste input "I CAN'T FIGHT THIS FEELING ANYMOR"
type input "I CAN'T FIGHT THIS FEELING ANYMORE"
click at [986, 249] on button "Search" at bounding box center [1014, 257] width 107 height 36
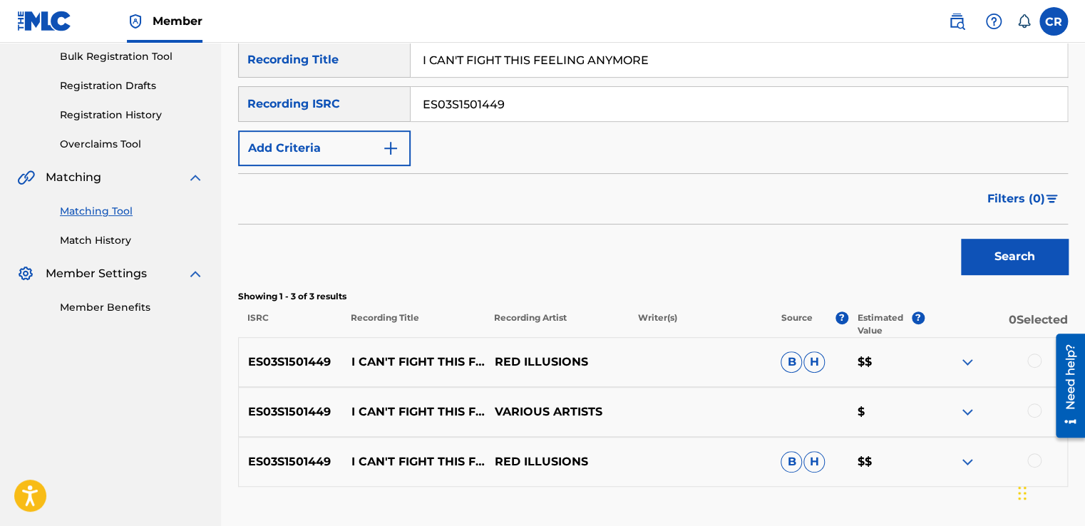
click at [534, 106] on input "ES03S1501449" at bounding box center [738, 104] width 656 height 34
paste input "NZAM01401981"
type input "NZAM01401981"
click at [656, 60] on input "I CAN'T FIGHT THIS FEELING ANYMORE" at bounding box center [738, 60] width 656 height 34
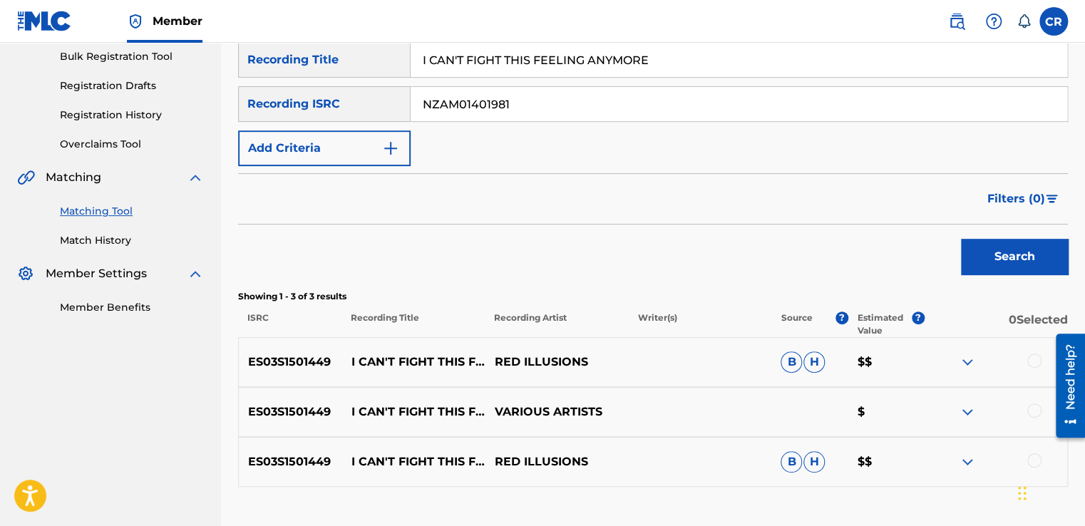
click at [656, 60] on input "I CAN'T FIGHT THIS FEELING ANYMORE" at bounding box center [738, 60] width 656 height 34
click at [656, 59] on input "I CAN'T FIGHT THIS FEELING ANYMORE" at bounding box center [738, 60] width 656 height 34
paste input "OLD SCHOOL LOVING"
type input "OLD SCHOOL LOVING"
click at [994, 249] on button "Search" at bounding box center [1014, 257] width 107 height 36
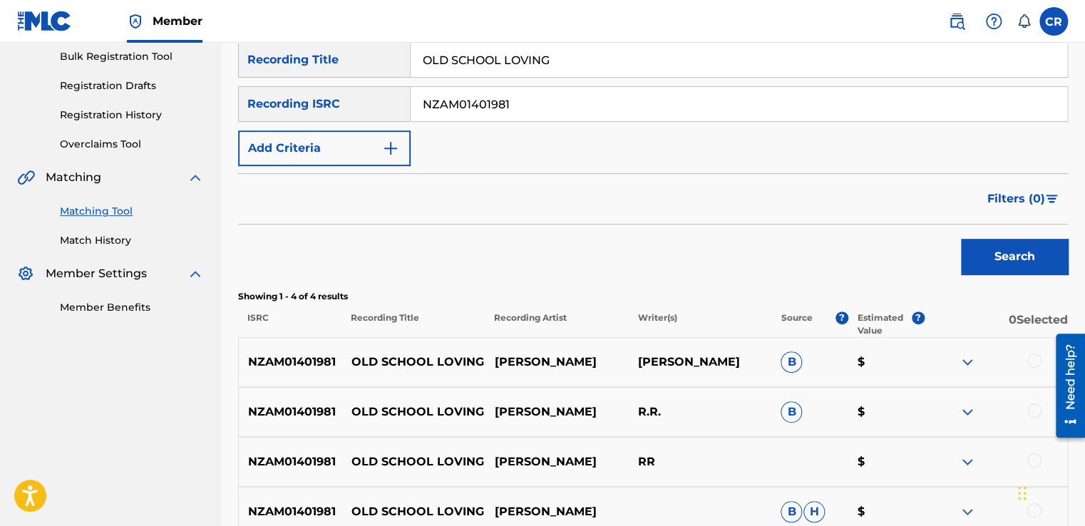
click at [720, 365] on p "ISRAEL BUCHANAN" at bounding box center [699, 361] width 143 height 17
copy p "BUCHANAN"
click at [1025, 360] on div at bounding box center [995, 361] width 143 height 17
click at [1033, 361] on div at bounding box center [1034, 360] width 14 height 14
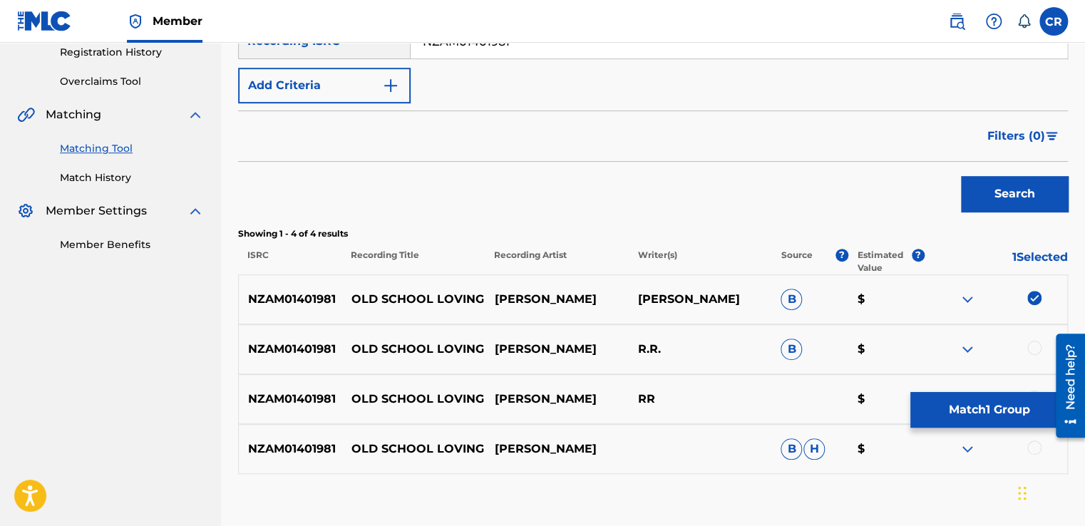
scroll to position [354, 0]
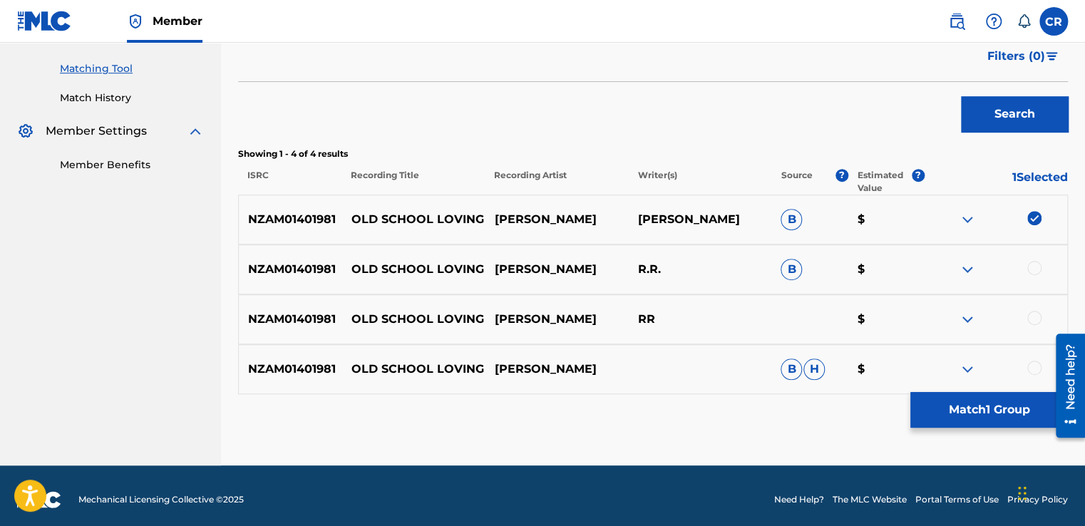
click at [1038, 269] on div at bounding box center [1034, 268] width 14 height 14
click at [1034, 309] on div "NZAM01401981 OLD SCHOOL LOVING ISRAEL STARR RR $" at bounding box center [652, 319] width 829 height 50
click at [1034, 315] on div at bounding box center [1034, 318] width 14 height 14
click at [1031, 372] on div at bounding box center [1034, 368] width 14 height 14
click at [989, 401] on button "Match 4 Groups" at bounding box center [988, 410] width 157 height 36
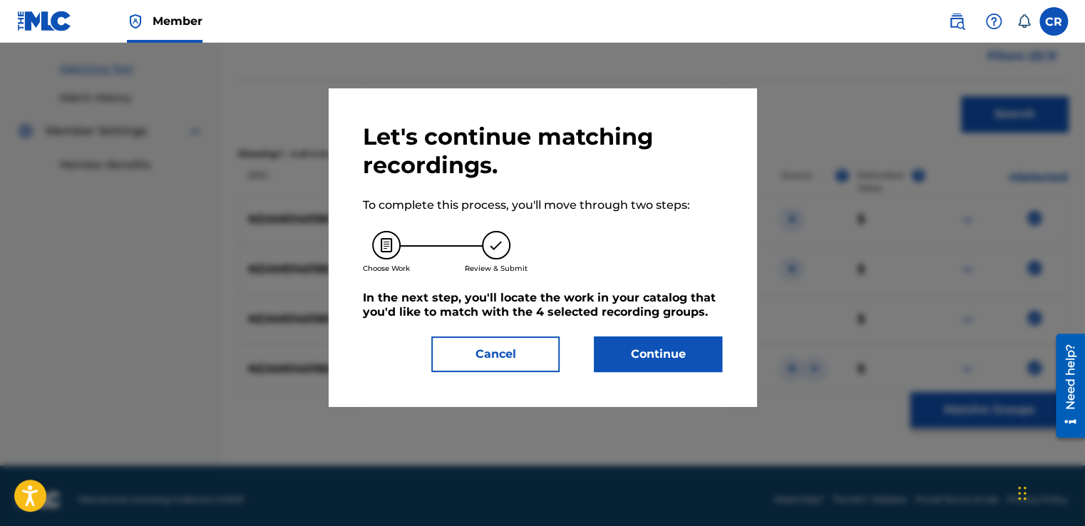
click at [703, 349] on button "Continue" at bounding box center [658, 354] width 128 height 36
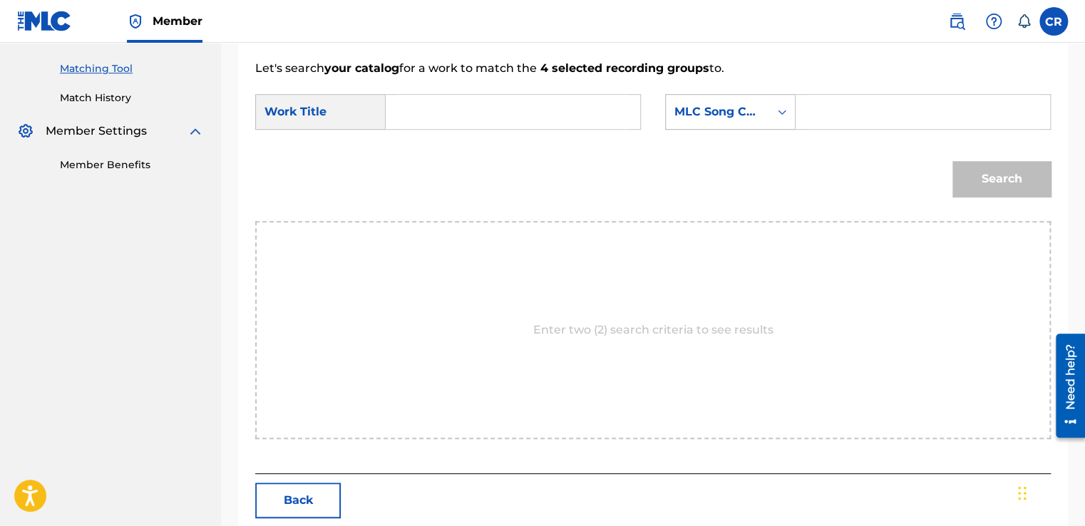
click at [726, 95] on div "MLC Song Code" at bounding box center [730, 112] width 130 height 36
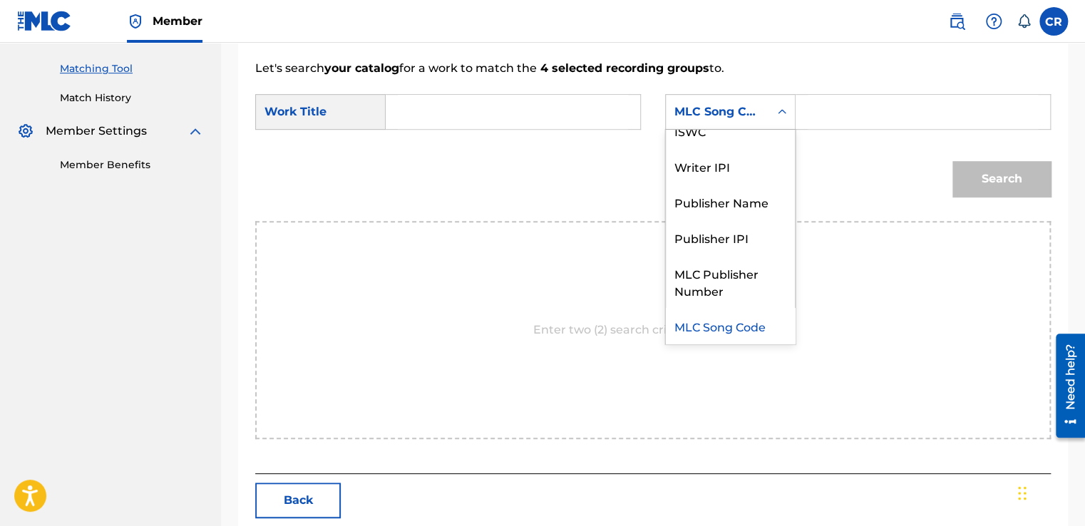
scroll to position [0, 0]
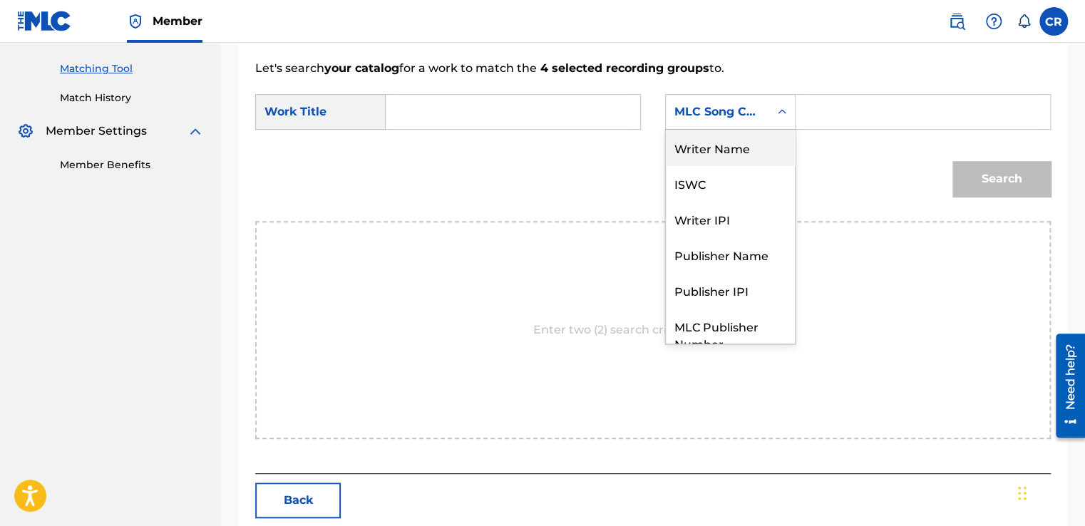
click at [740, 147] on div "Writer Name" at bounding box center [730, 148] width 129 height 36
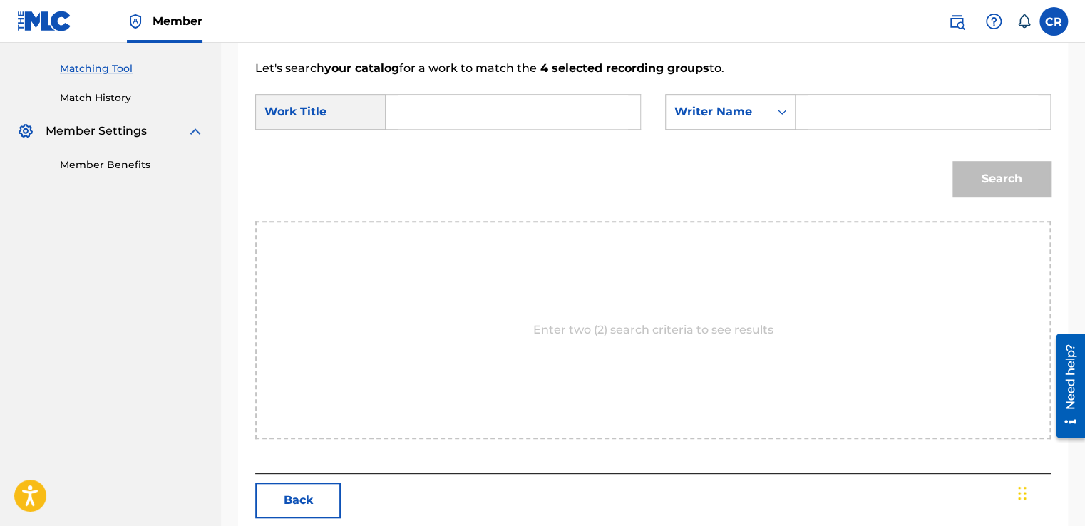
click at [832, 114] on input "Search Form" at bounding box center [922, 112] width 230 height 34
paste input "BUCHANAN"
type input "BUCHANAN"
click at [508, 110] on input "Search Form" at bounding box center [513, 112] width 230 height 34
paste input "OLD SCHOOL LOVING"
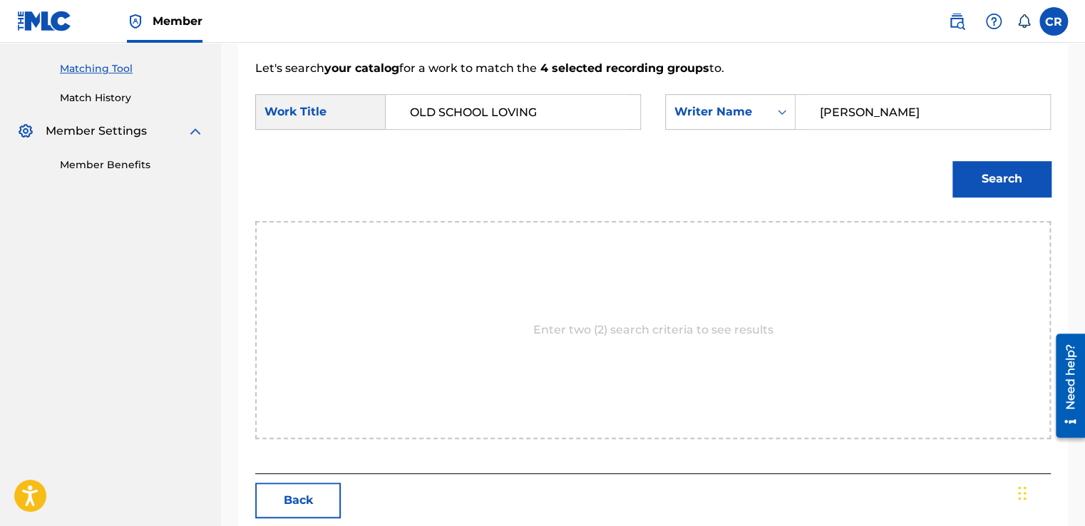
type input "OLD SCHOOL LOVING"
click at [1037, 180] on button "Search" at bounding box center [1001, 179] width 98 height 36
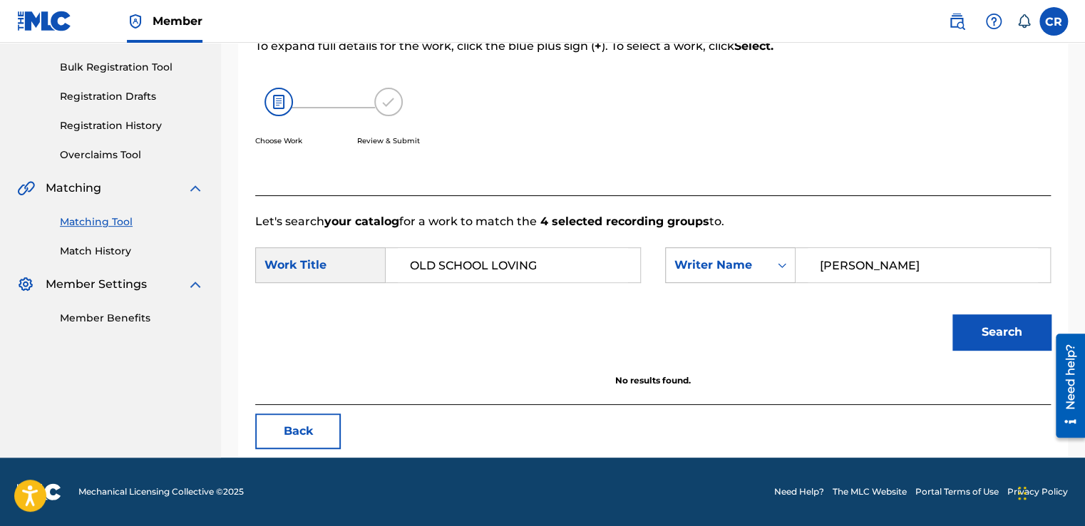
scroll to position [200, 0]
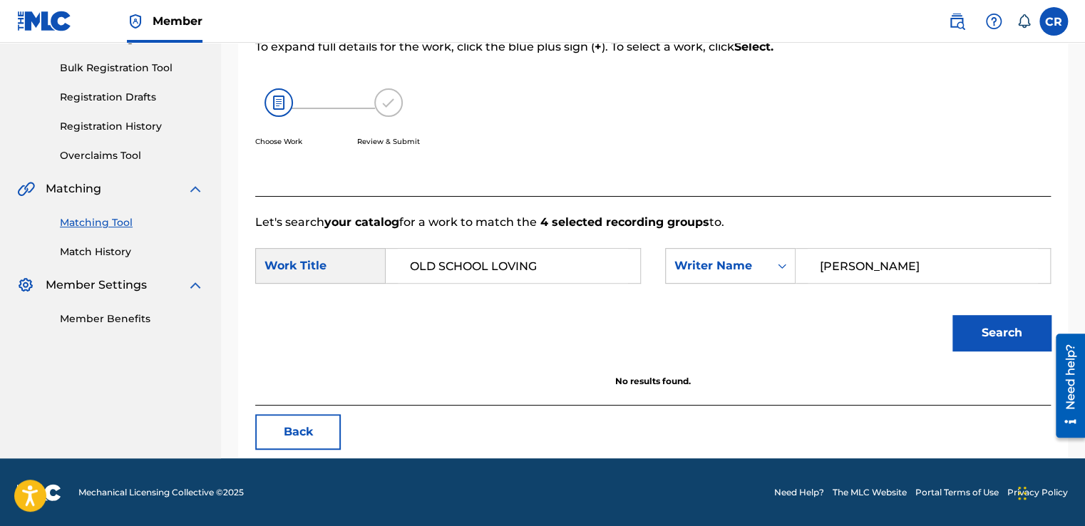
click at [308, 425] on button "Back" at bounding box center [298, 432] width 86 height 36
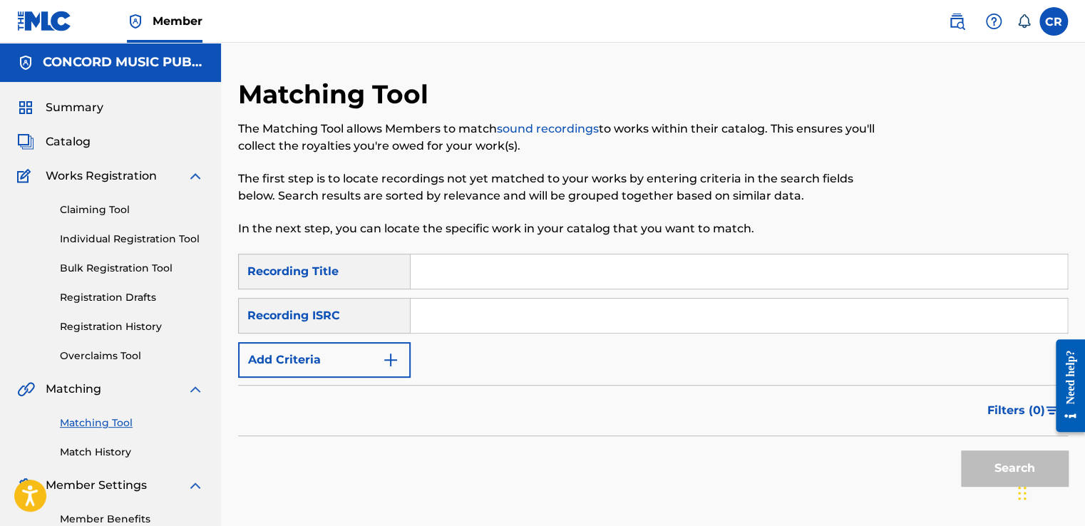
click at [502, 329] on input "Search Form" at bounding box center [738, 316] width 656 height 34
paste input "GBLWD9607312"
click at [584, 311] on input "GBLWD9607312" at bounding box center [738, 316] width 656 height 34
paste input "QMMMF1500057"
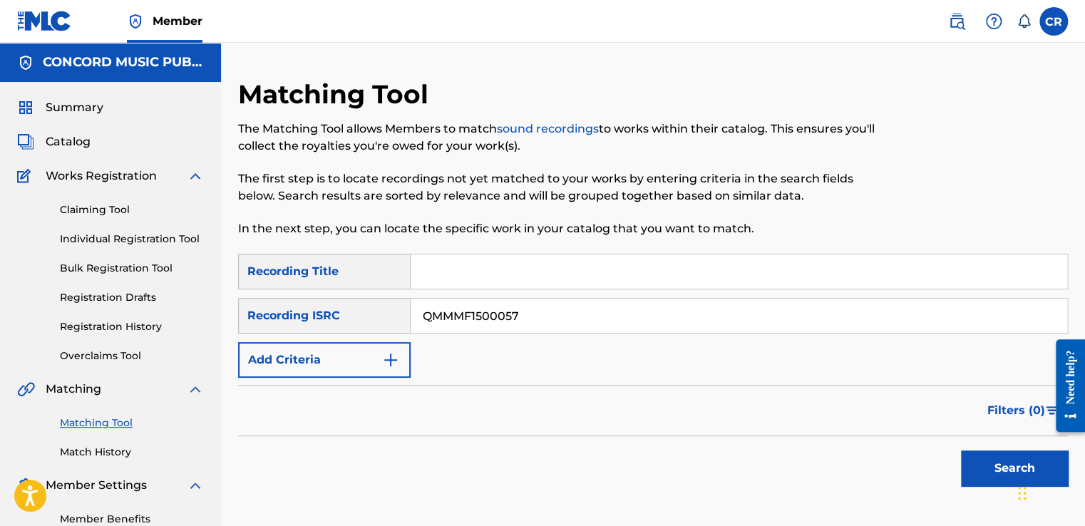
type input "QMMMF1500057"
click at [591, 267] on input "Search Form" at bounding box center [738, 271] width 656 height 34
paste input "GIRLS JUST WANNA HAVE DRUMS (INSTRUMENTAL)"
type input "GIRLS JUST WANNA HAVE DRUMS (INSTRUMENTAL)"
click at [999, 464] on button "Search" at bounding box center [1014, 468] width 107 height 36
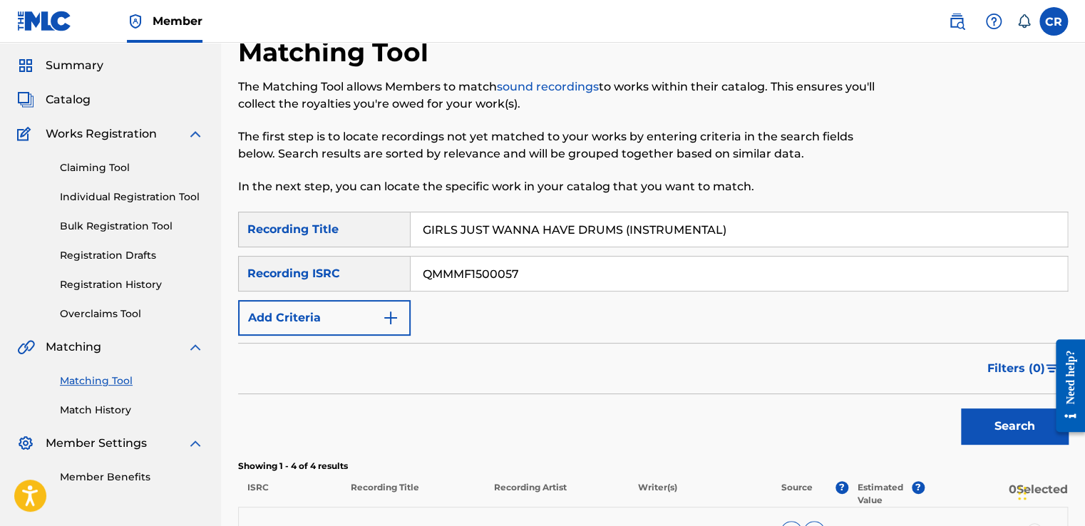
scroll to position [214, 0]
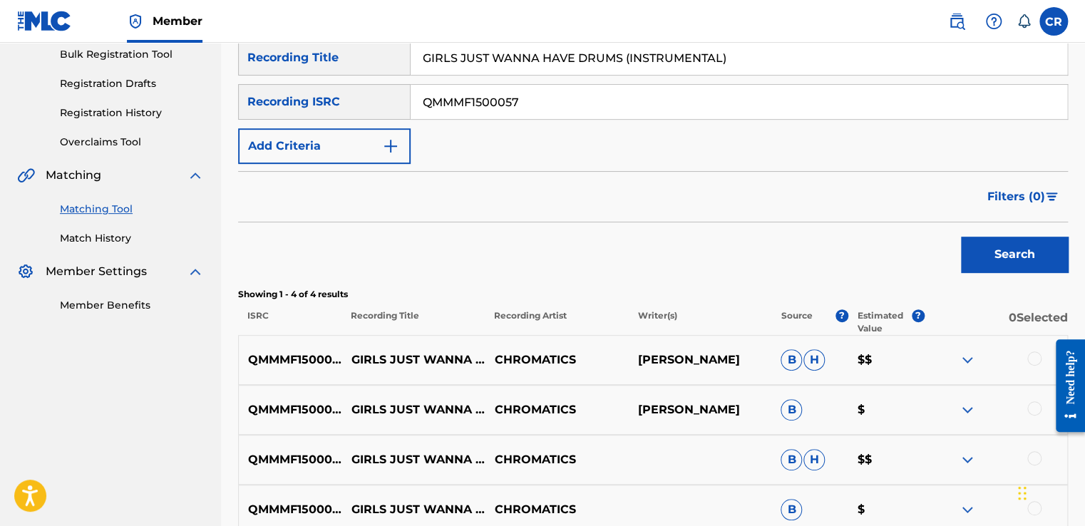
click at [713, 361] on p "[PERSON_NAME]" at bounding box center [699, 359] width 143 height 17
copy p "[PERSON_NAME]"
click at [1030, 355] on div at bounding box center [1034, 358] width 14 height 14
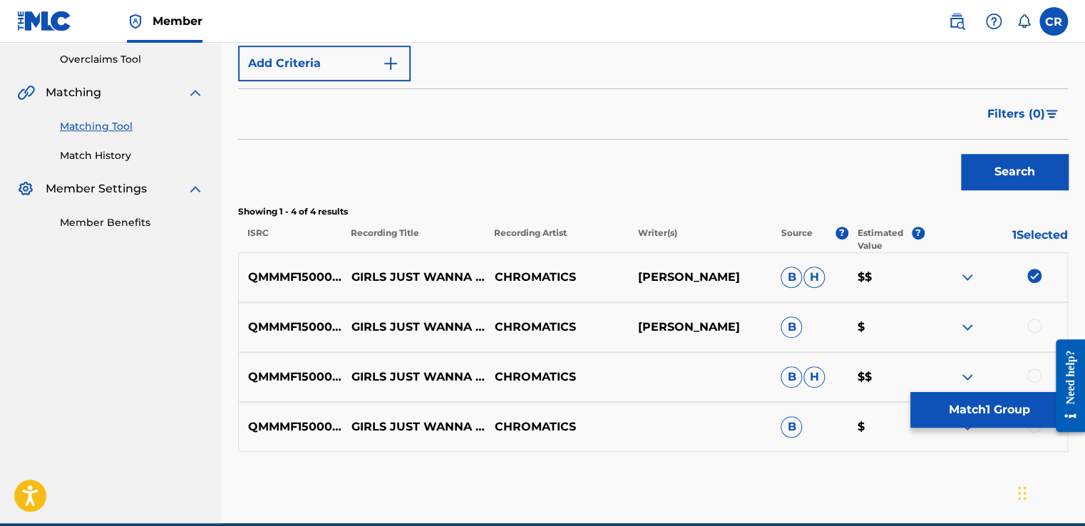
scroll to position [361, 0]
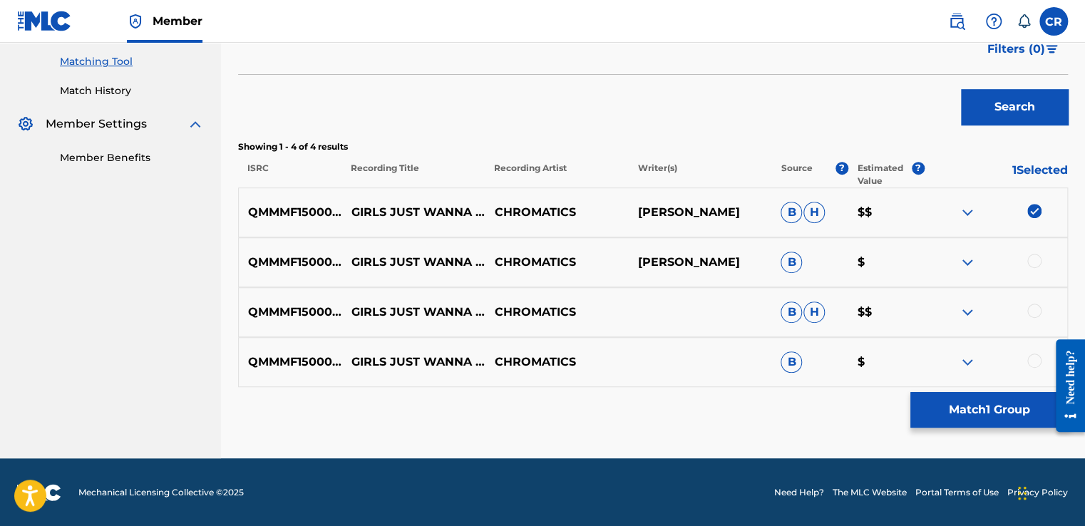
click at [1035, 265] on div at bounding box center [1034, 261] width 14 height 14
click at [1038, 306] on div at bounding box center [1034, 311] width 14 height 14
click at [1033, 358] on div at bounding box center [1034, 360] width 14 height 14
click at [1007, 403] on button "Match 4 Groups" at bounding box center [988, 410] width 157 height 36
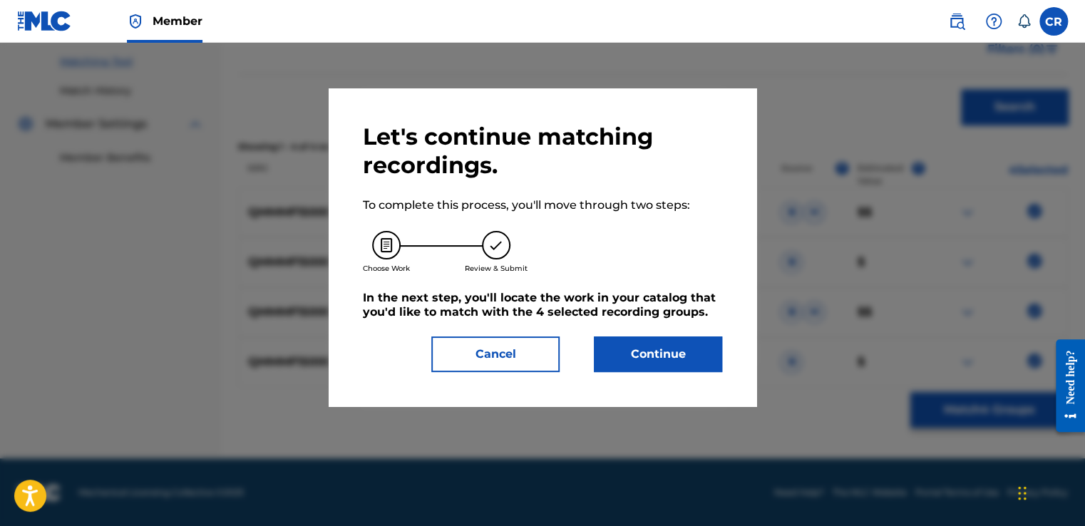
click at [673, 347] on button "Continue" at bounding box center [658, 354] width 128 height 36
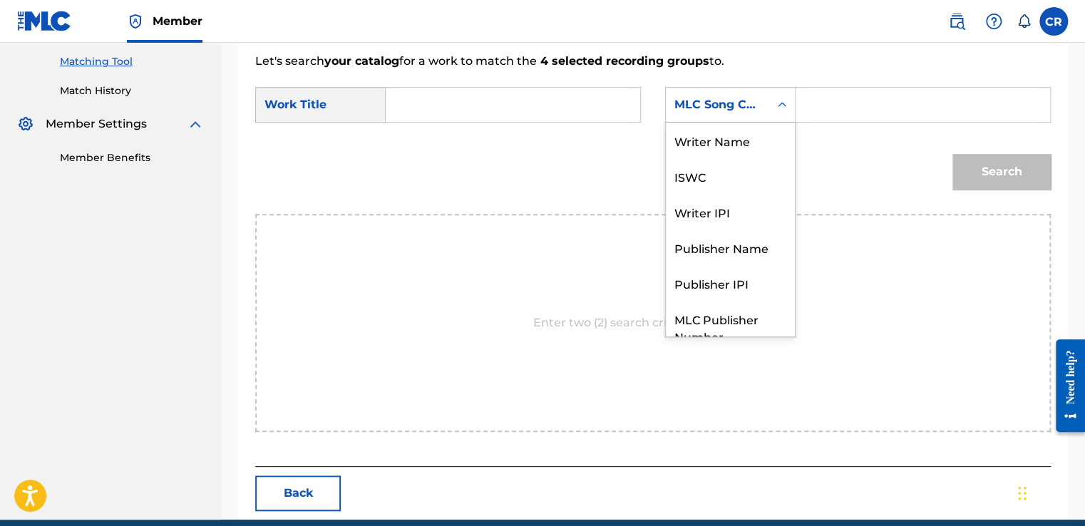
click at [725, 120] on div "MLC Song Code" at bounding box center [730, 105] width 130 height 36
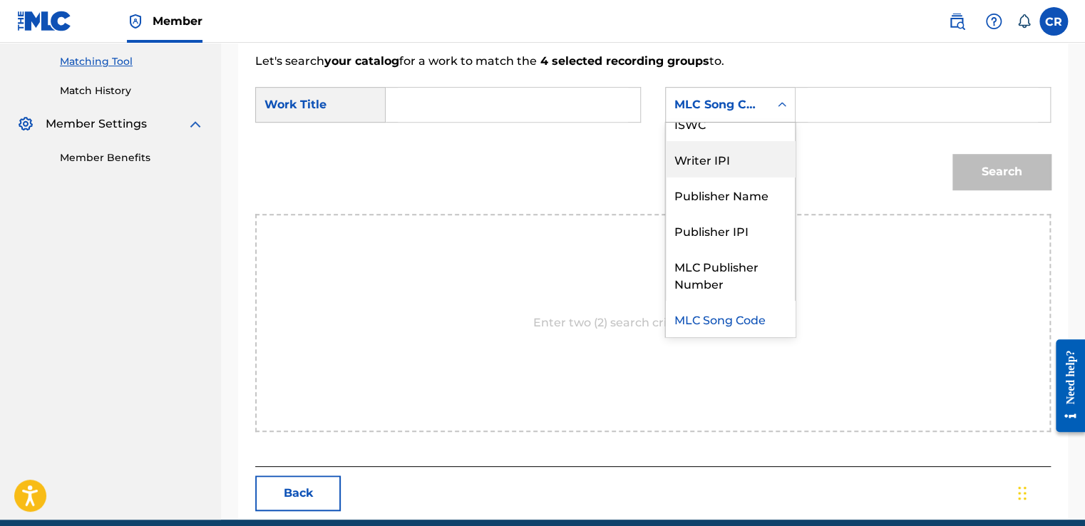
scroll to position [0, 0]
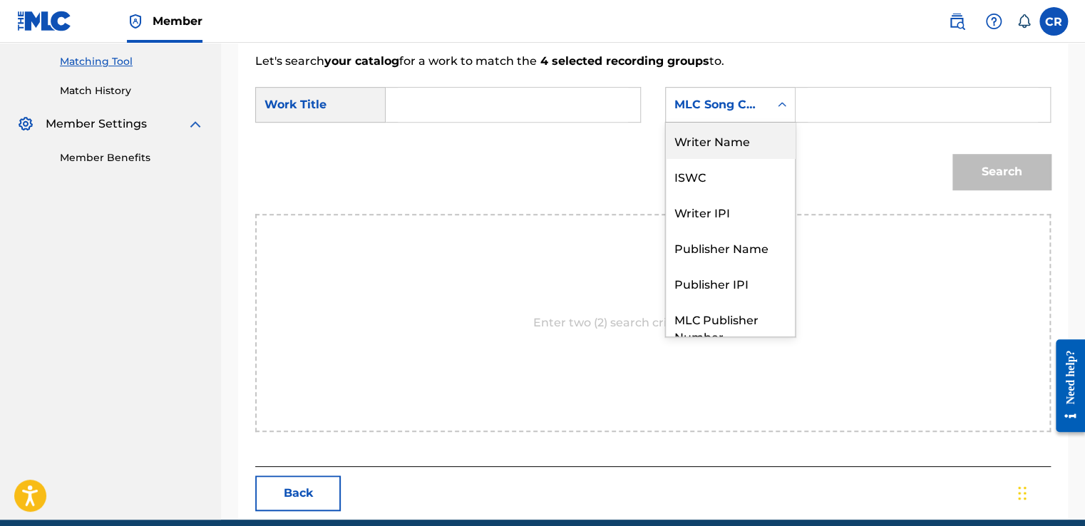
click at [728, 148] on div "Writer Name" at bounding box center [730, 141] width 129 height 36
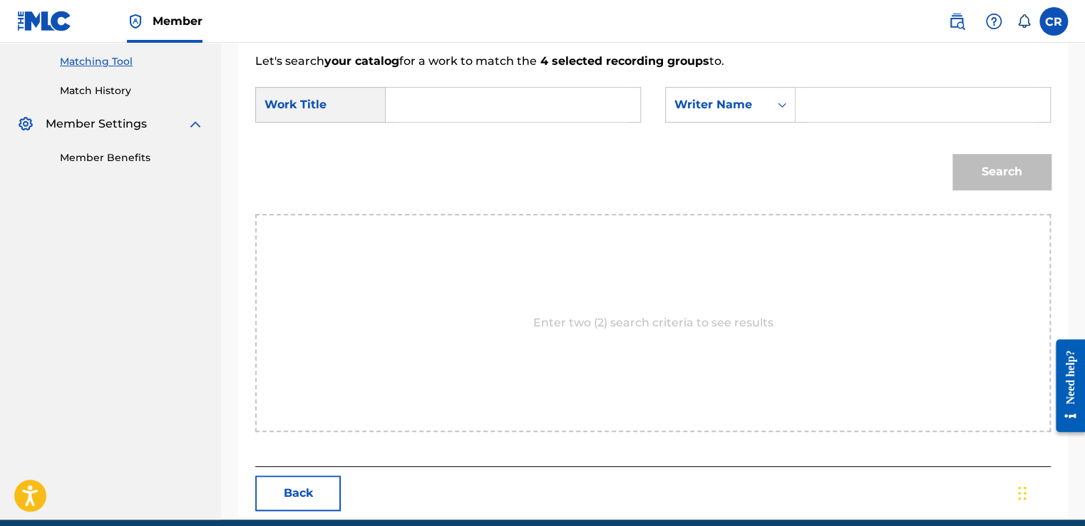
click at [818, 115] on input "Search Form" at bounding box center [922, 105] width 230 height 34
paste input "[PERSON_NAME]"
type input "[PERSON_NAME]"
click at [579, 105] on input "Search Form" at bounding box center [513, 105] width 230 height 34
paste input "GIRLS JUST WANNA HAVE DRUMS (INSTRUMENTAL)"
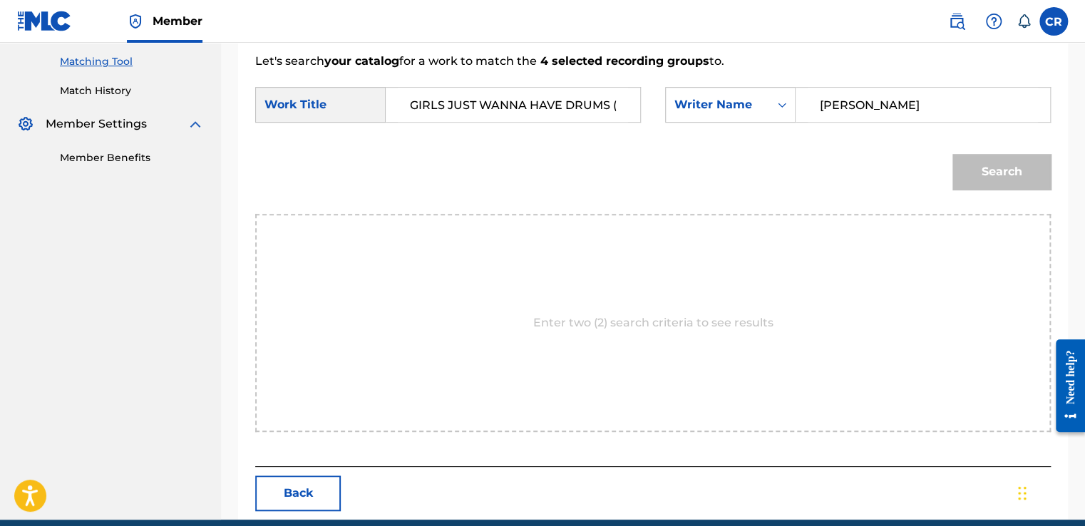
scroll to position [0, 97]
type input "GIRLS JUST WANNA HAVE DRUMS (INSTRUMENTAL)"
click at [1003, 176] on button "Search" at bounding box center [1001, 172] width 98 height 36
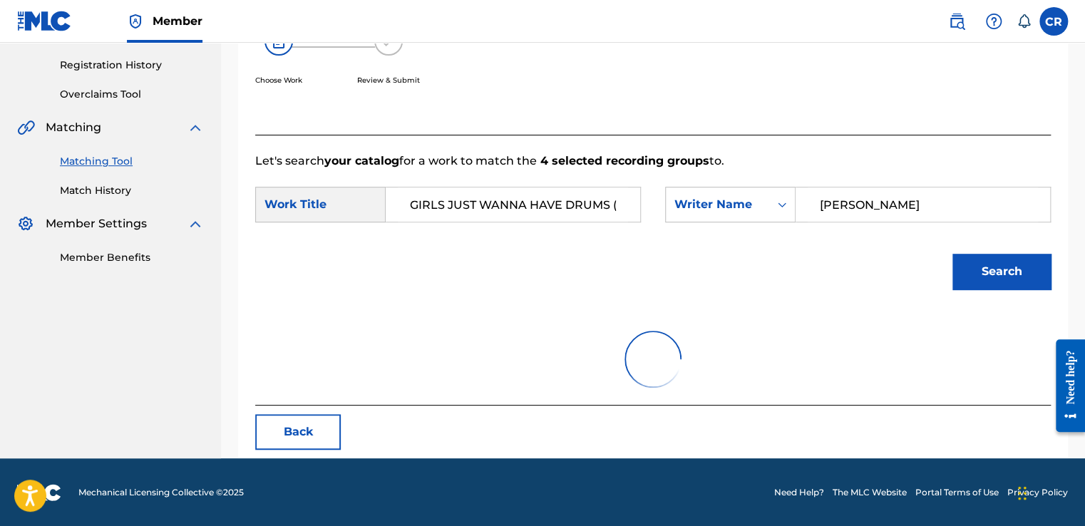
scroll to position [200, 0]
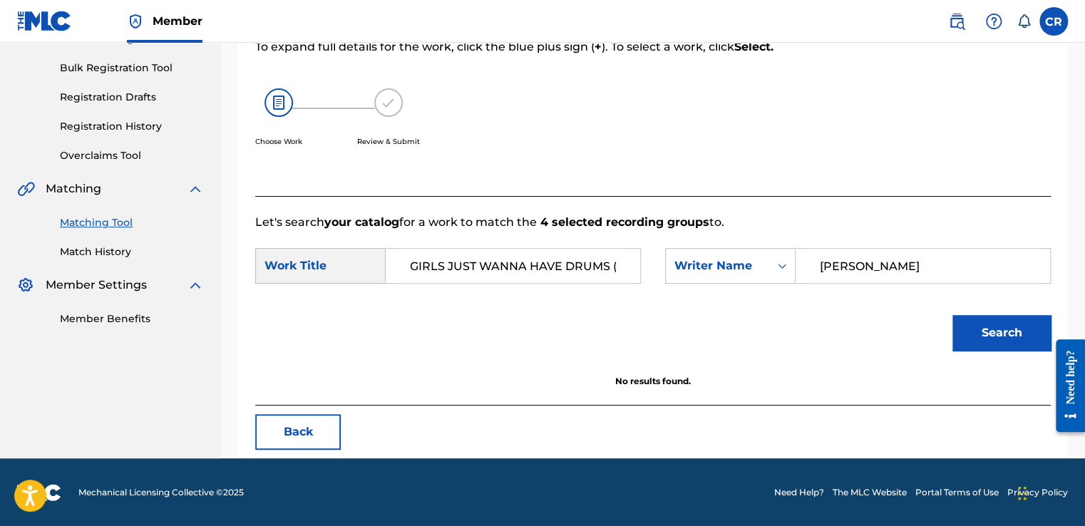
click at [296, 438] on button "Back" at bounding box center [298, 432] width 86 height 36
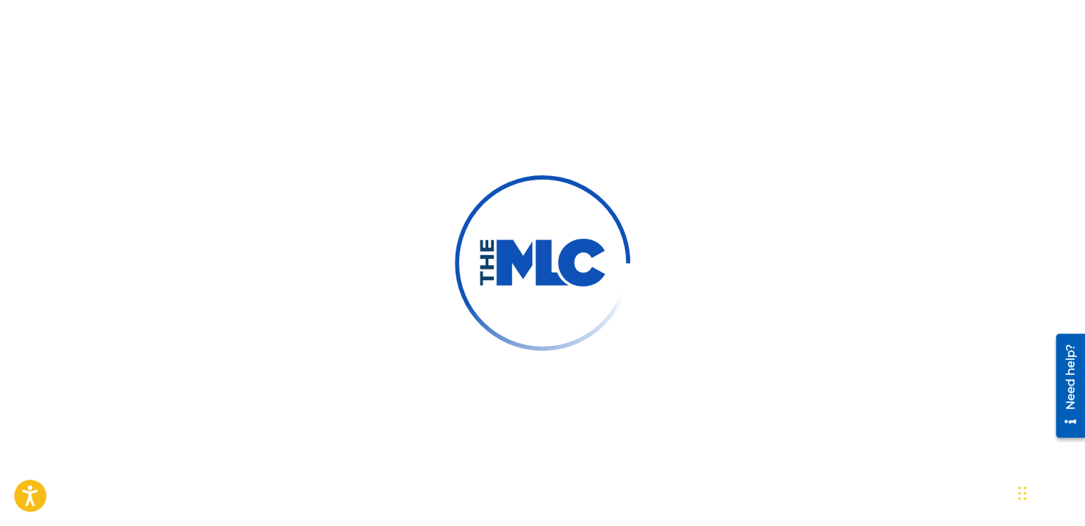
click at [685, 249] on div at bounding box center [542, 263] width 1085 height 526
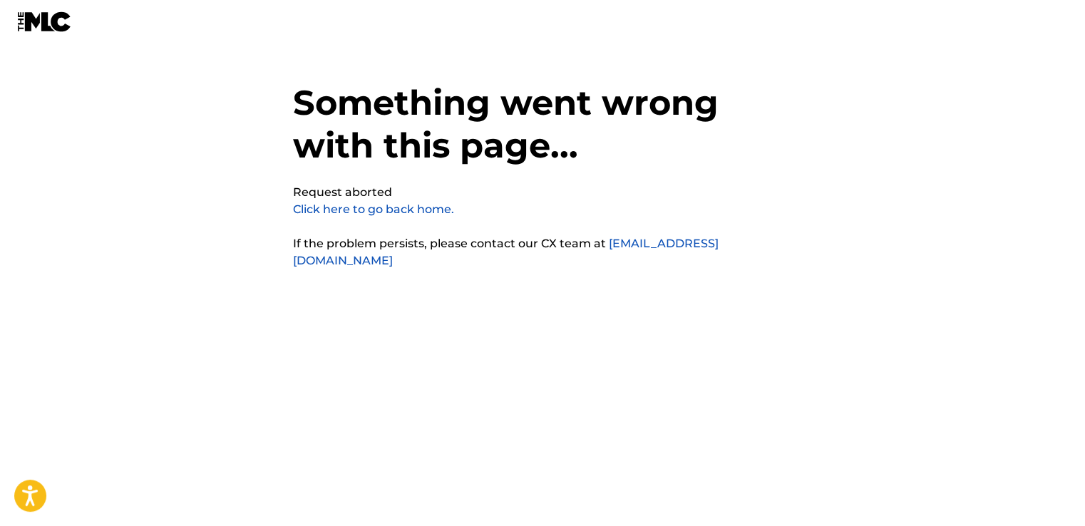
click at [296, 126] on h1 "Something went wrong with this page..." at bounding box center [542, 132] width 499 height 103
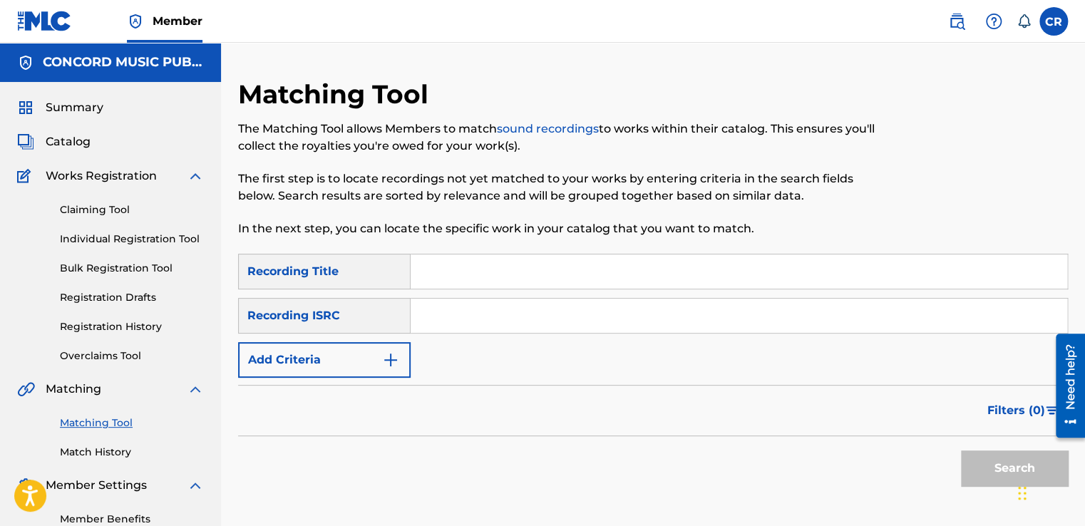
click at [537, 314] on input "Search Form" at bounding box center [738, 316] width 656 height 34
paste input "USA560871544"
type input "USA560871544"
drag, startPoint x: 586, startPoint y: 279, endPoint x: 604, endPoint y: 281, distance: 17.9
click at [586, 279] on input "Search Form" at bounding box center [738, 271] width 656 height 34
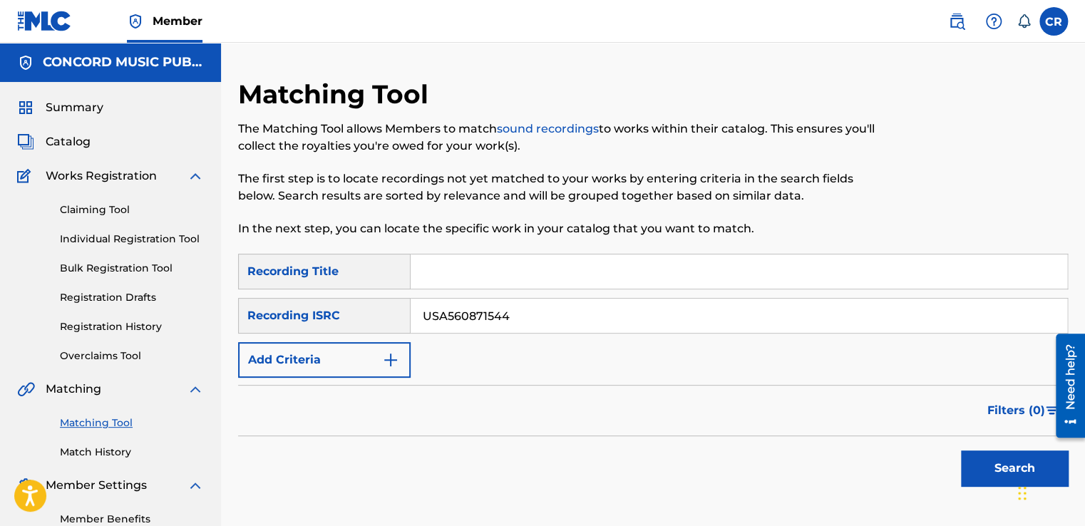
paste input "EL BAILE NUEVO"
type input "EL BAILE NUEVO"
click at [965, 461] on button "Search" at bounding box center [1014, 468] width 107 height 36
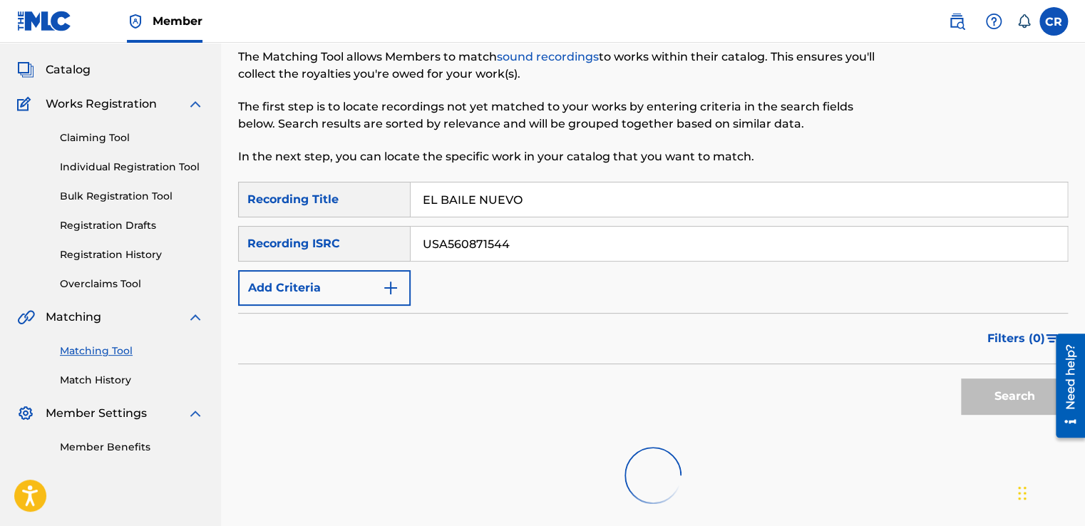
scroll to position [206, 0]
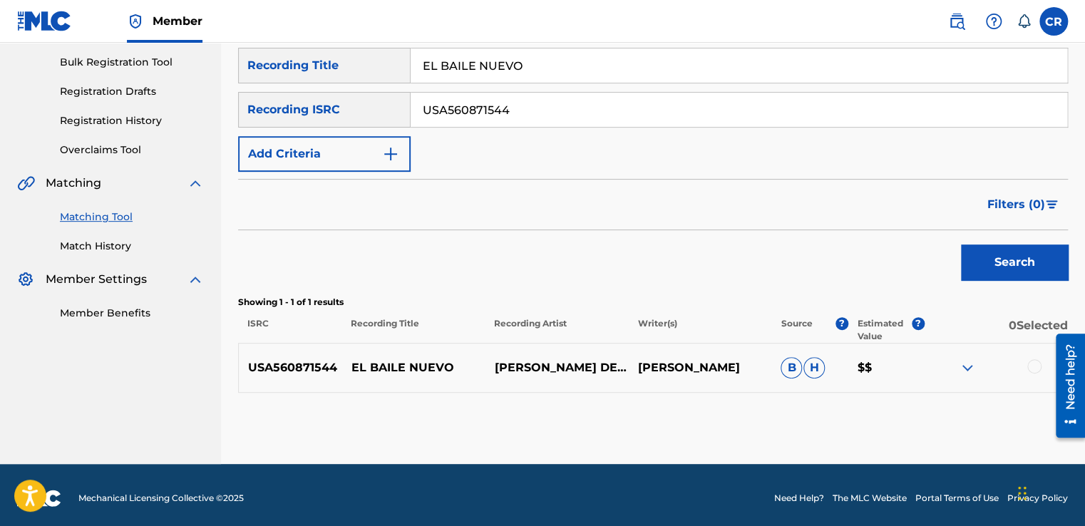
click at [706, 364] on p "RODOLFO SALAZAR" at bounding box center [699, 367] width 143 height 17
copy p "SALAZAR"
click at [1031, 362] on div at bounding box center [1034, 366] width 14 height 14
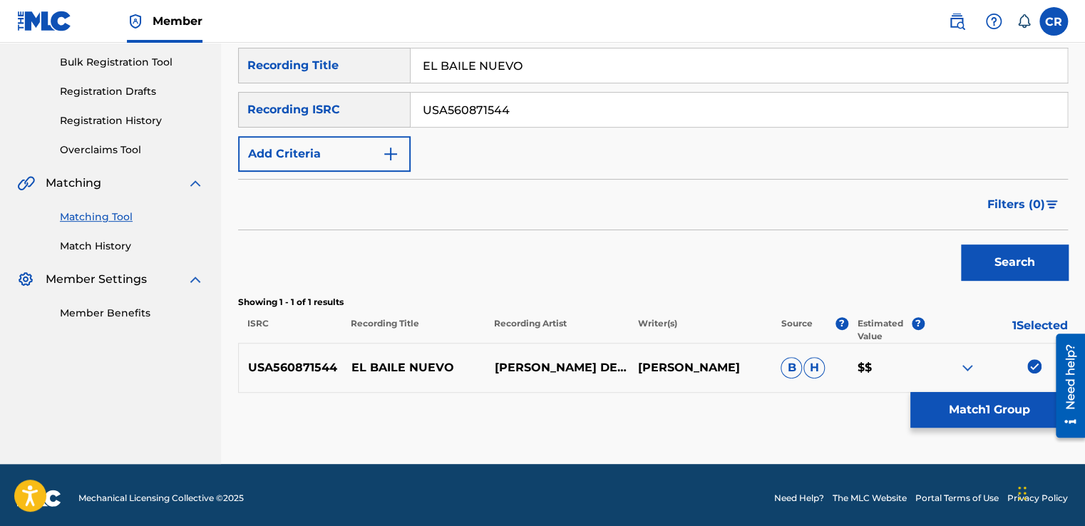
click at [998, 389] on div "USA560871544 EL BAILE NUEVO BANDA EL RECODO DE CRUZ LIZÁRRAGA RODOLFO SALAZAR B…" at bounding box center [652, 368] width 829 height 50
click at [976, 400] on button "Match 1 Group" at bounding box center [988, 410] width 157 height 36
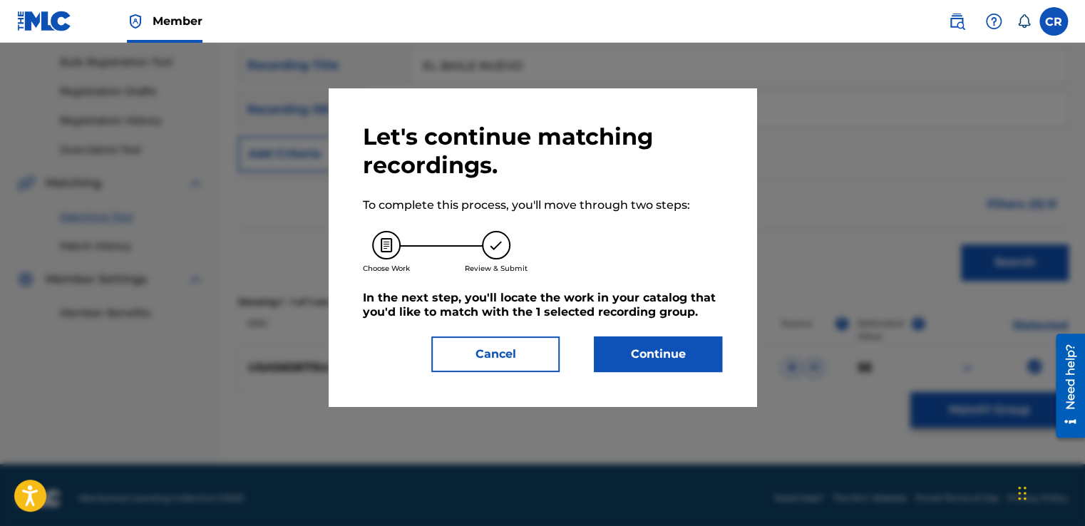
click at [684, 352] on button "Continue" at bounding box center [658, 354] width 128 height 36
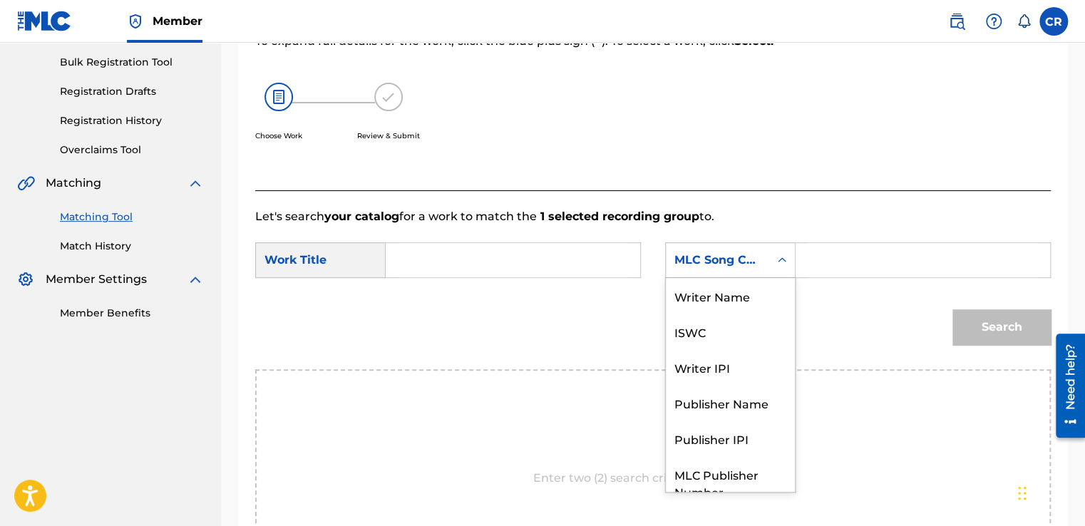
click at [739, 252] on div "MLC Song Code" at bounding box center [717, 260] width 86 height 17
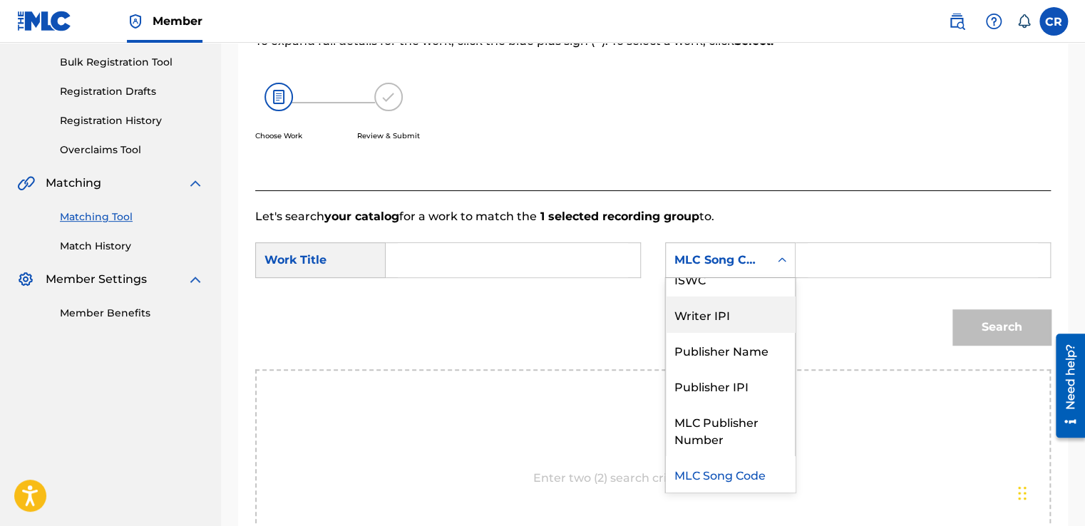
scroll to position [0, 0]
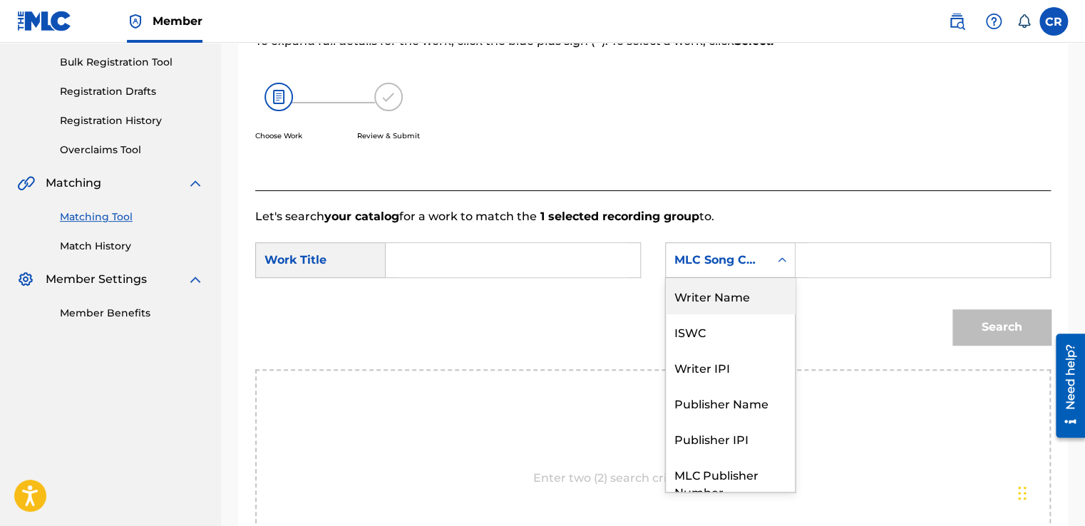
drag, startPoint x: 734, startPoint y: 306, endPoint x: 798, endPoint y: 281, distance: 69.1
click at [734, 305] on div "Writer Name" at bounding box center [730, 296] width 129 height 36
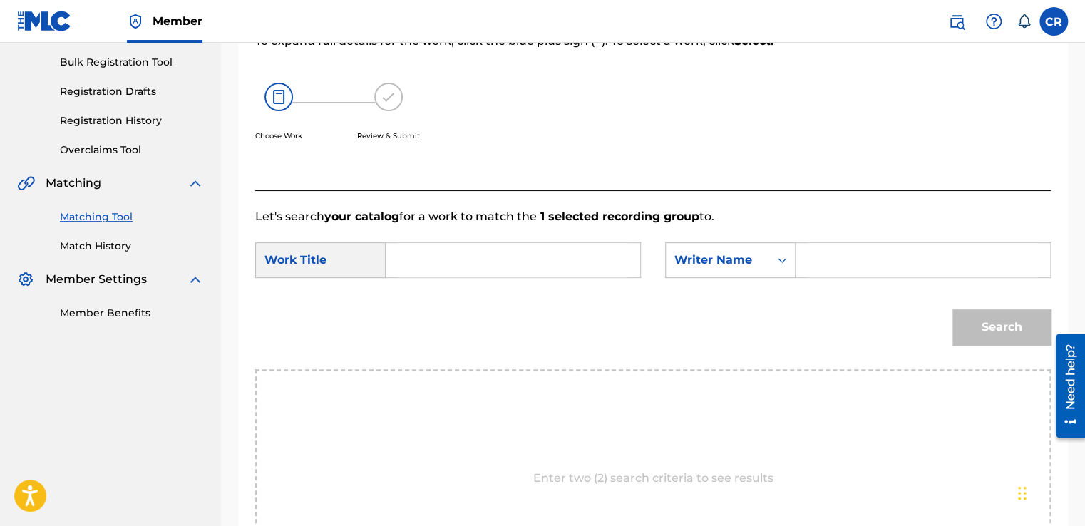
click at [870, 259] on input "Search Form" at bounding box center [922, 260] width 230 height 34
paste input "SALAZAR"
type input "SALAZAR"
click at [544, 267] on input "Search Form" at bounding box center [513, 260] width 230 height 34
paste input "EL BAILE NUEVO"
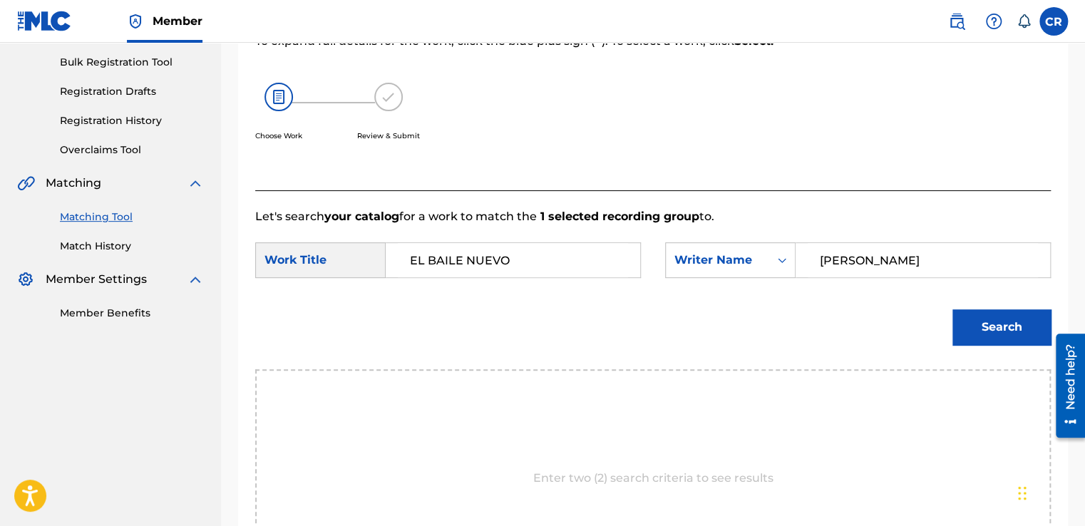
type input "EL BAILE NUEVO"
click at [1017, 320] on button "Search" at bounding box center [1001, 327] width 98 height 36
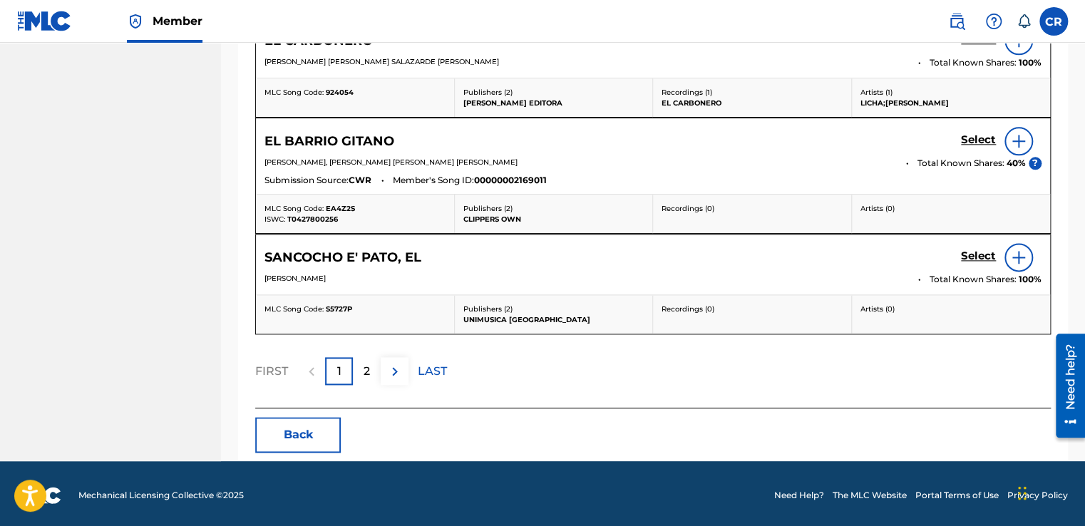
click at [317, 434] on button "Back" at bounding box center [298, 435] width 86 height 36
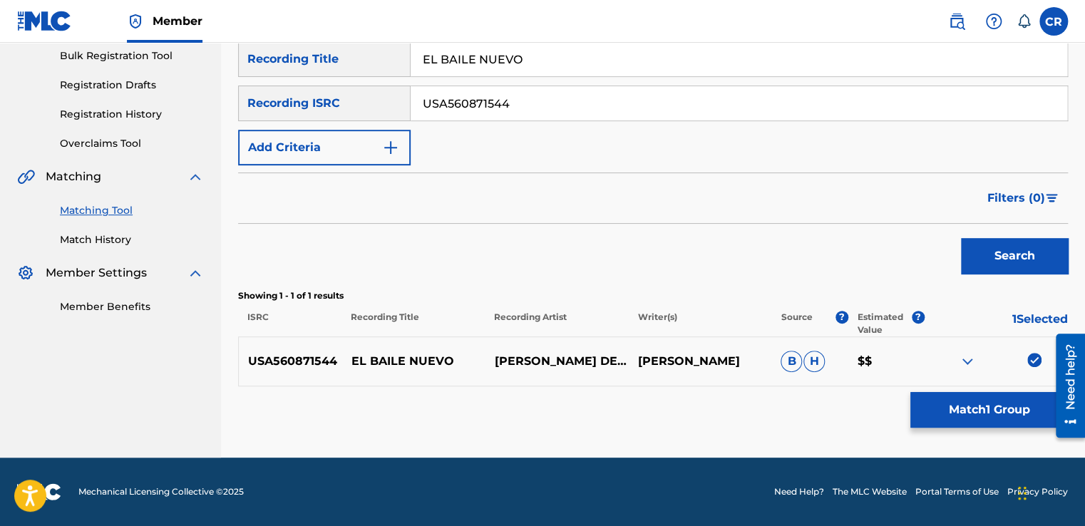
scroll to position [212, 0]
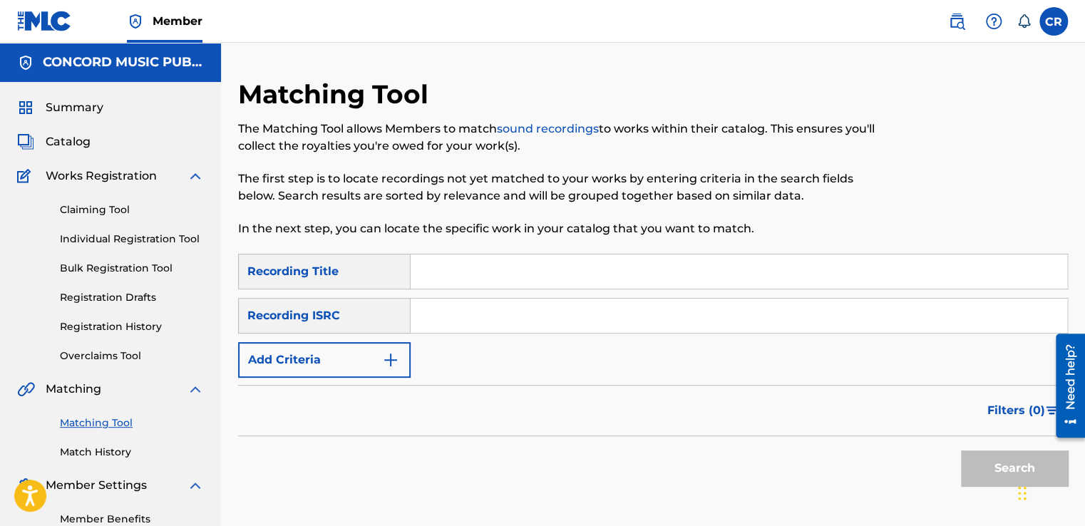
click at [542, 311] on input "Search Form" at bounding box center [738, 316] width 656 height 34
paste input "USGZ21457563"
type input "USGZ21457563"
click at [599, 281] on input "Search Form" at bounding box center [738, 271] width 656 height 34
paste input "PLANET ROCK '98 (ORIGINAL RE-EDIT)"
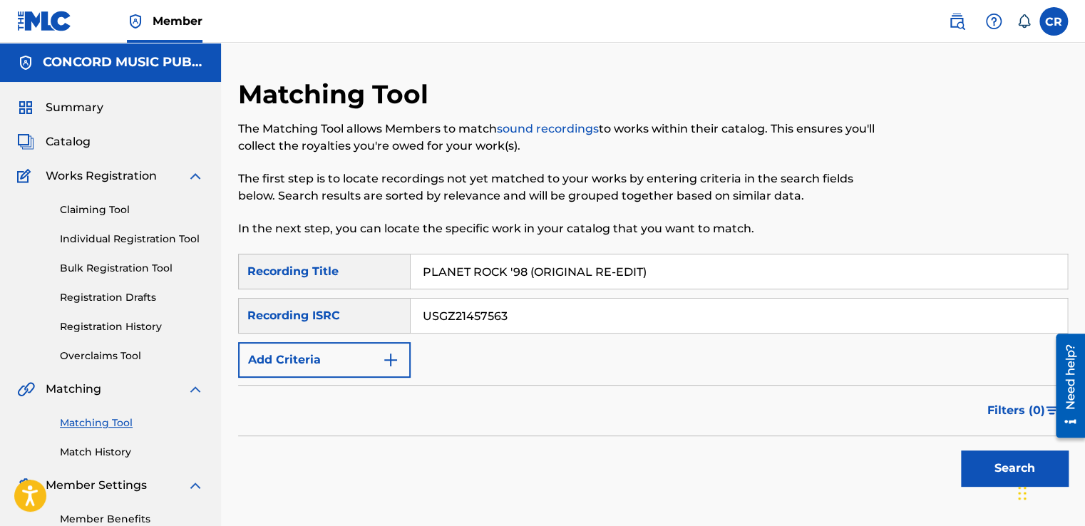
type input "PLANET ROCK '98 (ORIGINAL RE-EDIT)"
click at [961, 457] on button "Search" at bounding box center [1014, 468] width 107 height 36
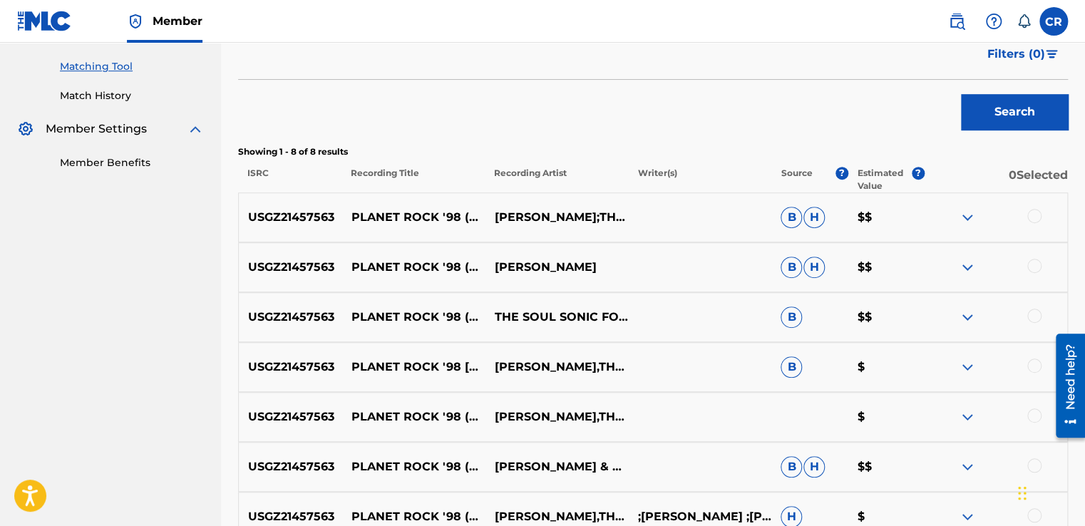
click at [698, 330] on div "USGZ21457563 PLANET ROCK '98 (ORIGINAL RE-EDIT) THE SOUL SONIC FORCE B $$" at bounding box center [652, 317] width 829 height 50
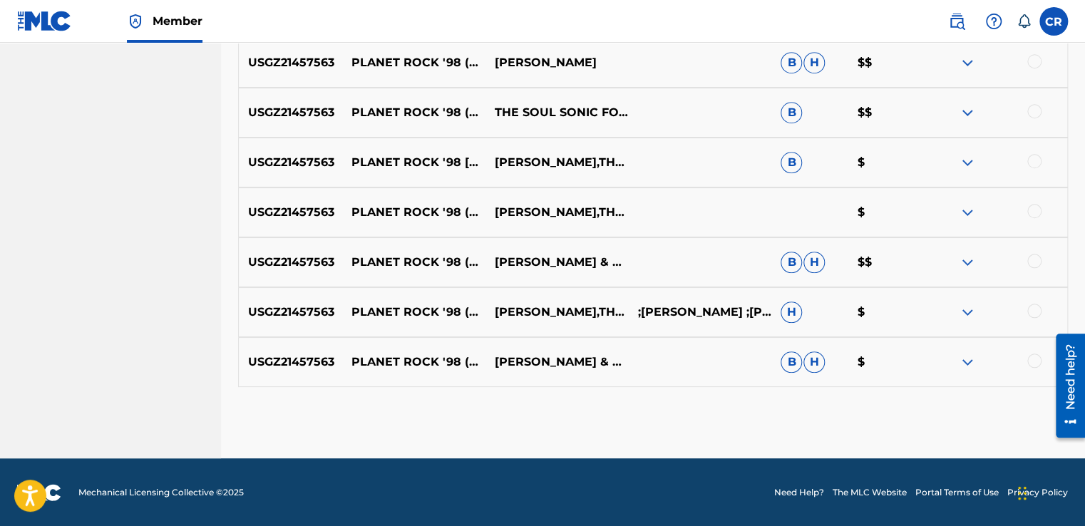
click at [628, 304] on p ";[PERSON_NAME] ;[PERSON_NAME] ;[PERSON_NAME] KYAYAN [PERSON_NAME] ;[PERSON_NAME…" at bounding box center [699, 312] width 143 height 17
copy p "[PERSON_NAME]"
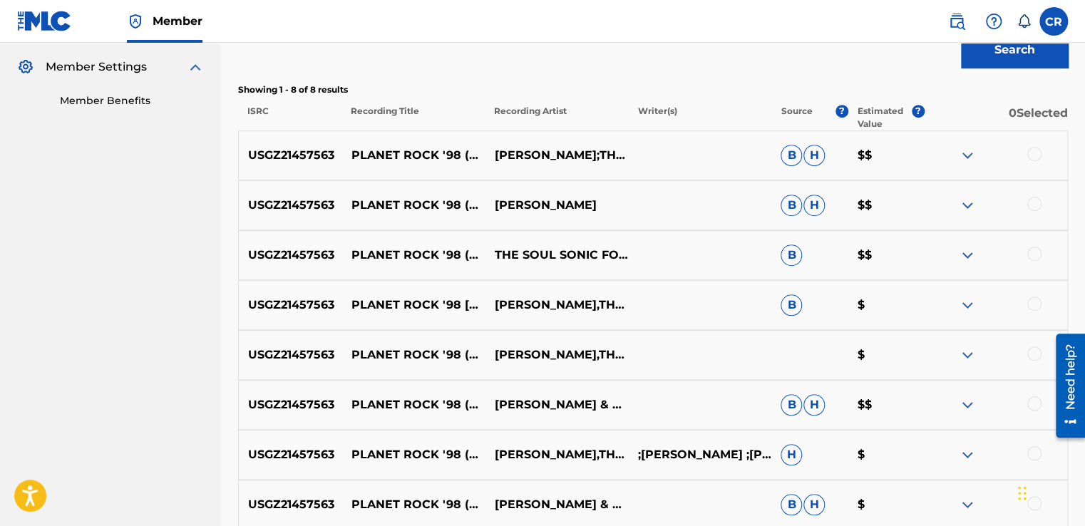
click at [1036, 155] on div at bounding box center [1034, 154] width 14 height 14
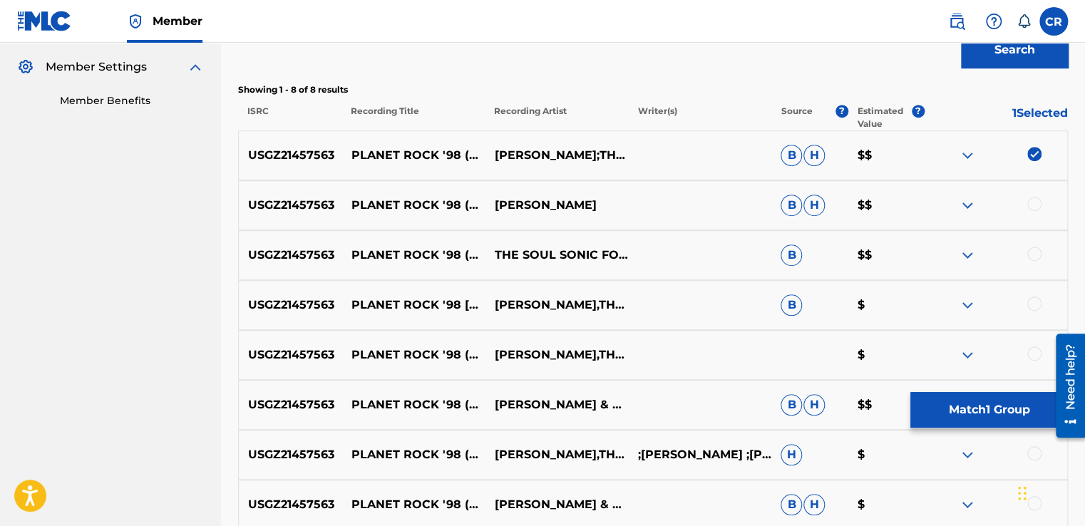
click at [1030, 206] on div at bounding box center [1034, 204] width 14 height 14
click at [1034, 250] on div at bounding box center [1034, 254] width 14 height 14
click at [1038, 304] on div at bounding box center [1034, 303] width 14 height 14
click at [1037, 351] on div at bounding box center [1034, 353] width 14 height 14
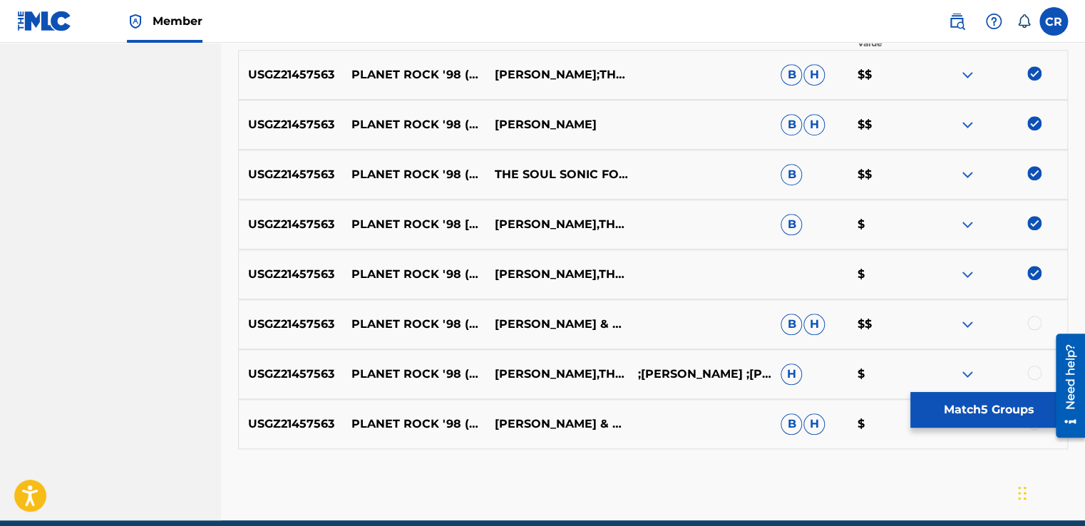
scroll to position [561, 0]
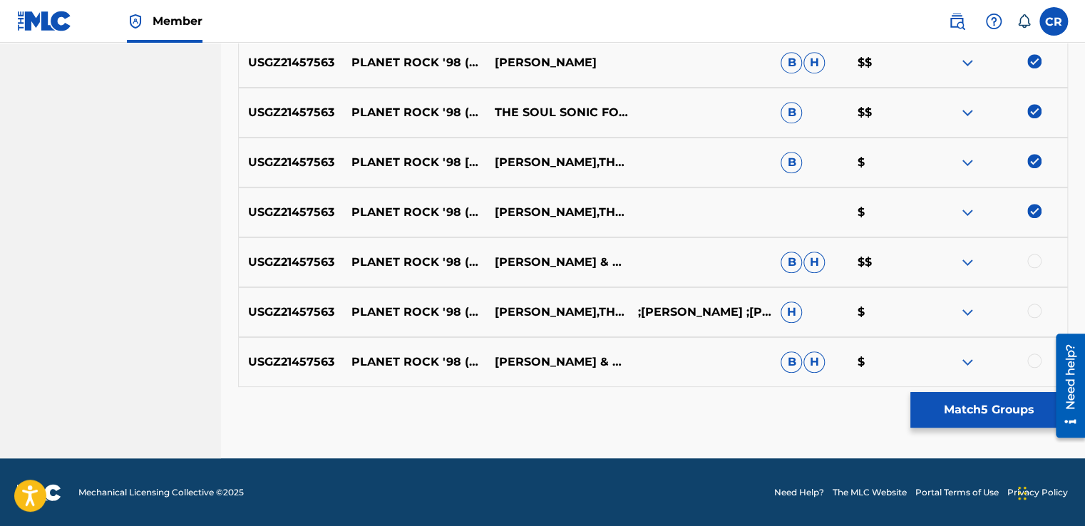
click at [1030, 266] on div at bounding box center [1034, 261] width 14 height 14
click at [1038, 304] on div at bounding box center [1034, 311] width 14 height 14
click at [1033, 350] on div "USGZ21457563 PLANET ROCK '98 (ORIGINAL RE-EDIT) AFRIKA BAMBAATAA & THE SOULSONI…" at bounding box center [652, 362] width 829 height 50
click at [1034, 363] on div at bounding box center [1034, 360] width 14 height 14
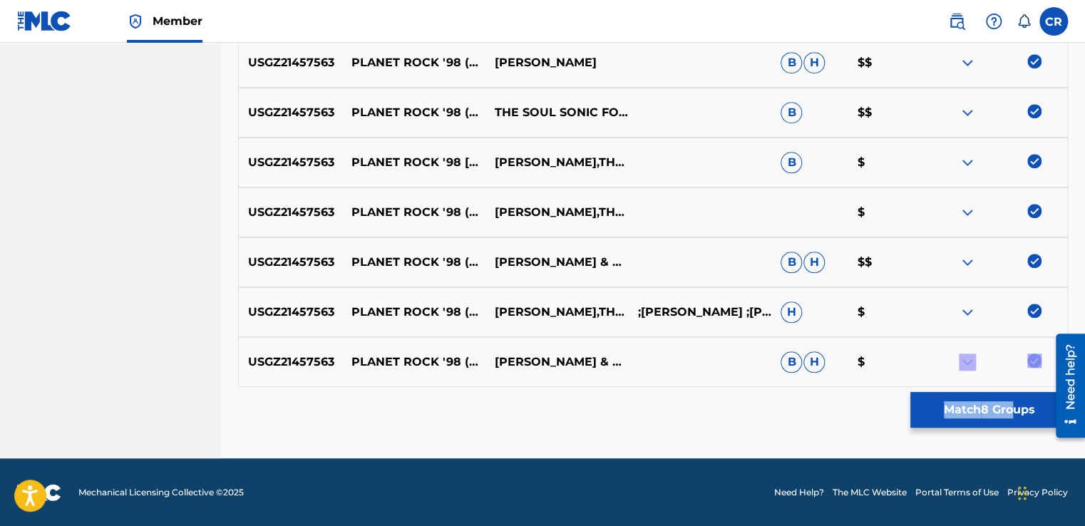
click at [940, 398] on button "Match 8 Groups" at bounding box center [988, 410] width 157 height 36
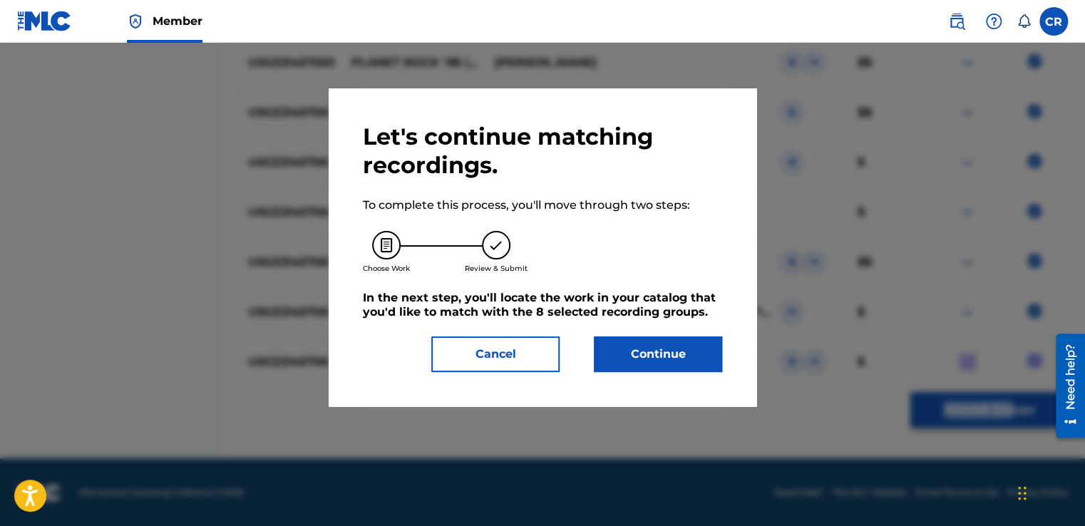
click at [710, 352] on button "Continue" at bounding box center [658, 354] width 128 height 36
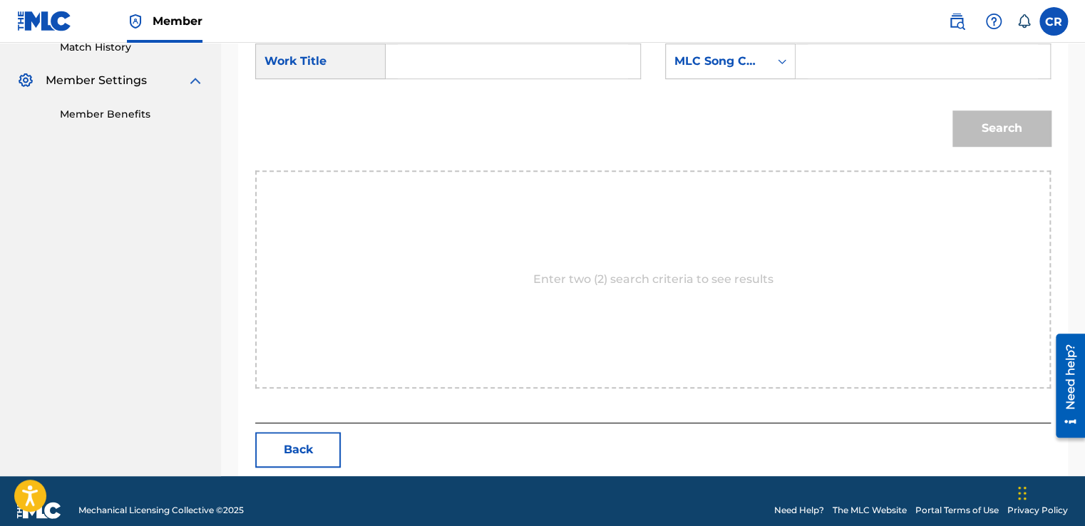
scroll to position [423, 0]
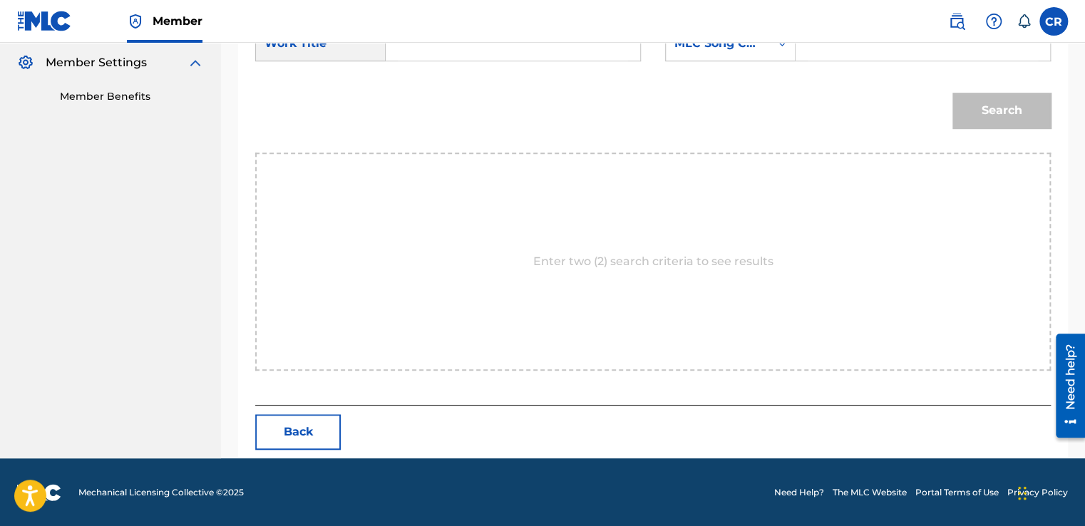
click at [696, 29] on nav "Member CR CR Ciaran Rock ciaran.rock@on-music.tv Notification Preferences Profi…" at bounding box center [542, 21] width 1085 height 43
click at [705, 46] on div "MLC Song Code" at bounding box center [717, 43] width 86 height 17
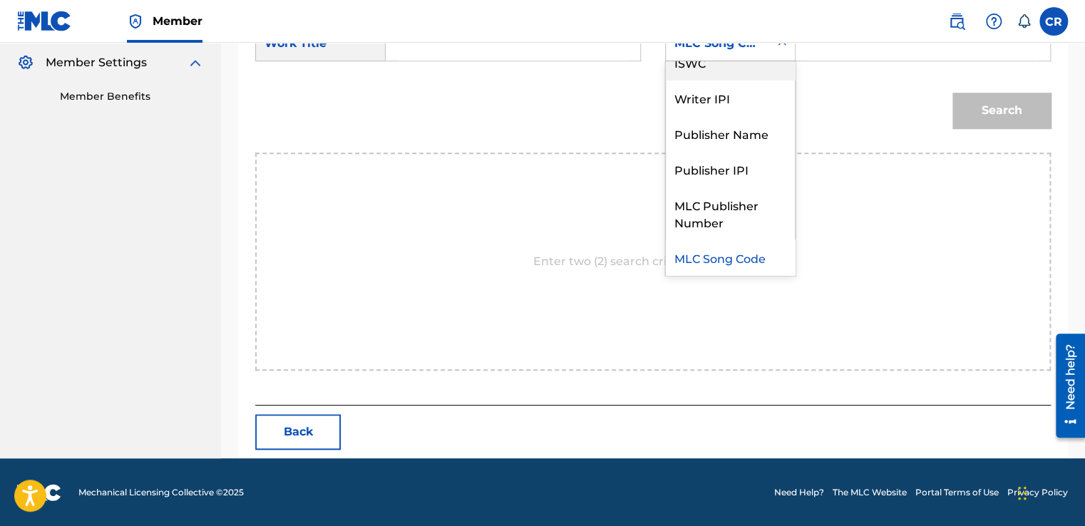
scroll to position [0, 0]
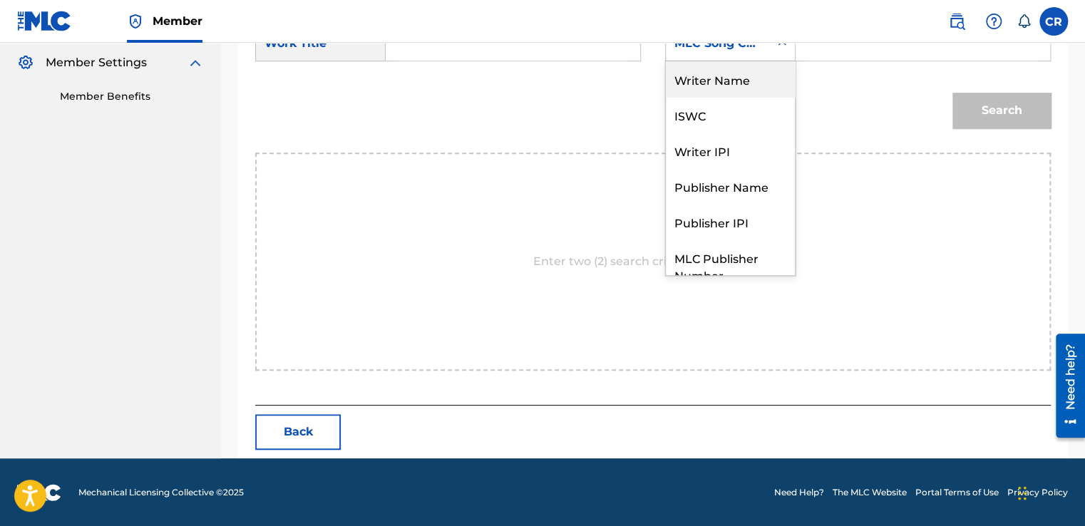
drag, startPoint x: 709, startPoint y: 81, endPoint x: 747, endPoint y: 68, distance: 40.1
click at [710, 81] on div "Writer Name" at bounding box center [730, 79] width 129 height 36
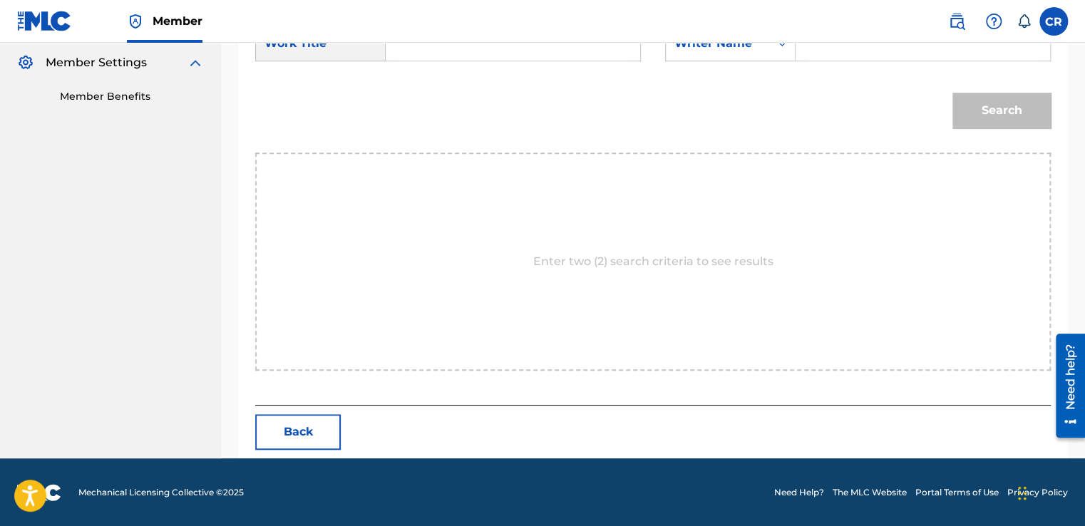
click at [823, 47] on input "Search Form" at bounding box center [922, 43] width 230 height 34
paste input "BAKER"
type input "BAKER"
click at [539, 58] on input "Search Form" at bounding box center [513, 43] width 230 height 34
paste input "PLANET ROCK '98 (ORIGINAL RE-EDIT)"
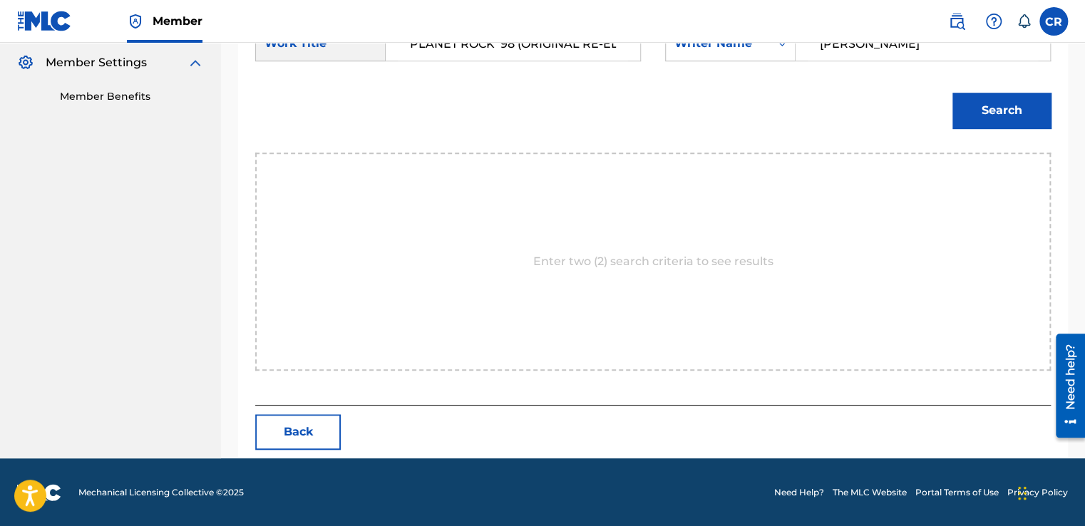
scroll to position [0, 17]
type input "PLANET ROCK '98 (ORIGINAL RE-EDIT)"
click at [981, 107] on button "Search" at bounding box center [1001, 111] width 98 height 36
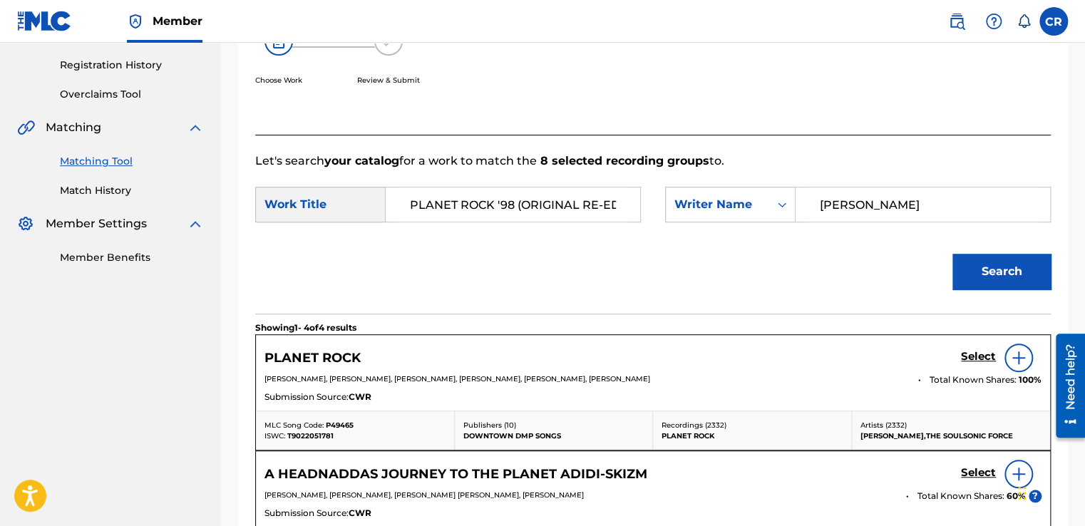
scroll to position [423, 0]
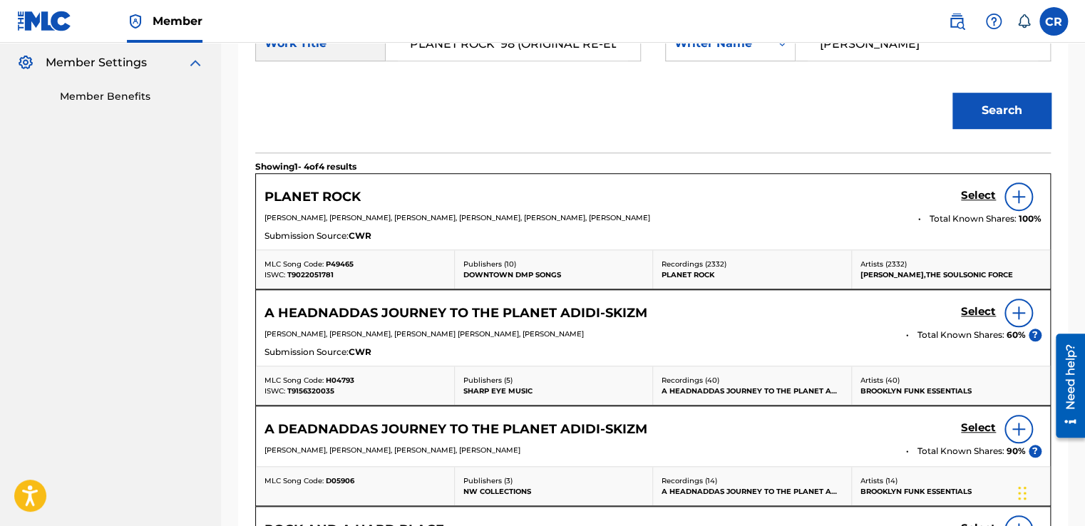
click at [981, 196] on h5 "Select" at bounding box center [978, 196] width 35 height 14
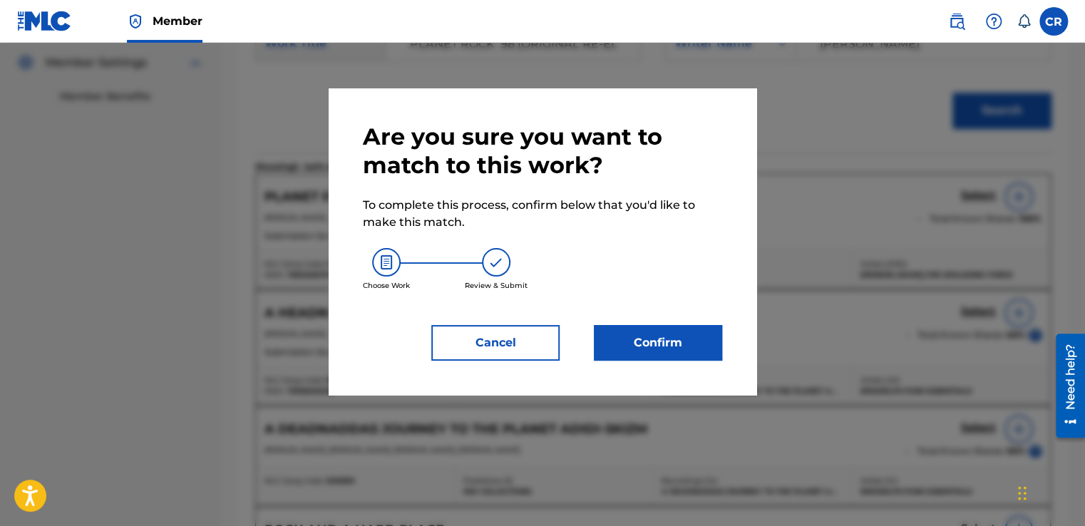
click at [637, 354] on button "Confirm" at bounding box center [658, 343] width 128 height 36
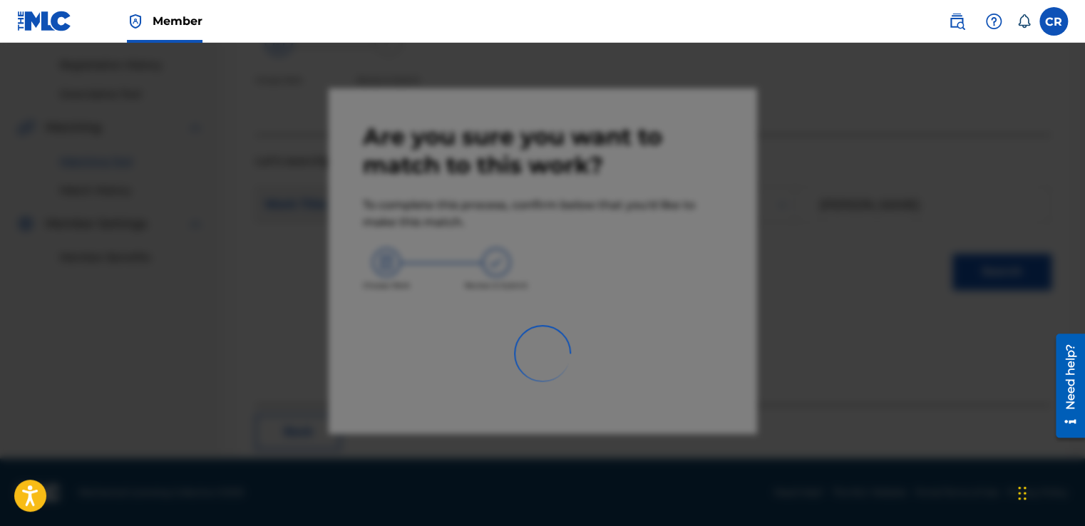
scroll to position [86, 0]
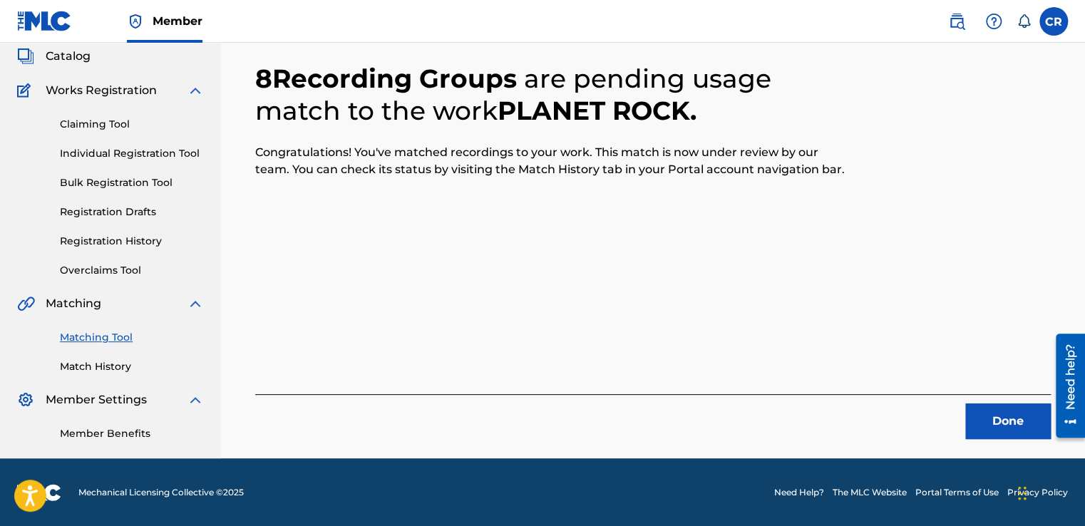
click at [987, 420] on button "Done" at bounding box center [1008, 421] width 86 height 36
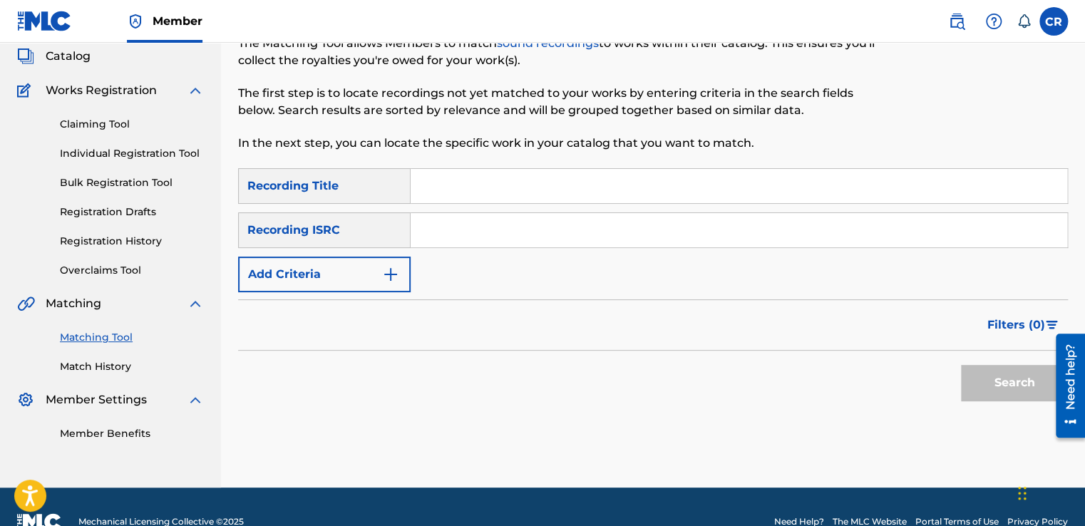
click at [570, 234] on input "Search Form" at bounding box center [738, 230] width 656 height 34
paste input "USNO11700891"
type input "USNO11700891"
click at [579, 192] on input "Search Form" at bounding box center [738, 186] width 656 height 34
paste input "AFTER BACH"
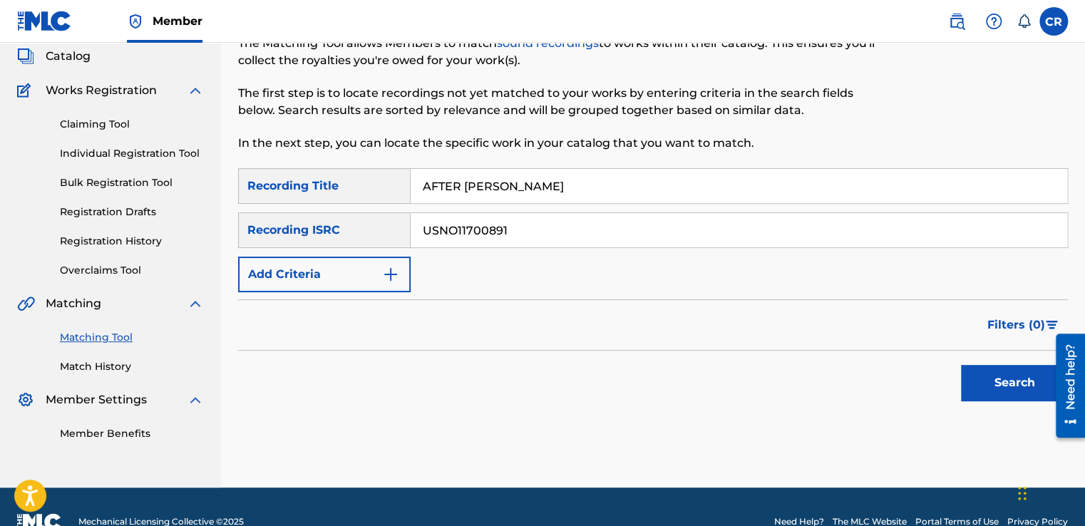
type input "AFTER BACH"
click at [1013, 389] on button "Search" at bounding box center [1014, 383] width 107 height 36
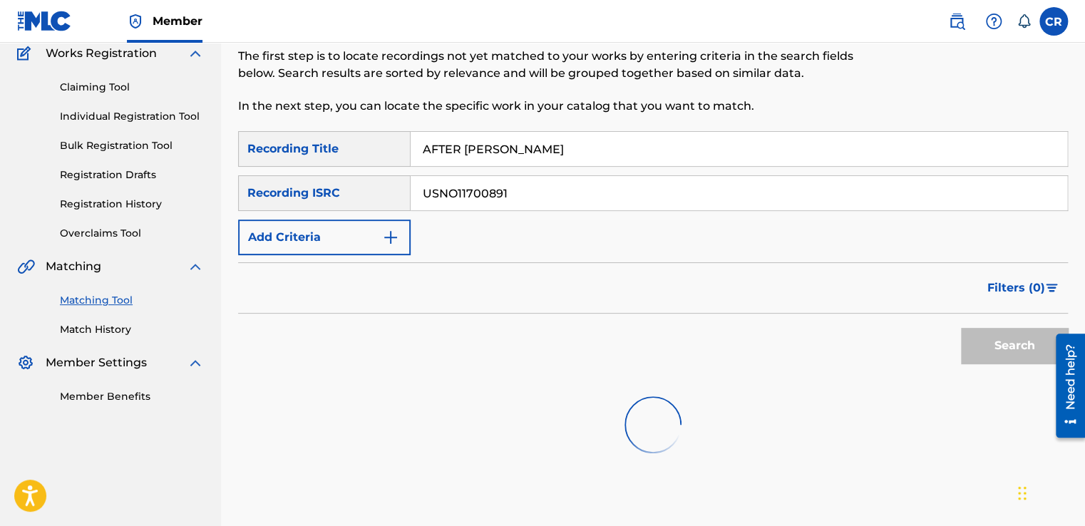
scroll to position [206, 0]
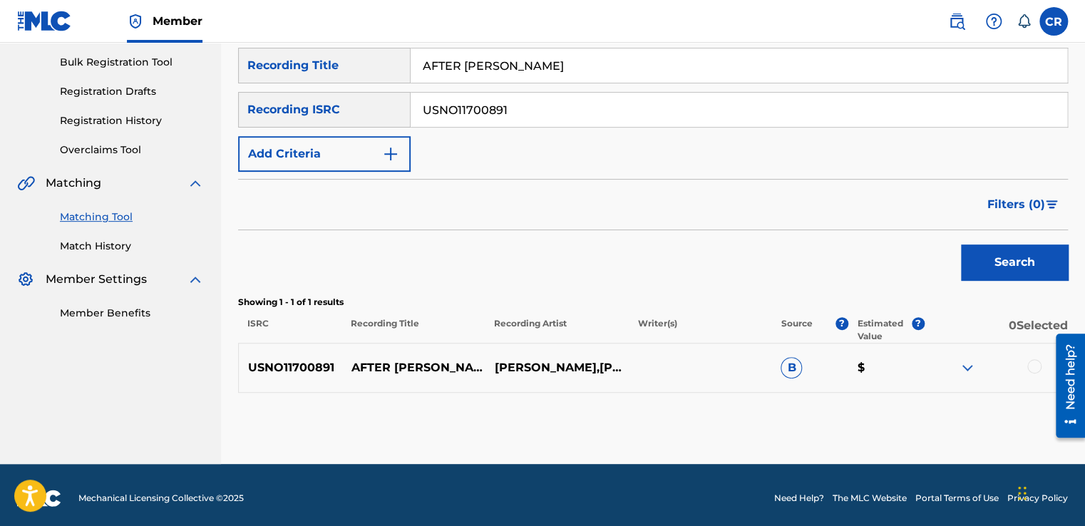
click at [557, 294] on div "SearchWithCriteria298a7989-cd6a-48fc-b857-fd3ec7b76e43 Recording Title AFTER BA…" at bounding box center [652, 220] width 829 height 345
click at [564, 359] on p "BRAD MEHLDAU,BRAD MEHLDAU,BRIAN MONTGOMERY,ROBERT HURWITZ,TOM KORKIDIS,TOM LAZA…" at bounding box center [556, 367] width 143 height 17
copy p "MEHLDAU"
click at [1041, 366] on div at bounding box center [995, 367] width 143 height 17
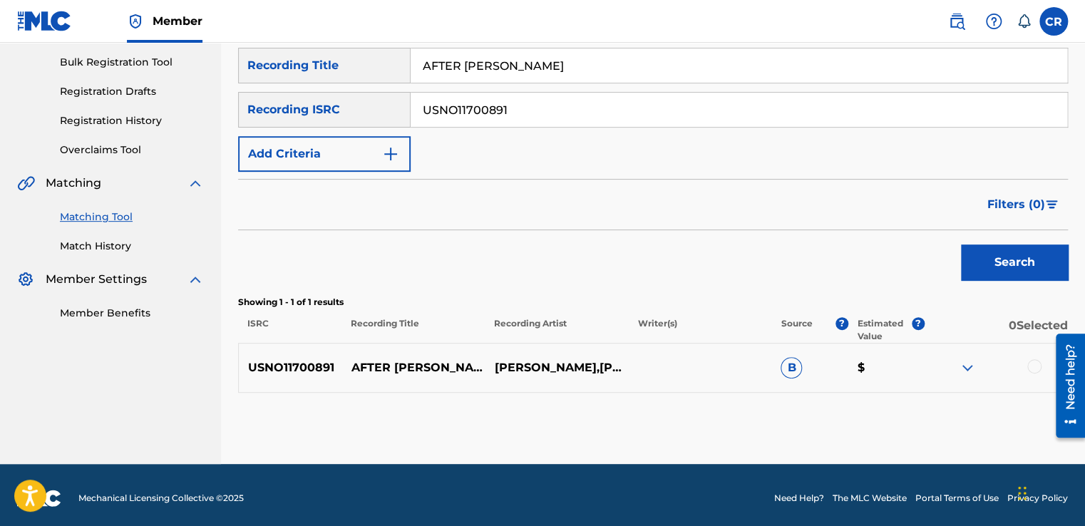
click at [1030, 375] on div at bounding box center [995, 367] width 143 height 17
click at [1032, 368] on div at bounding box center [1034, 366] width 14 height 14
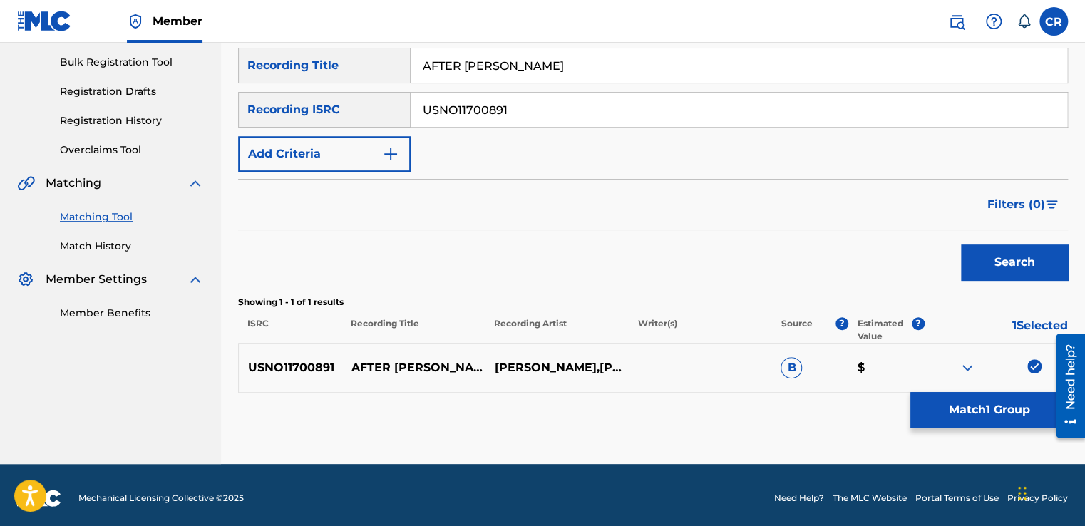
click at [939, 427] on button "Match 1 Group" at bounding box center [988, 410] width 157 height 36
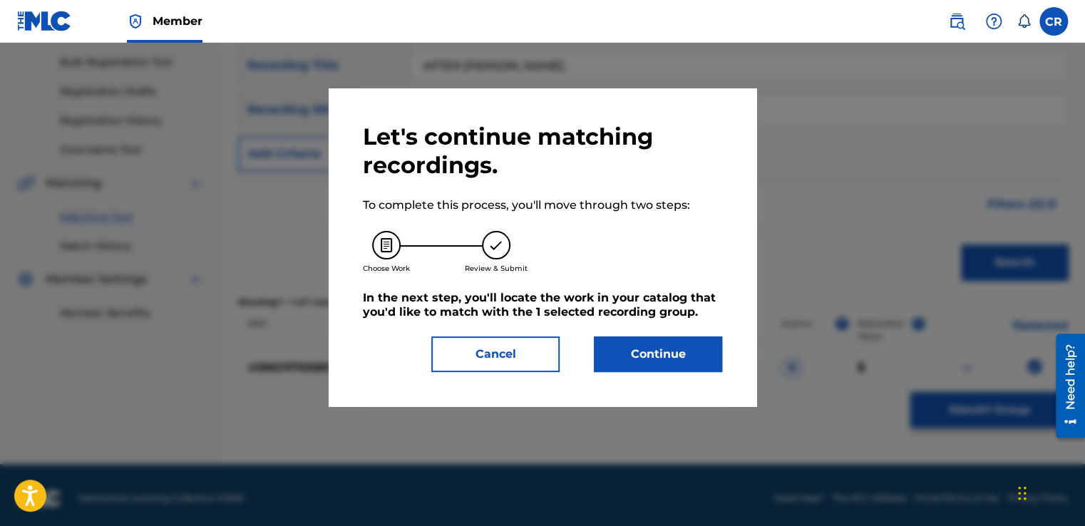
click at [704, 352] on button "Continue" at bounding box center [658, 354] width 128 height 36
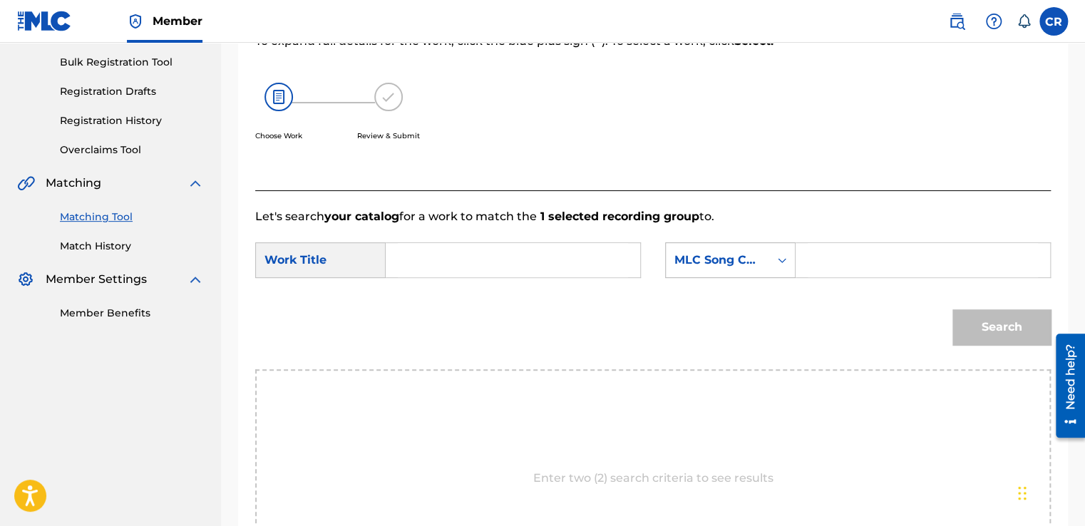
drag, startPoint x: 718, startPoint y: 245, endPoint x: 718, endPoint y: 270, distance: 25.0
click at [718, 247] on div "MLC Song Code" at bounding box center [730, 260] width 130 height 36
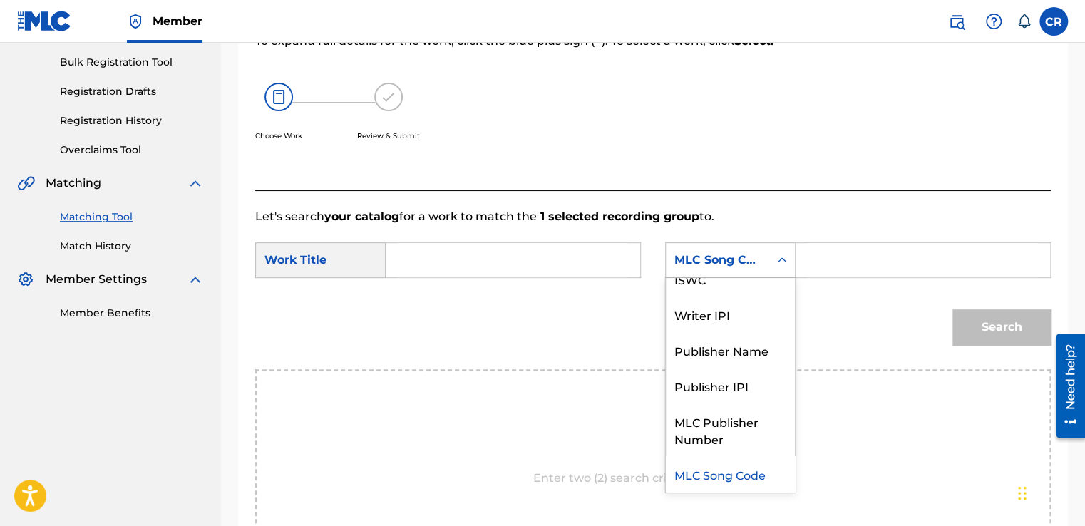
scroll to position [0, 0]
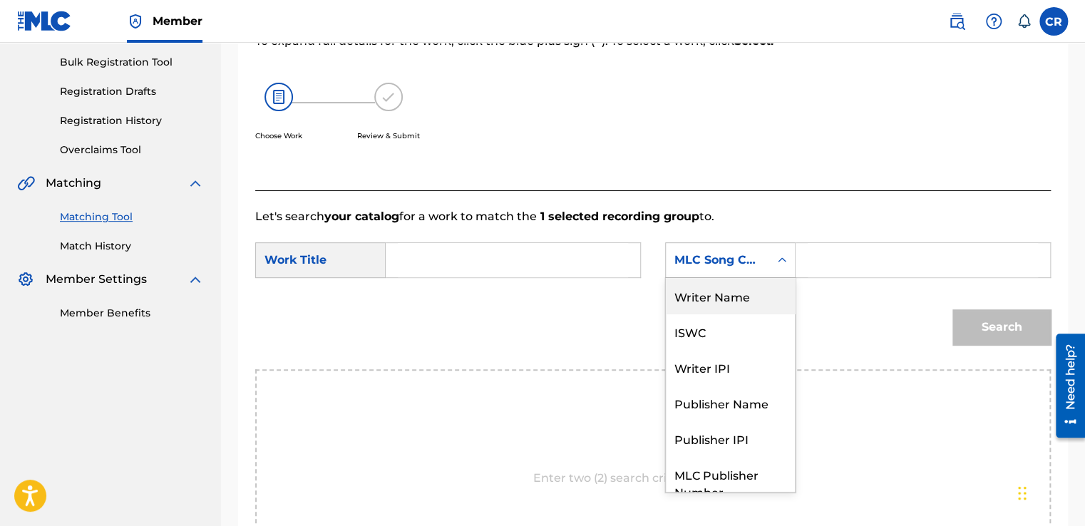
click at [717, 291] on div "Writer Name" at bounding box center [730, 296] width 129 height 36
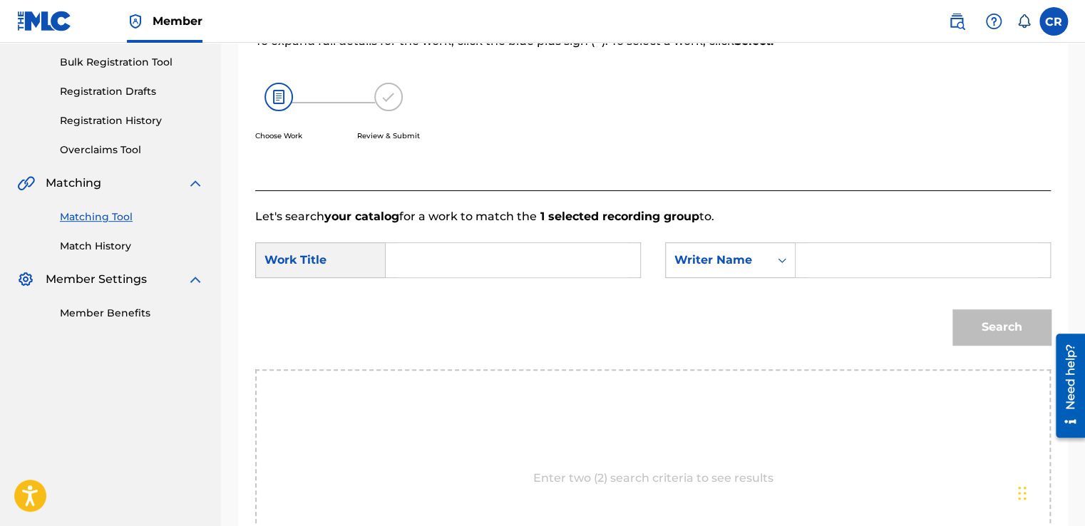
click at [856, 253] on input "Search Form" at bounding box center [922, 260] width 230 height 34
paste input "MEHLDAU"
type input "MEHLDAU"
click at [593, 274] on input "Search Form" at bounding box center [513, 260] width 230 height 34
paste input "AFTER BACH"
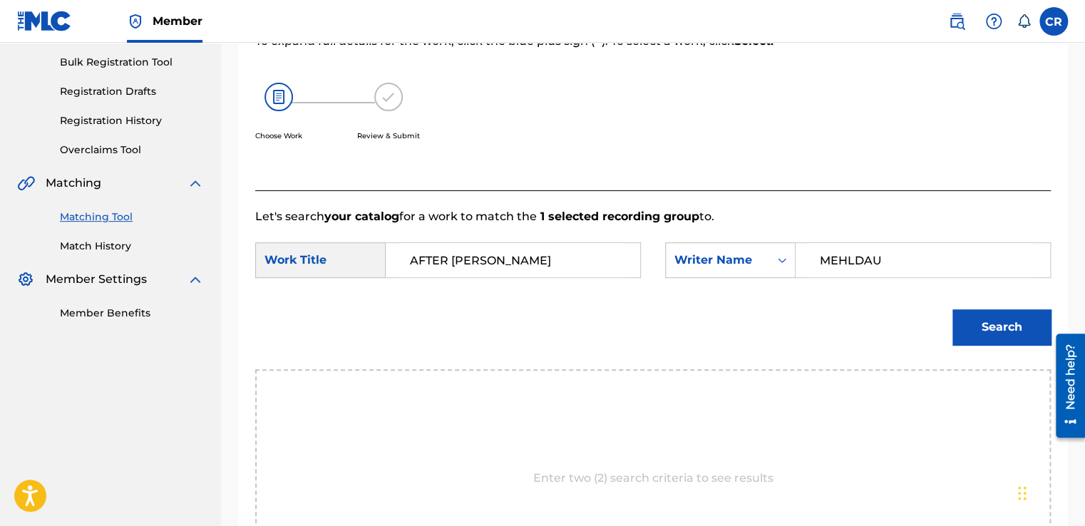
type input "AFTER BACH"
click at [986, 341] on button "Search" at bounding box center [1001, 327] width 98 height 36
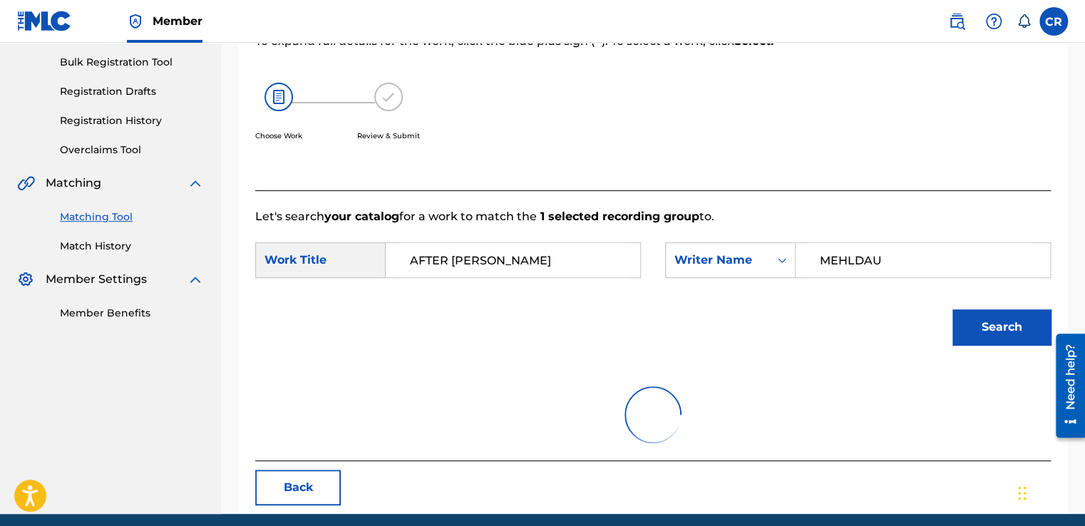
scroll to position [200, 0]
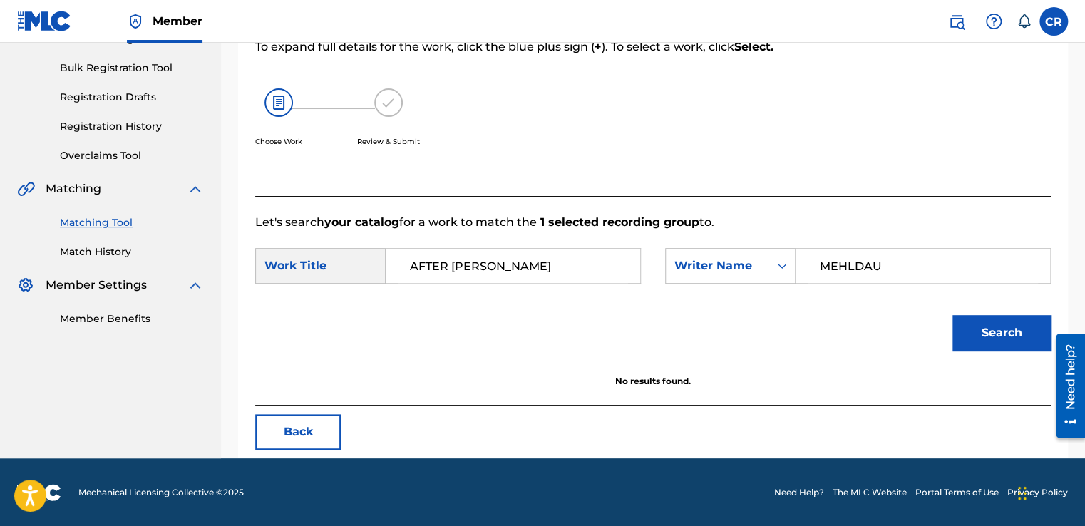
click at [313, 428] on button "Back" at bounding box center [298, 432] width 86 height 36
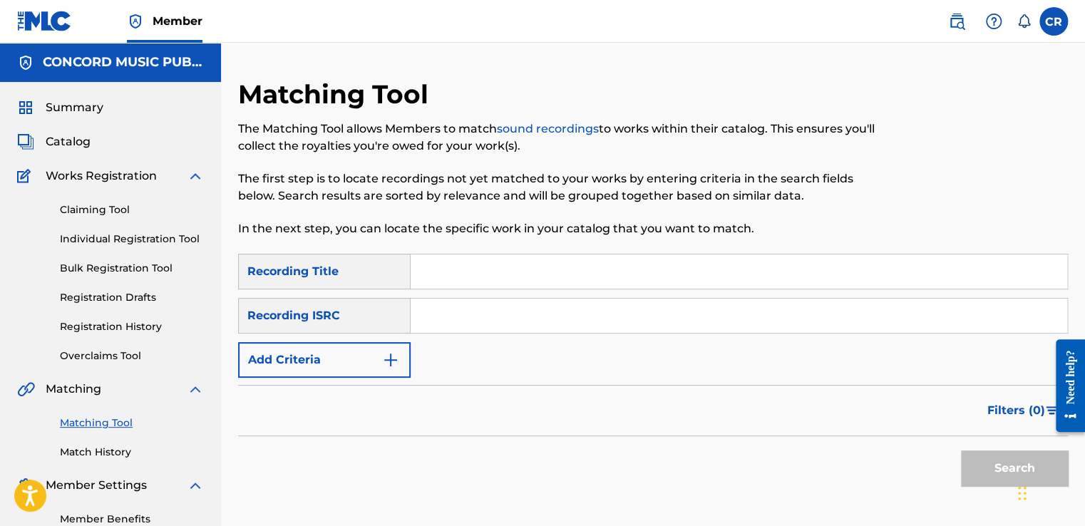
click at [504, 322] on input "Search Form" at bounding box center [738, 316] width 656 height 34
paste input "CR [DATE] NOT OUR PUBLISHING"
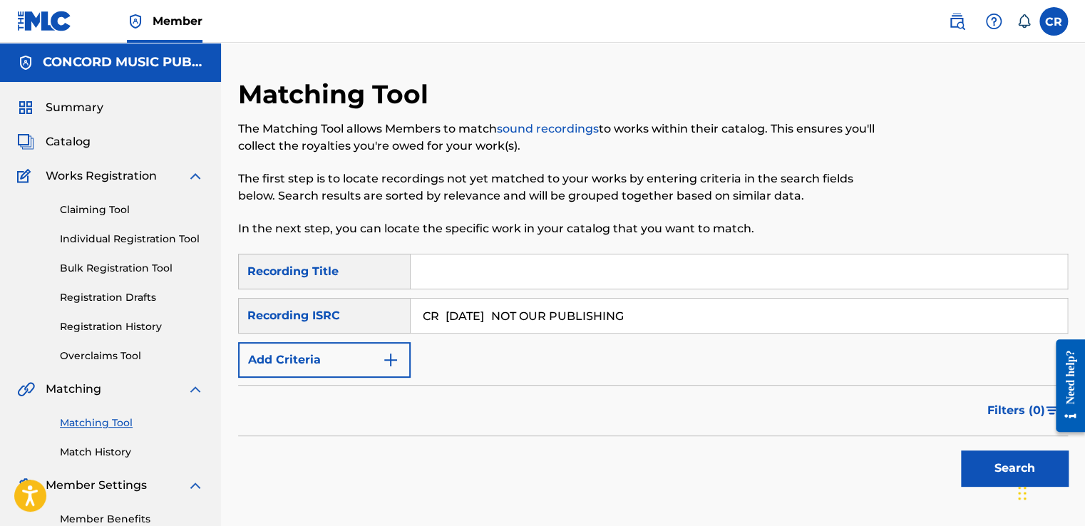
click at [528, 269] on input "Search Form" at bounding box center [738, 271] width 656 height 34
click at [753, 331] on input "CR 19/09/2025 NOT OUR PUBLISHING" at bounding box center [738, 316] width 656 height 34
paste input "USKO11001308"
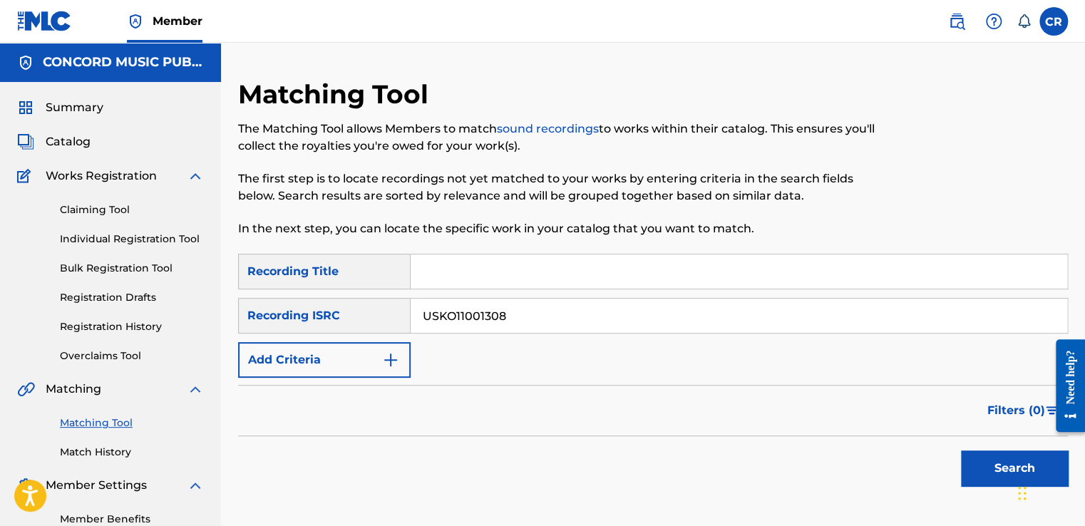
type input "USKO11001308"
drag, startPoint x: 596, startPoint y: 278, endPoint x: 670, endPoint y: 306, distance: 79.2
click at [596, 278] on input "Search Form" at bounding box center [738, 271] width 656 height 34
paste input "THE WEXFORD CAROL"
type input "THE WEXFORD CAROL"
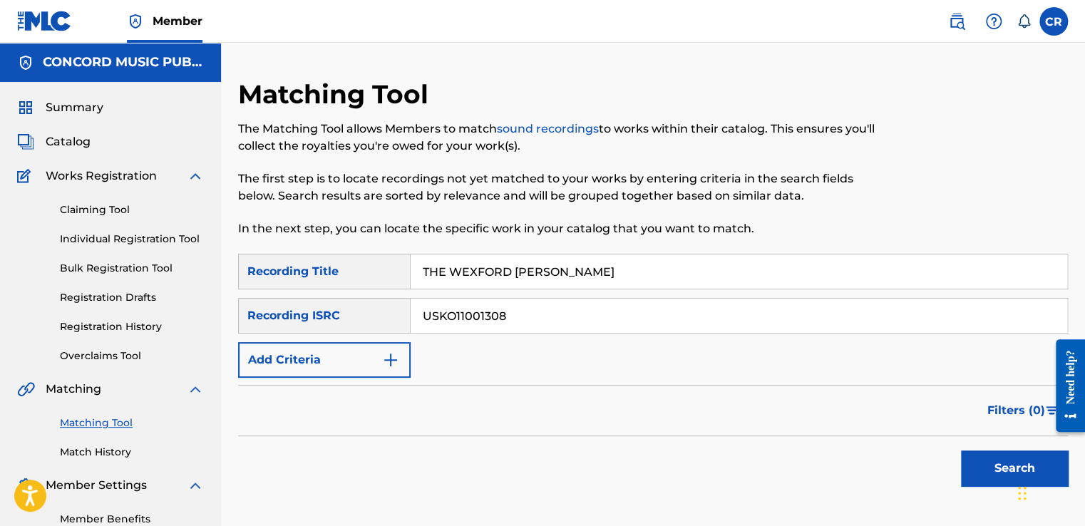
click at [992, 466] on button "Search" at bounding box center [1014, 468] width 107 height 36
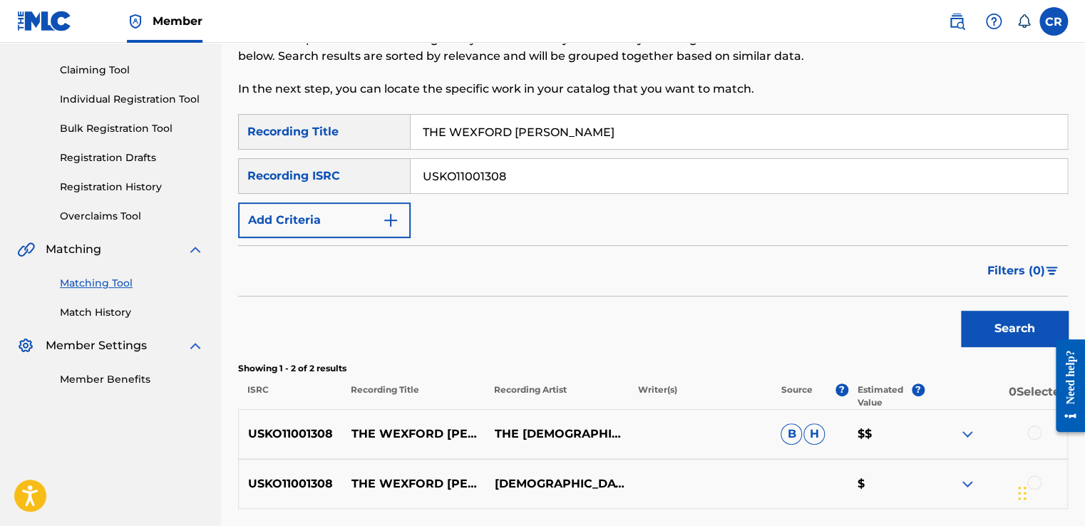
scroll to position [214, 0]
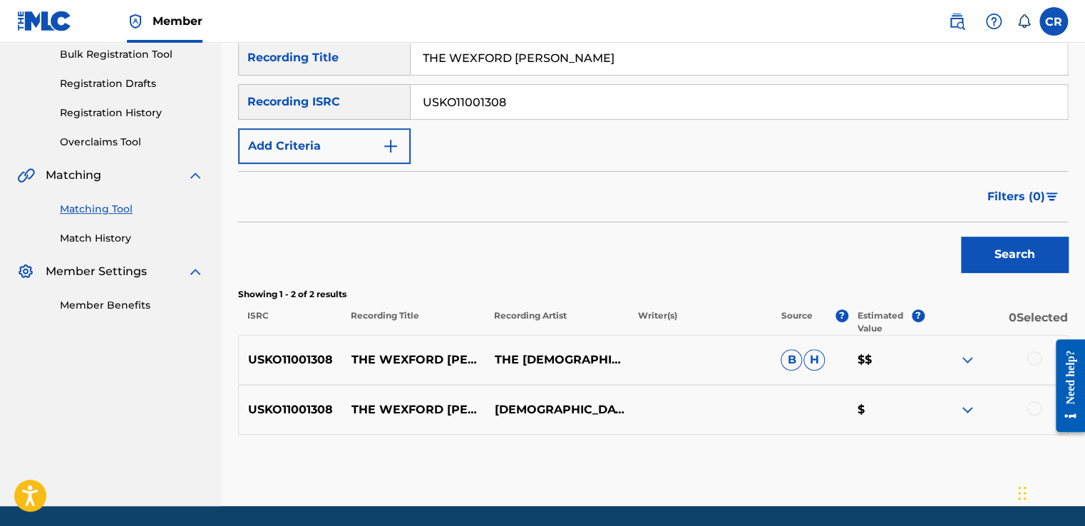
click at [555, 127] on div "SearchWithCriteria75a3cde6-d413-45fc-9f05-0bf432cf4330 Recording Title THE WEXF…" at bounding box center [652, 102] width 829 height 124
click at [555, 123] on div "SearchWithCriteria75a3cde6-d413-45fc-9f05-0bf432cf4330 Recording Title THE WEXF…" at bounding box center [652, 102] width 829 height 124
click at [556, 115] on input "USKO11001308" at bounding box center [738, 102] width 656 height 34
paste input "P6F0810015"
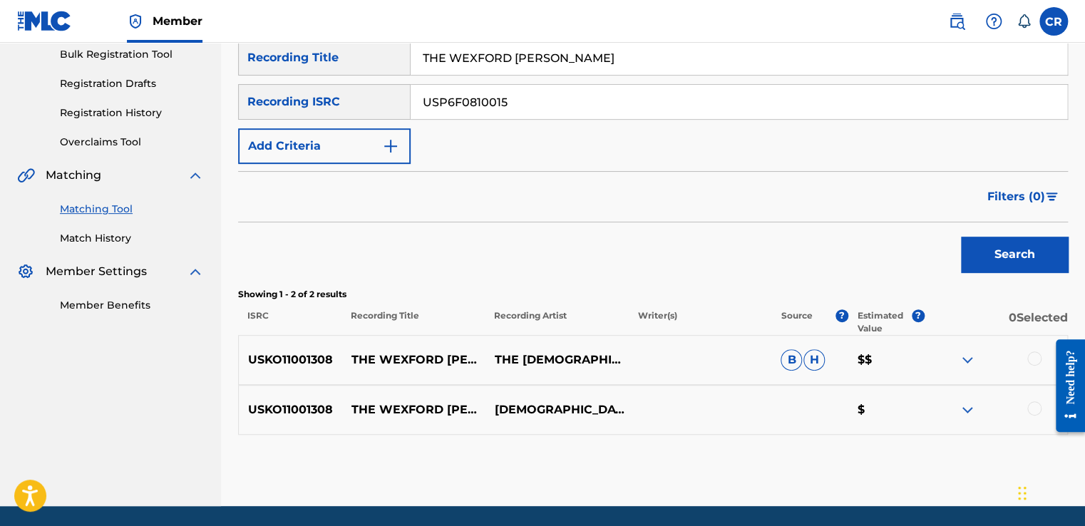
type input "USP6F0810015"
click at [591, 56] on input "THE WEXFORD CAROL" at bounding box center [738, 58] width 656 height 34
paste input "ROADKIL"
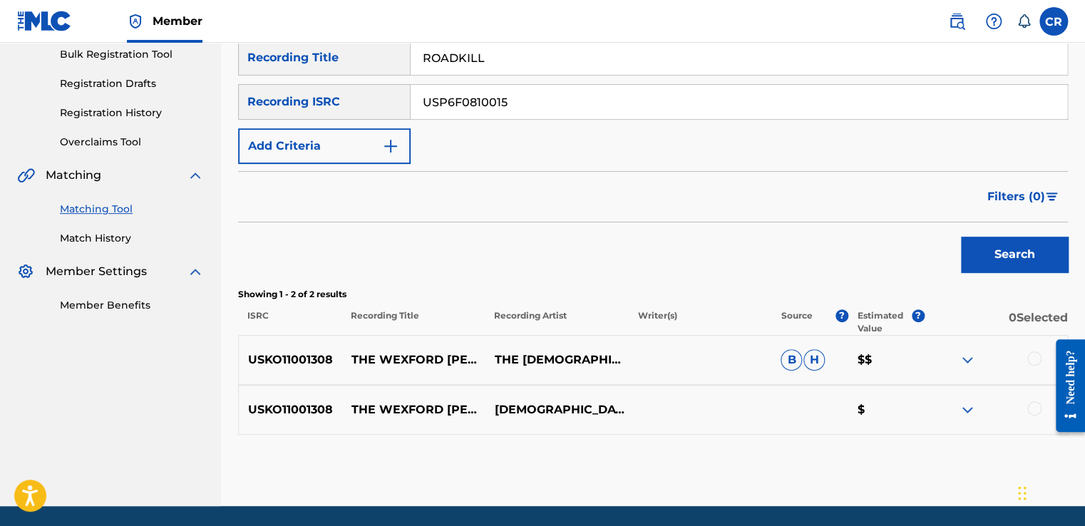
type input "ROADKILL"
click at [996, 258] on button "Search" at bounding box center [1014, 255] width 107 height 36
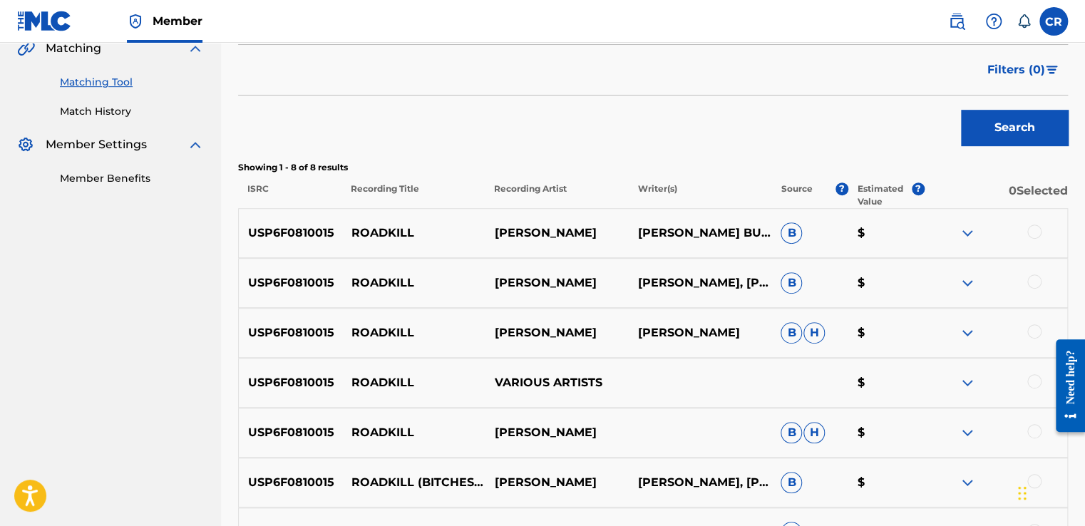
scroll to position [356, 0]
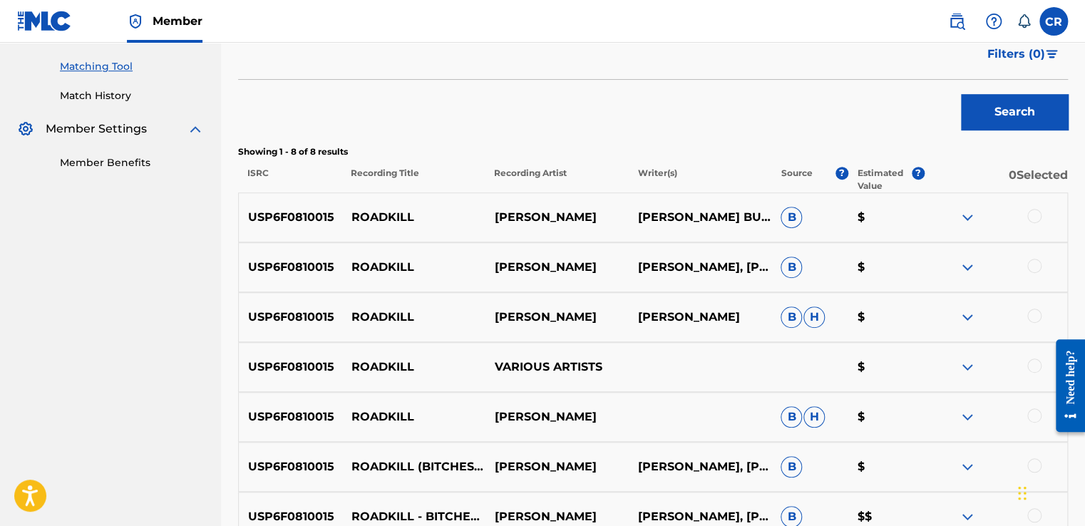
click at [674, 209] on p "ROBERT BURNETTANNA JOY SPRINGERJESSE TOWNLEYJOSEPH PERALESADRIANNA CREELROBIN S…" at bounding box center [699, 217] width 143 height 17
copy p "BURNETTANNA"
click at [1032, 217] on div at bounding box center [1034, 216] width 14 height 14
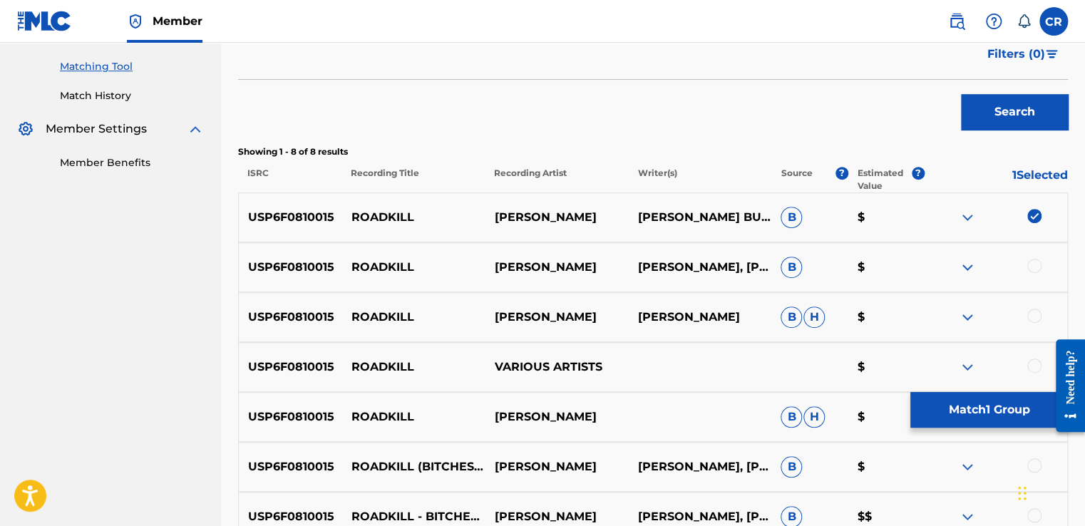
click at [713, 259] on p "ADRIANNA CREEL, ANNA JOY SPRINGER, JESSE TOWNLEY, JOSEPH PERALES, ROBERT BURNET…" at bounding box center [699, 267] width 143 height 17
copy p "CREEL"
click at [1038, 264] on div at bounding box center [1034, 266] width 14 height 14
click at [1028, 324] on div at bounding box center [995, 317] width 143 height 17
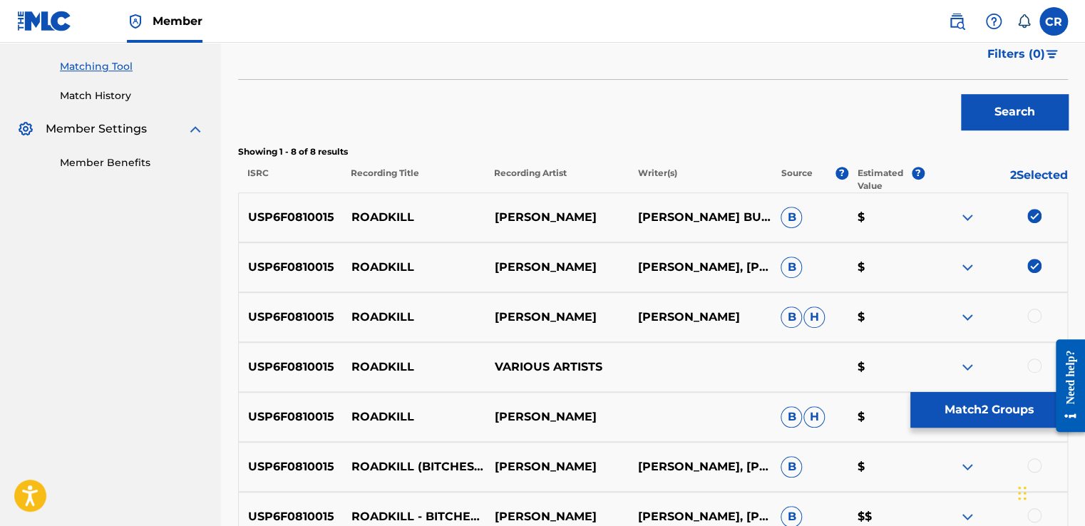
click at [1035, 314] on div at bounding box center [1034, 316] width 14 height 14
click at [1035, 360] on div at bounding box center [1034, 365] width 14 height 14
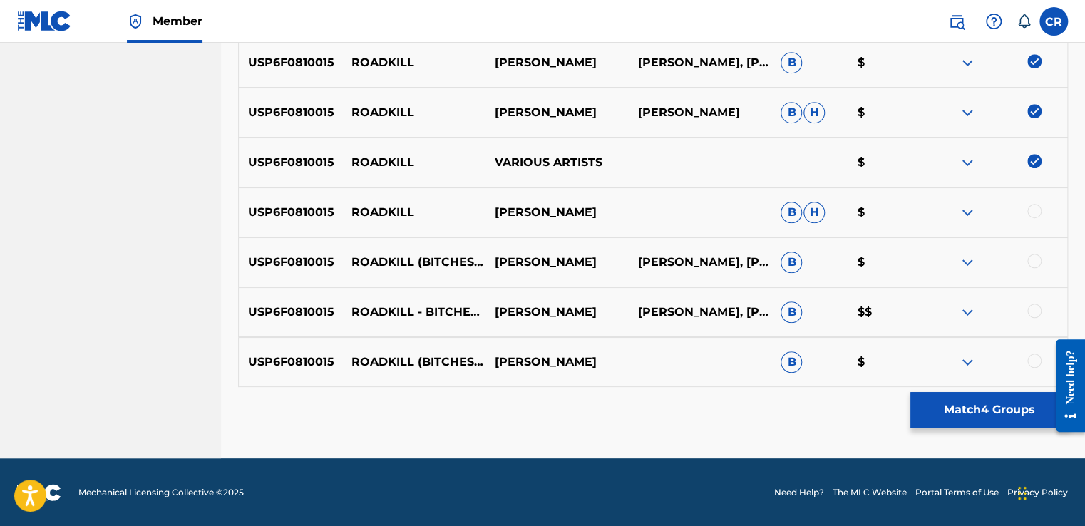
click at [1036, 221] on div "USP6F0810015 ROADKILL BLATZ B H $" at bounding box center [652, 212] width 829 height 50
click at [1034, 213] on div at bounding box center [1034, 211] width 14 height 14
click at [1031, 255] on div at bounding box center [1034, 261] width 14 height 14
click at [1034, 310] on div at bounding box center [1034, 311] width 14 height 14
drag, startPoint x: 1035, startPoint y: 363, endPoint x: 1020, endPoint y: 406, distance: 46.0
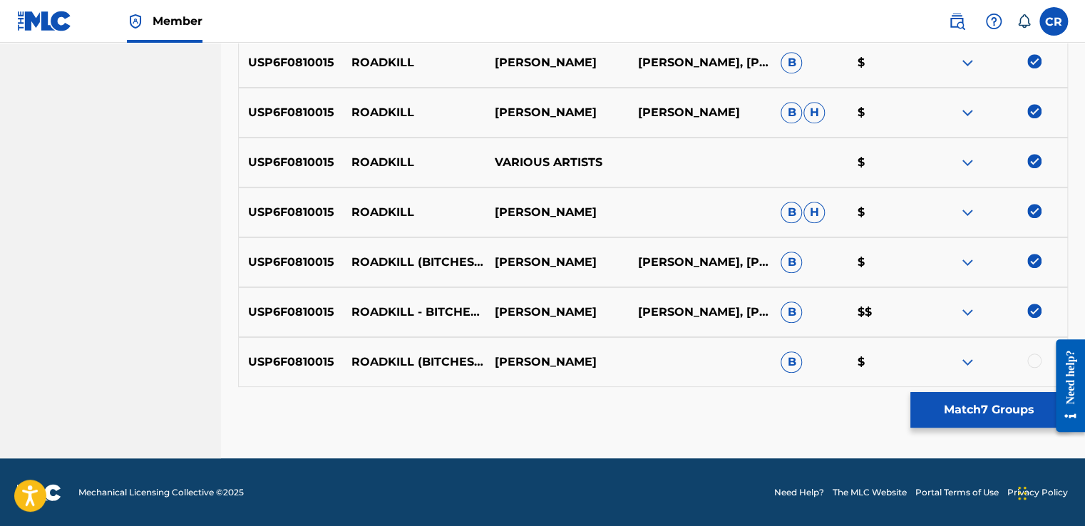
click at [1035, 363] on div at bounding box center [1034, 360] width 14 height 14
click at [1015, 409] on button "Match 8 Groups" at bounding box center [988, 410] width 157 height 36
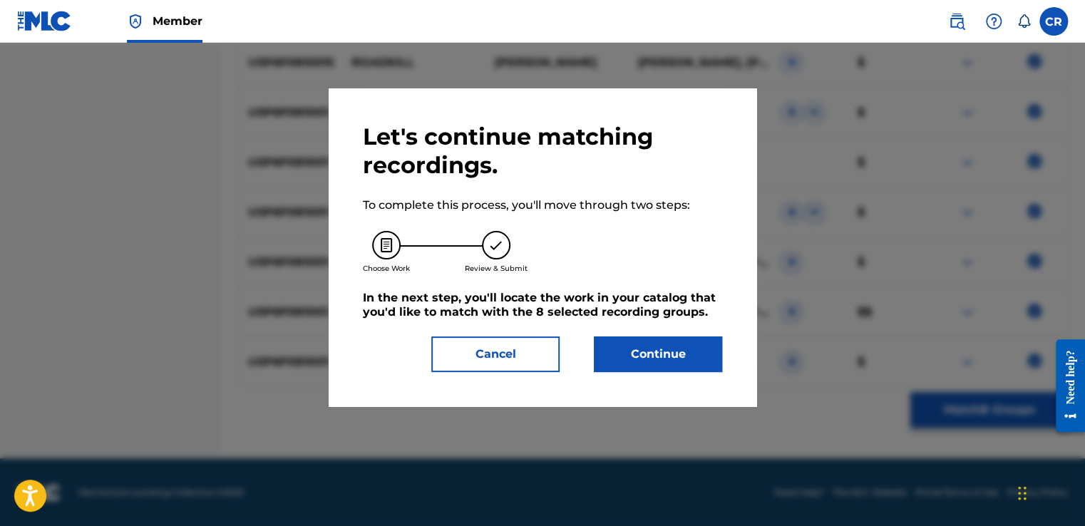
click at [682, 349] on button "Continue" at bounding box center [658, 354] width 128 height 36
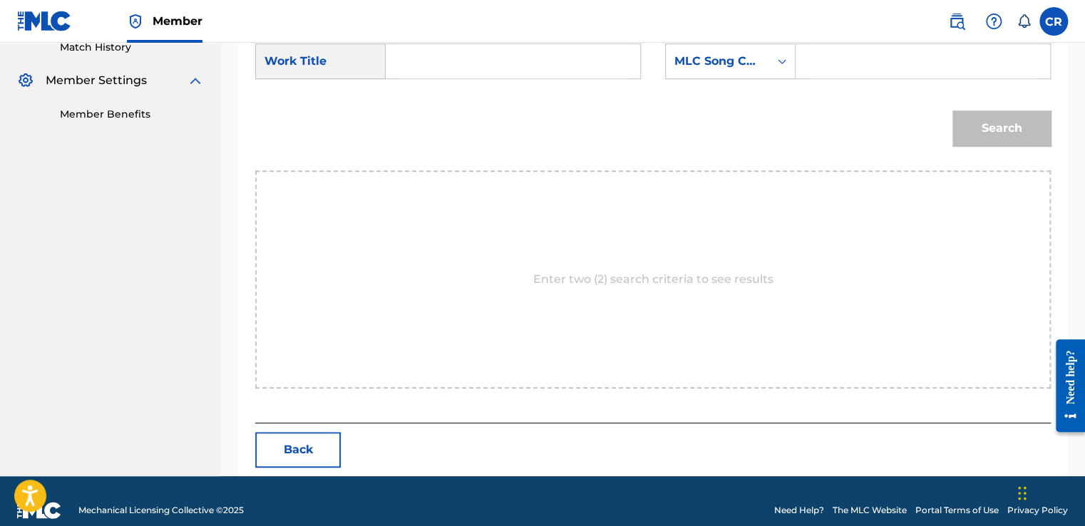
scroll to position [423, 0]
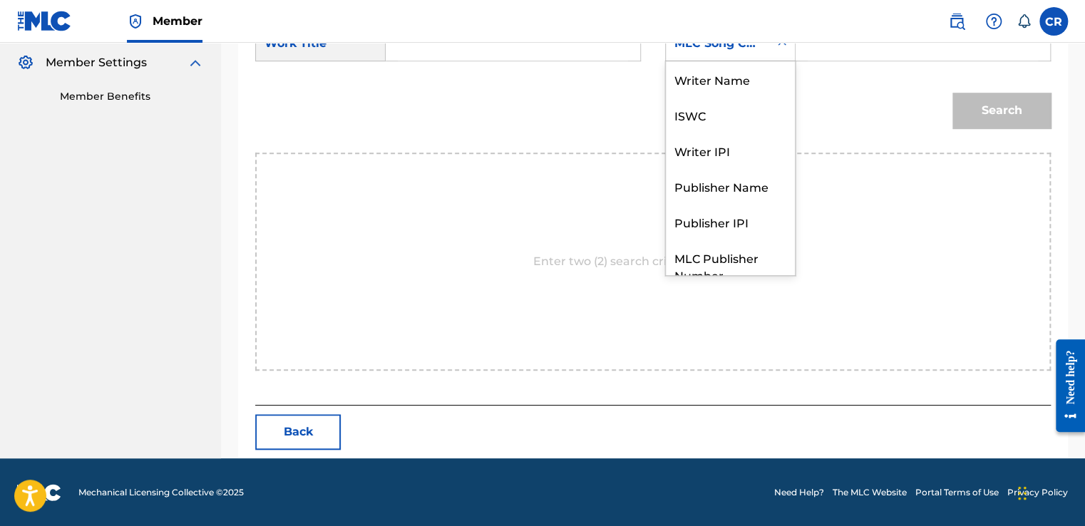
click at [726, 59] on div "MLC Song Code" at bounding box center [730, 44] width 130 height 36
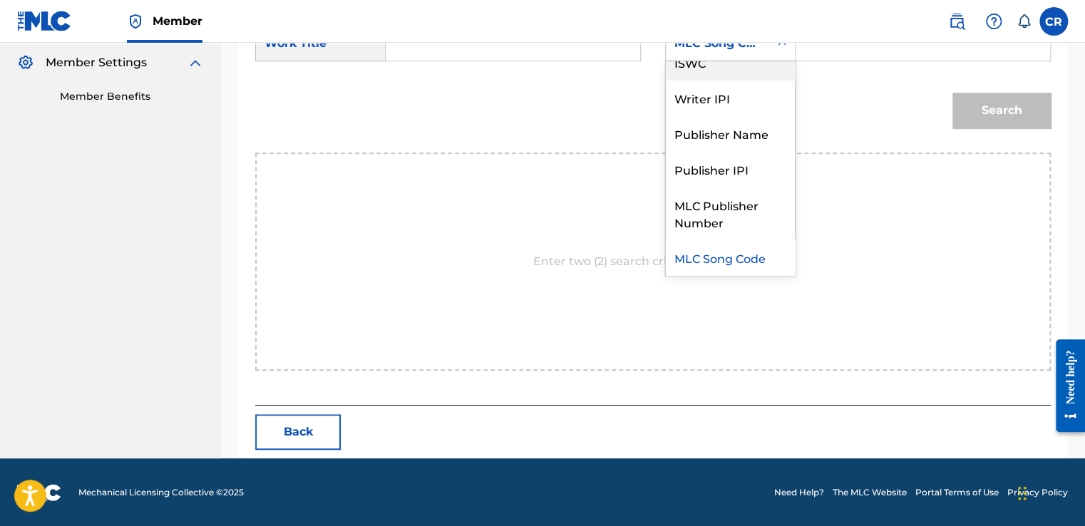
scroll to position [0, 0]
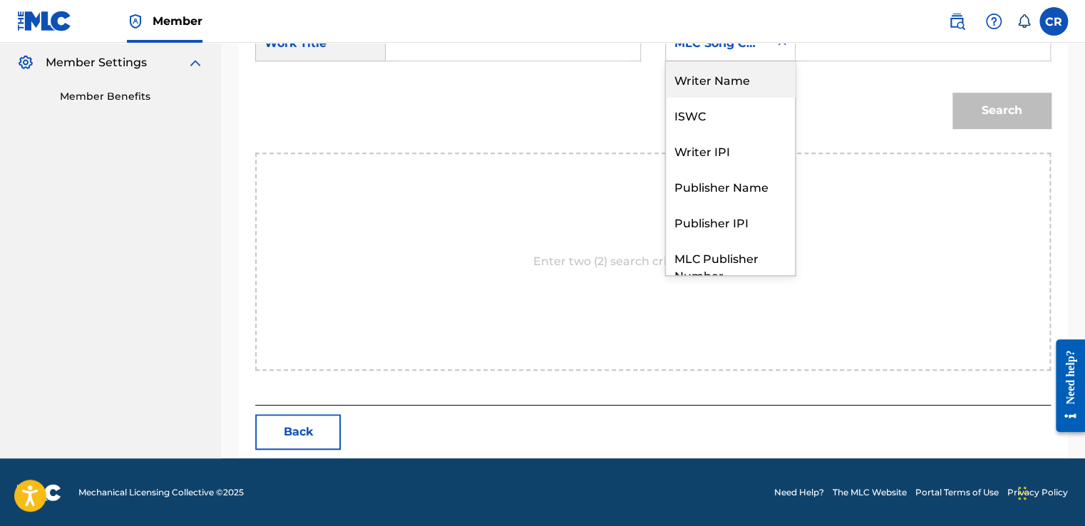
drag, startPoint x: 728, startPoint y: 72, endPoint x: 767, endPoint y: 64, distance: 40.7
click at [728, 73] on div "Writer Name" at bounding box center [730, 79] width 129 height 36
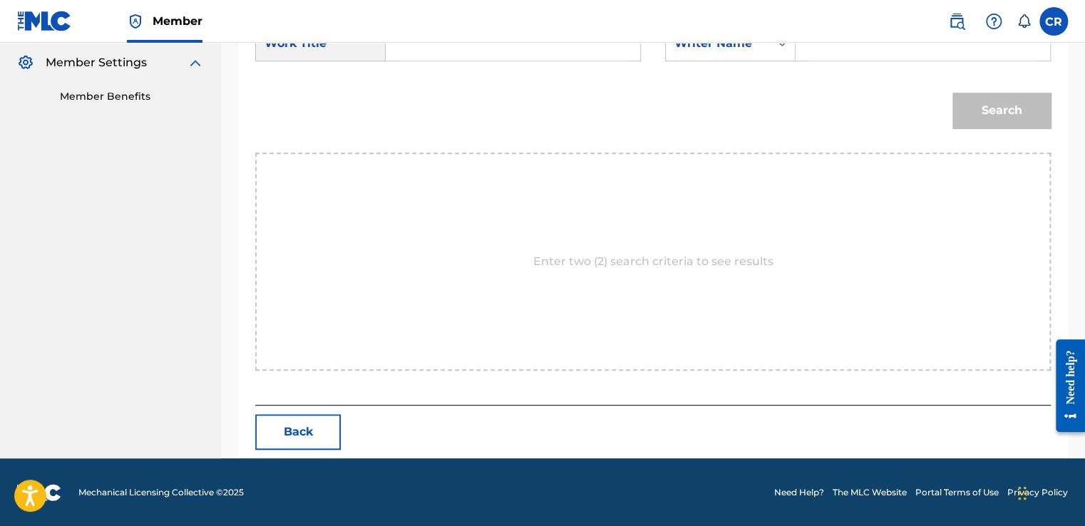
click at [815, 50] on input "Search Form" at bounding box center [922, 43] width 230 height 34
paste input "CREEL"
type input "CREEL"
click at [556, 53] on input "Search Form" at bounding box center [513, 43] width 230 height 34
paste input "ROADKILL"
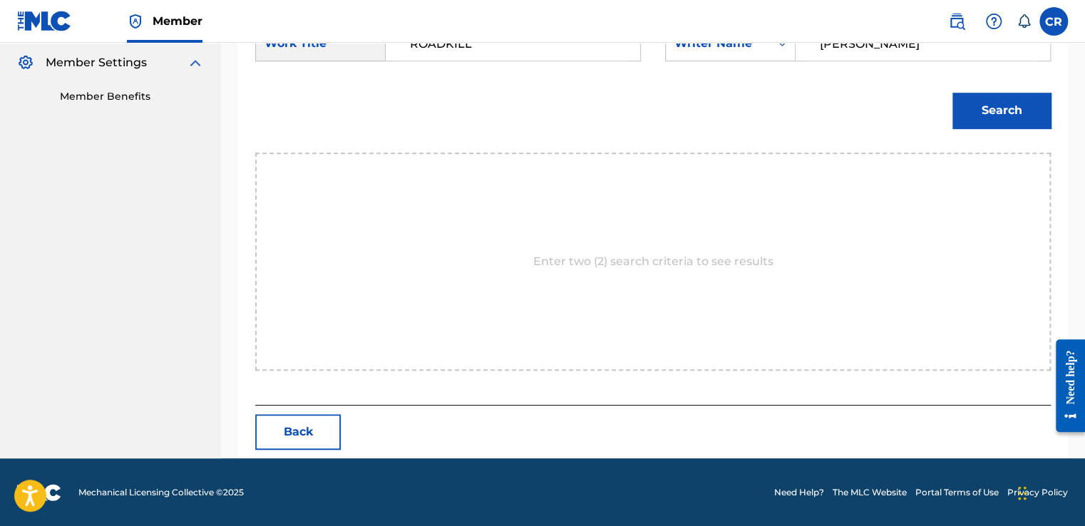
type input "ROADKILL"
click at [1038, 115] on button "Search" at bounding box center [1001, 111] width 98 height 36
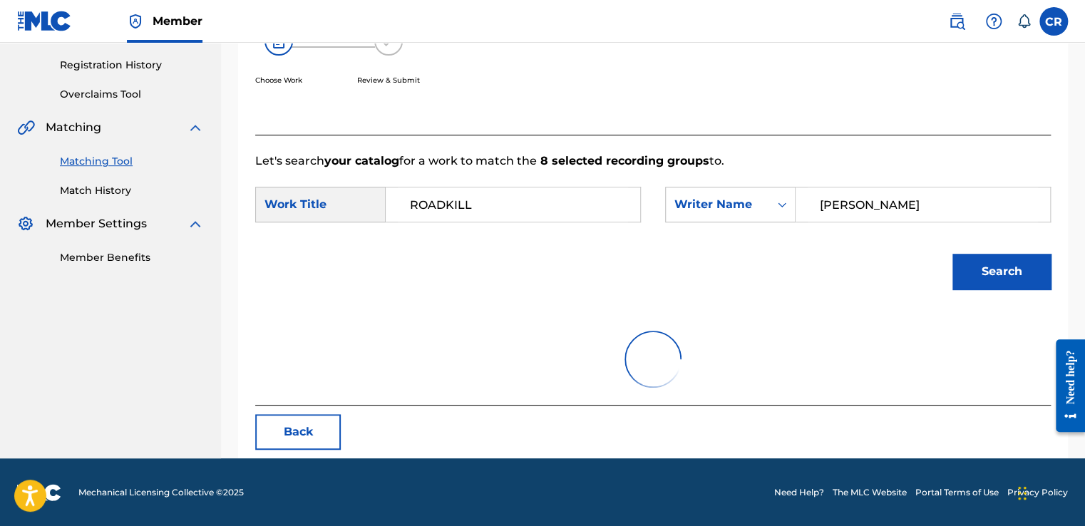
scroll to position [200, 0]
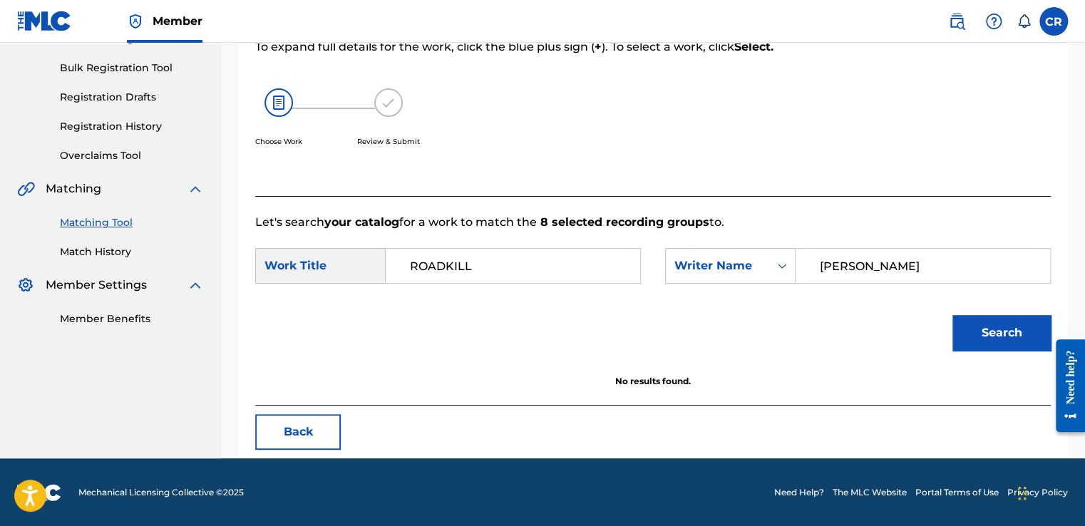
click at [322, 420] on button "Back" at bounding box center [298, 432] width 86 height 36
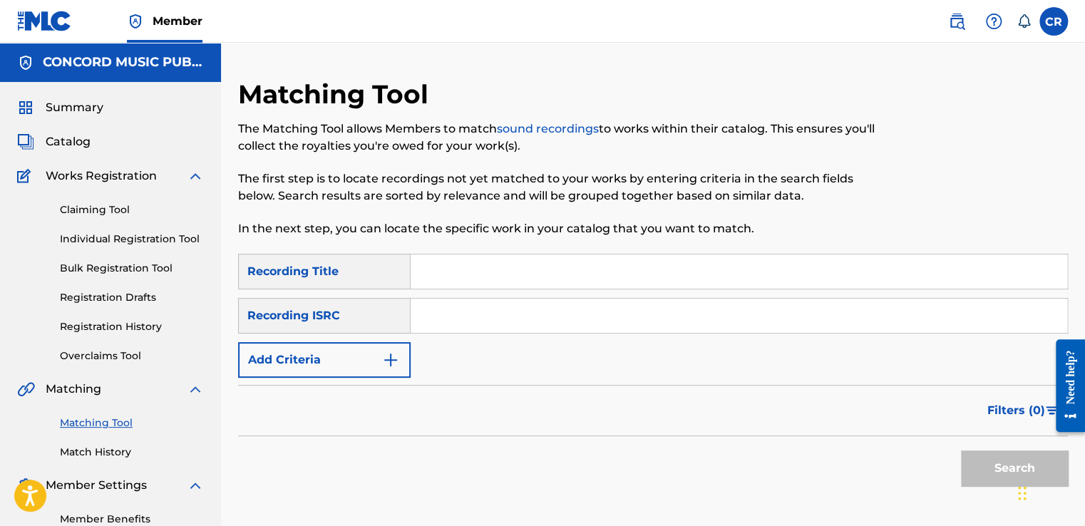
click at [584, 316] on input "Search Form" at bounding box center [738, 316] width 656 height 34
paste input "NZLP00400110"
type input "NZLP00400110"
click at [569, 279] on input "Search Form" at bounding box center [738, 271] width 656 height 34
paste input "KEEP ON PUSHING"
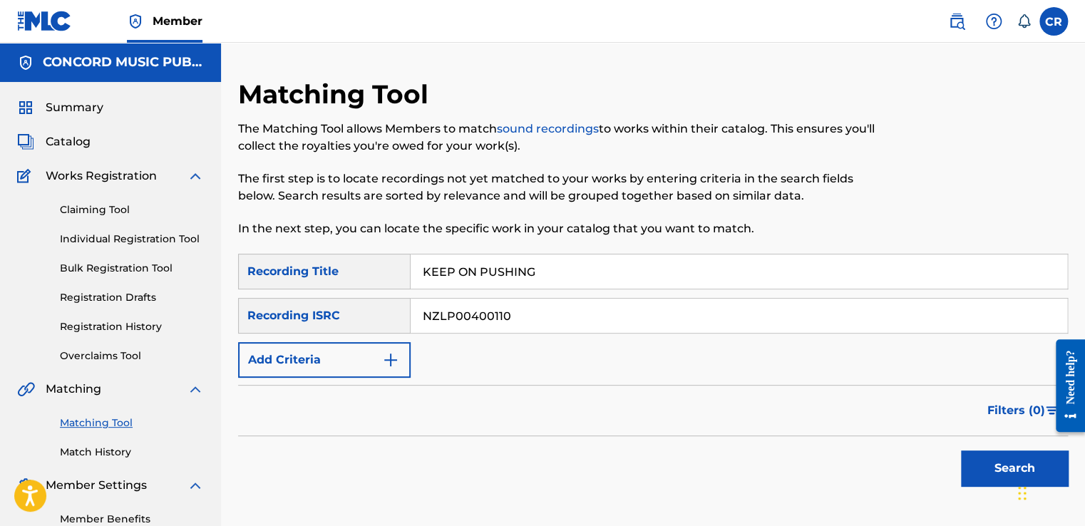
type input "KEEP ON PUSHING"
click at [966, 473] on button "Search" at bounding box center [1014, 468] width 107 height 36
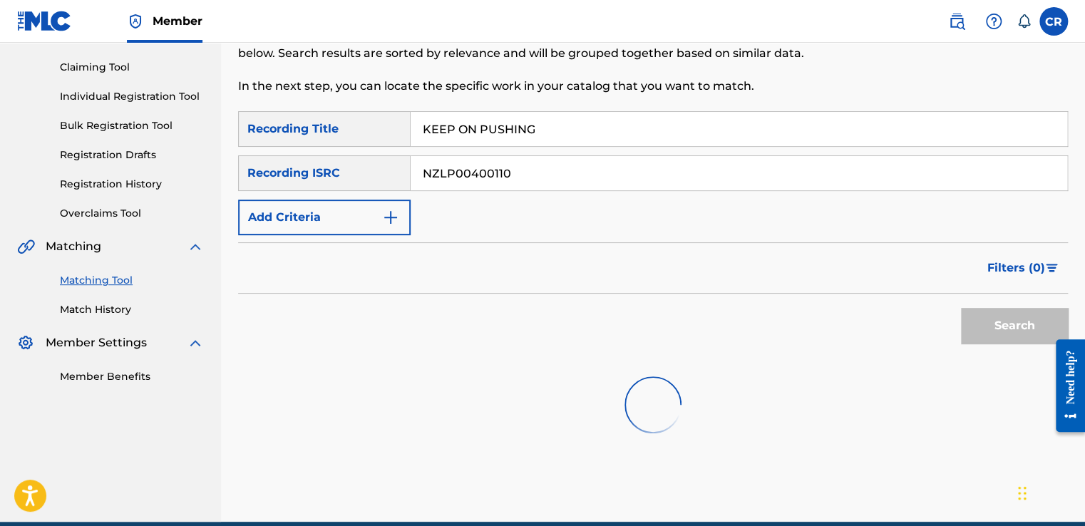
scroll to position [206, 0]
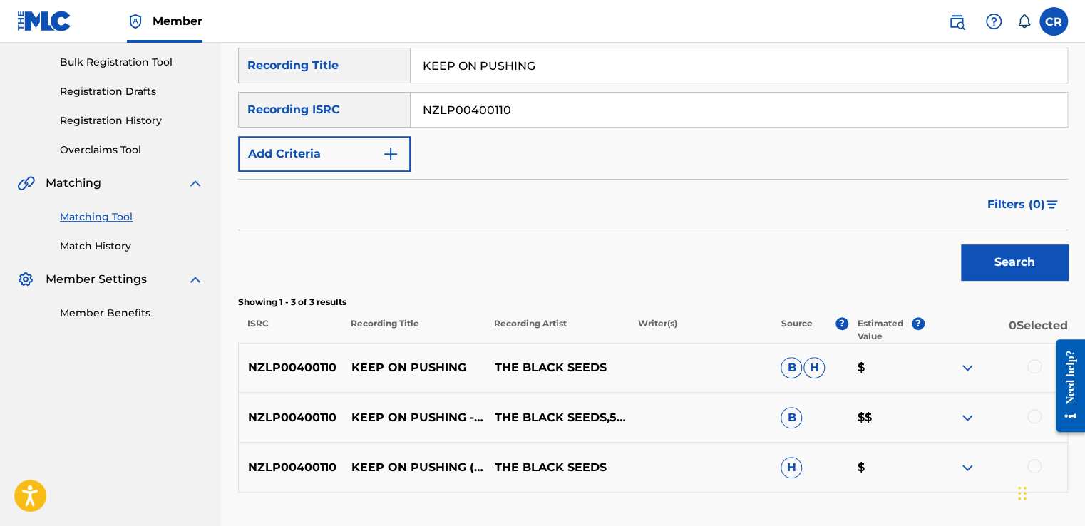
click at [509, 123] on input "NZLP00400110" at bounding box center [738, 110] width 656 height 34
paste input "HKI199257811"
type input "HKI199257811"
